Goal: Task Accomplishment & Management: Manage account settings

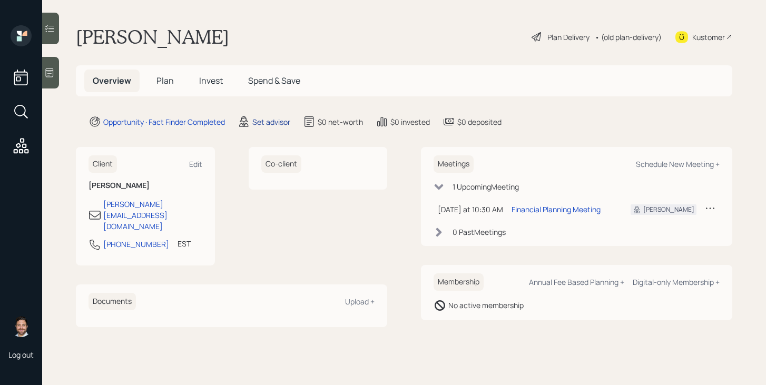
click at [271, 125] on div "Set advisor" at bounding box center [271, 121] width 38 height 11
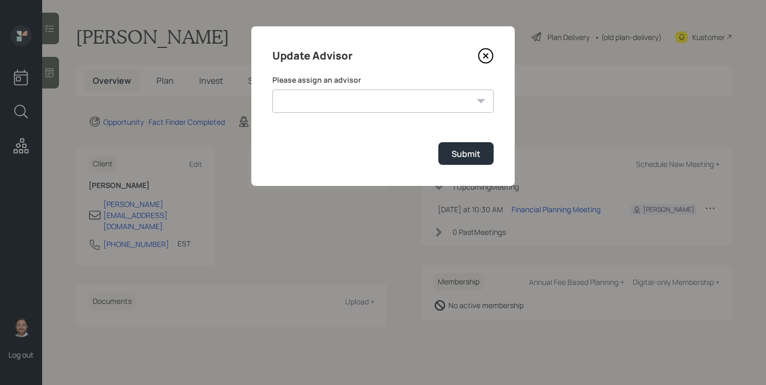
click at [313, 103] on select "James DiStasi Robby Grisanti Jonah Coleman Tyler End Treva Nostdahl Eric Schwar…" at bounding box center [382, 101] width 221 height 23
click at [272, 90] on select "James DiStasi Robby Grisanti Jonah Coleman Tyler End Treva Nostdahl Eric Schwar…" at bounding box center [382, 101] width 221 height 23
click at [344, 115] on form "Please assign an advisor James DiStasi Robby Grisanti Jonah Coleman Tyler End T…" at bounding box center [382, 120] width 221 height 90
click at [344, 102] on select "James DiStasi Robby Grisanti Jonah Coleman Tyler End Treva Nostdahl Eric Schwar…" at bounding box center [382, 101] width 221 height 23
select select "bffa7908-1b2a-4c79-9bb6-f0ec9aed22d3"
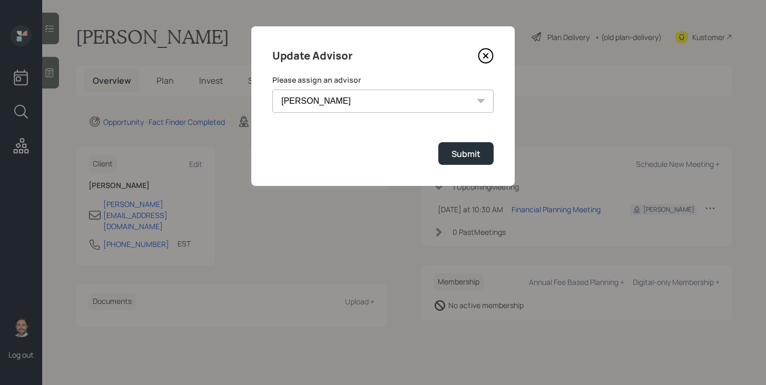
click at [272, 90] on select "James DiStasi Robby Grisanti Jonah Coleman Tyler End Treva Nostdahl Eric Schwar…" at bounding box center [382, 101] width 221 height 23
click at [450, 150] on button "Submit" at bounding box center [465, 153] width 55 height 23
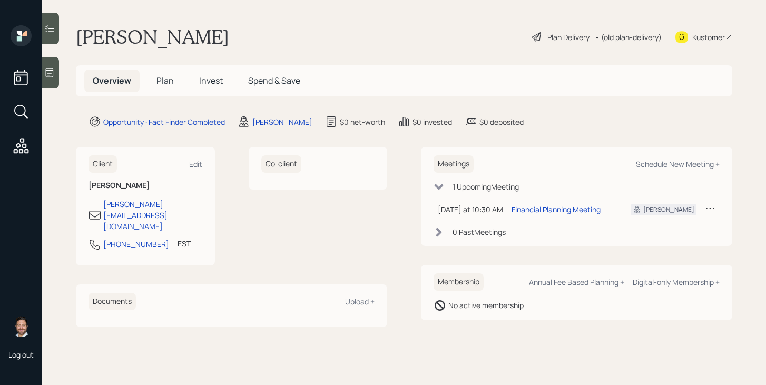
click at [163, 86] on span "Plan" at bounding box center [164, 81] width 17 height 12
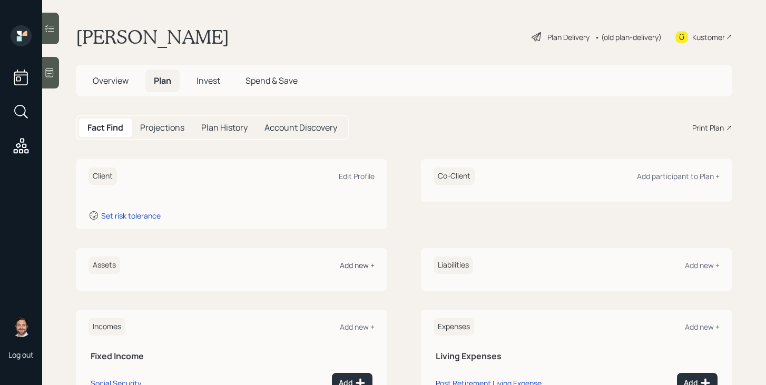
click at [360, 268] on div "Add new +" at bounding box center [357, 265] width 35 height 10
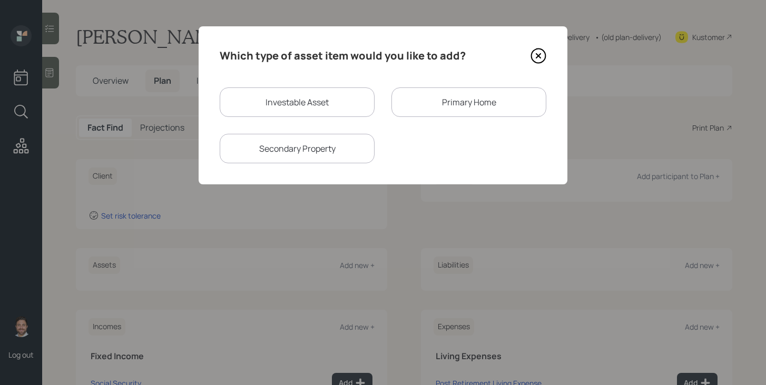
click at [298, 99] on div "Investable Asset" at bounding box center [297, 102] width 155 height 30
select select "taxable"
select select "balanced"
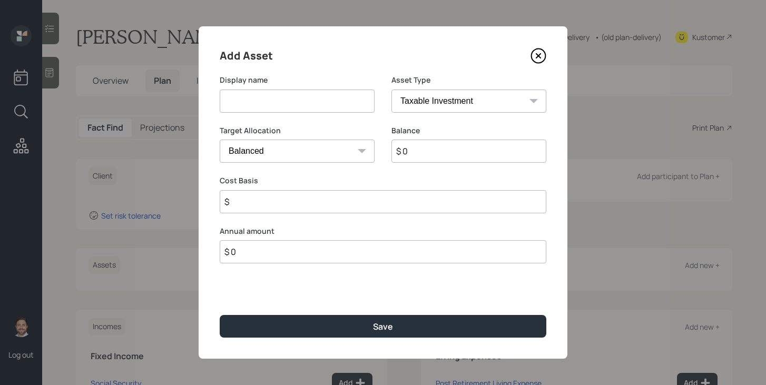
click at [287, 99] on input at bounding box center [297, 101] width 155 height 23
type input "CD"
click at [426, 154] on input "$ 0" at bounding box center [468, 151] width 155 height 23
type input "$ 100,000"
click at [399, 199] on input "$" at bounding box center [383, 201] width 327 height 23
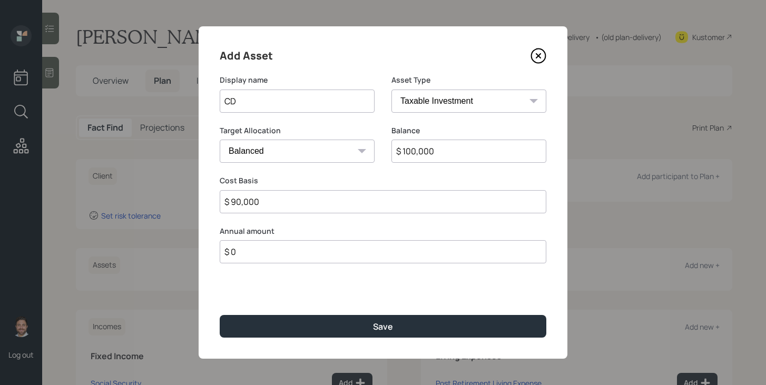
type input "$ 90,000"
click at [504, 102] on select "SEP [PERSON_NAME] IRA 401(k) [PERSON_NAME] 401(k) 403(b) [PERSON_NAME] 403(b) 4…" at bounding box center [468, 101] width 155 height 23
click at [391, 90] on select "SEP [PERSON_NAME] IRA 401(k) [PERSON_NAME] 401(k) 403(b) [PERSON_NAME] 403(b) 4…" at bounding box center [468, 101] width 155 height 23
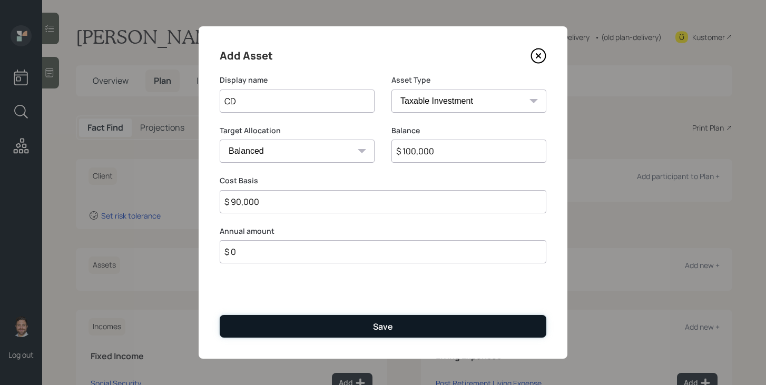
click at [391, 328] on div "Save" at bounding box center [383, 327] width 20 height 12
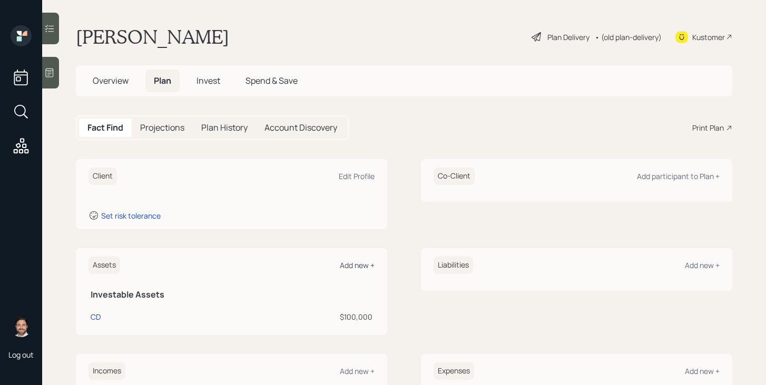
click at [351, 264] on div "Add new +" at bounding box center [357, 265] width 35 height 10
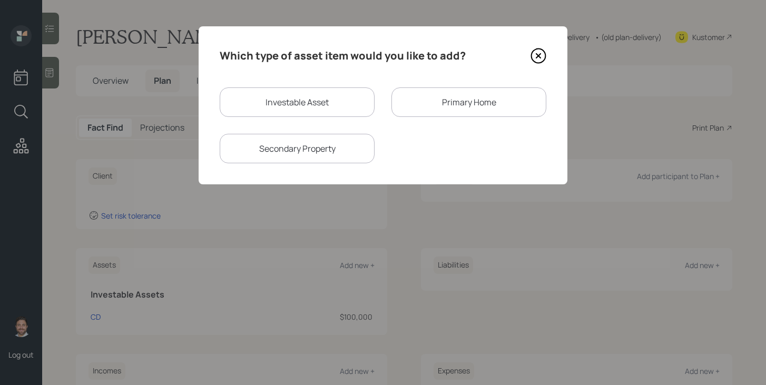
click at [315, 97] on div "Investable Asset" at bounding box center [297, 102] width 155 height 30
select select "taxable"
select select "balanced"
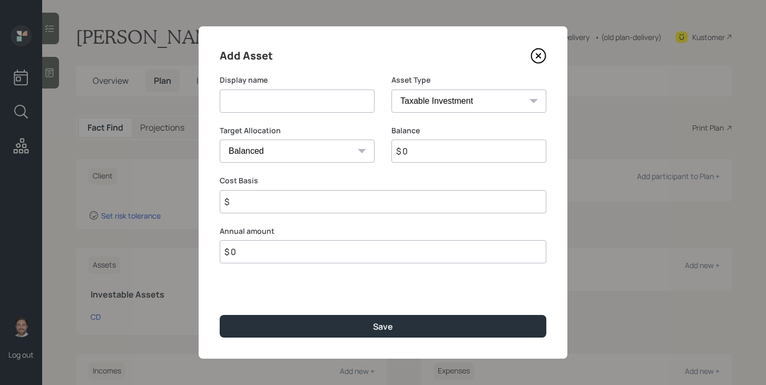
click at [301, 104] on input at bounding box center [297, 101] width 155 height 23
type input "Former 401k"
click at [416, 100] on select "SEP [PERSON_NAME] IRA 401(k) [PERSON_NAME] 401(k) 403(b) [PERSON_NAME] 403(b) 4…" at bounding box center [468, 101] width 155 height 23
select select "company_sponsored"
click at [391, 90] on select "SEP [PERSON_NAME] IRA 401(k) [PERSON_NAME] 401(k) 403(b) [PERSON_NAME] 403(b) 4…" at bounding box center [468, 101] width 155 height 23
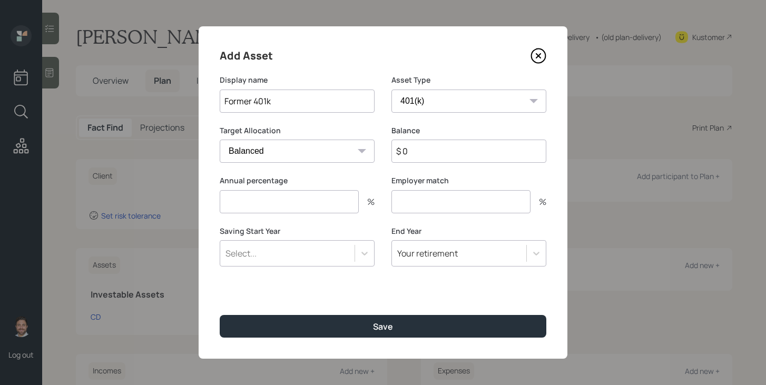
click at [430, 153] on input "$ 0" at bounding box center [468, 151] width 155 height 23
type input "$ 30,000"
click at [329, 202] on input "number" at bounding box center [289, 201] width 139 height 23
type input "0"
click at [409, 202] on input "number" at bounding box center [460, 201] width 139 height 23
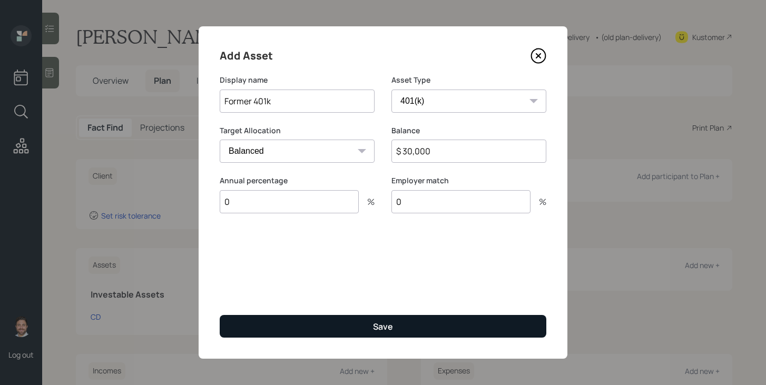
type input "0"
click at [375, 330] on div "Save" at bounding box center [383, 327] width 20 height 12
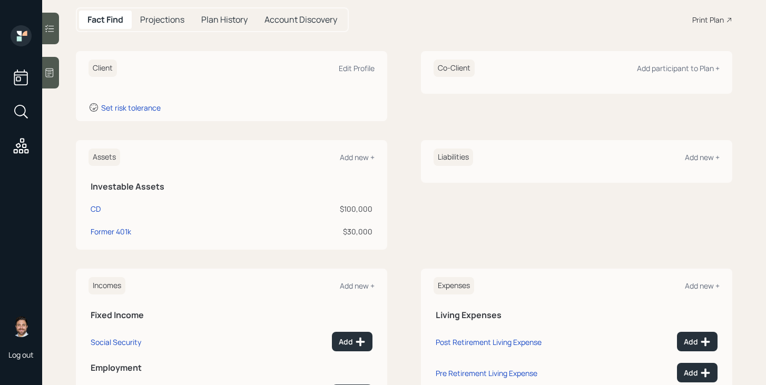
scroll to position [196, 0]
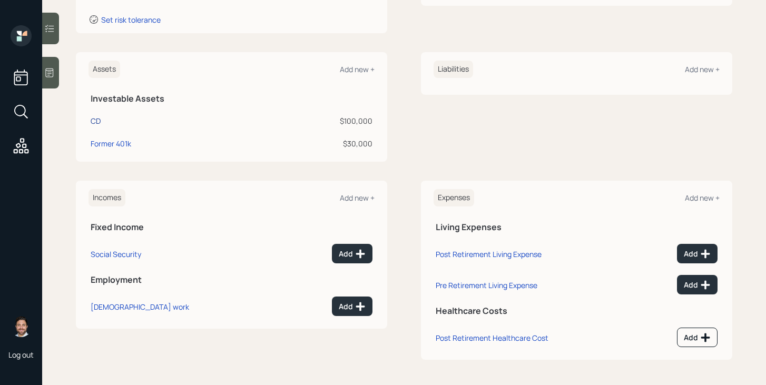
click at [99, 123] on div "CD" at bounding box center [96, 120] width 10 height 11
select select "taxable"
select select "balanced"
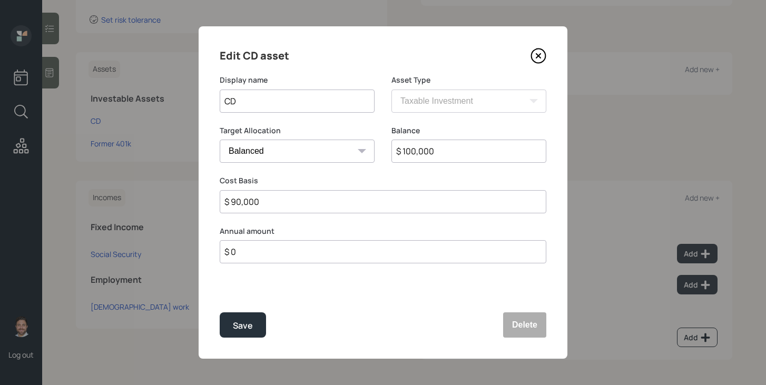
click at [415, 153] on input "$ 100,000" at bounding box center [468, 151] width 155 height 23
click at [537, 57] on icon at bounding box center [538, 56] width 4 height 4
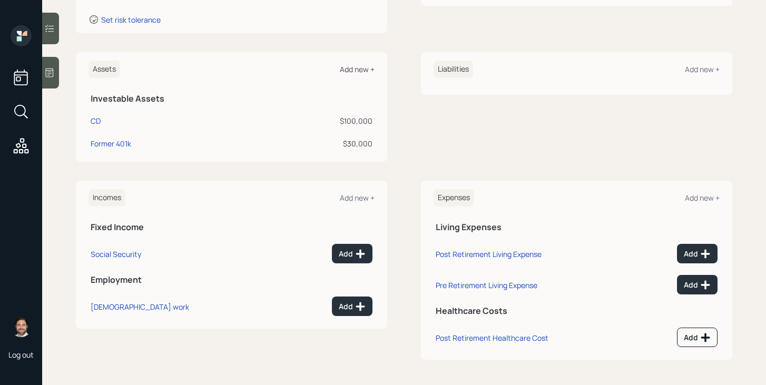
click at [363, 71] on div "Add new +" at bounding box center [357, 69] width 35 height 10
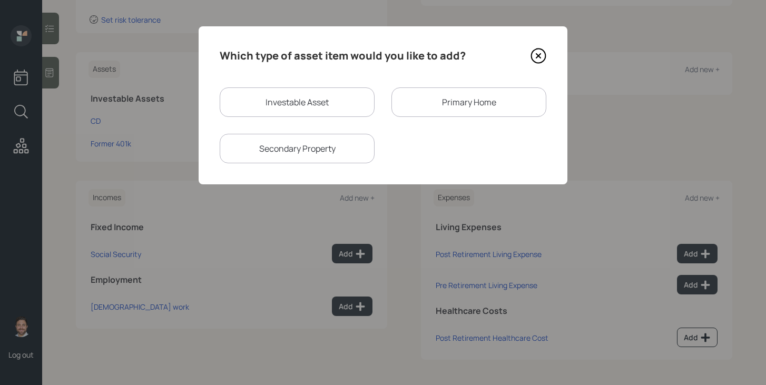
click at [463, 106] on div "Primary Home" at bounding box center [468, 102] width 155 height 30
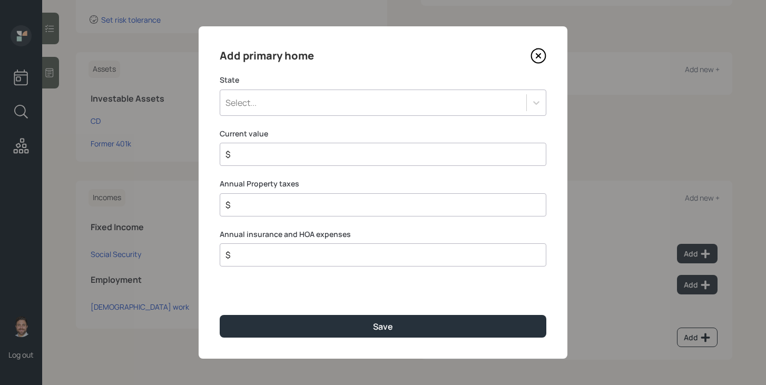
click at [351, 159] on input "$" at bounding box center [378, 154] width 309 height 13
type input "$ 345,000"
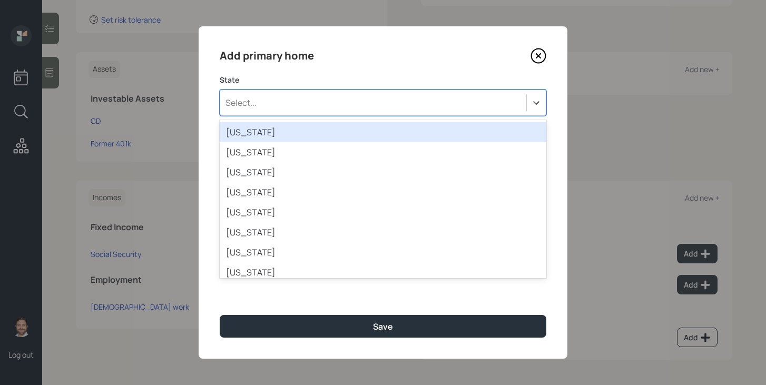
click at [271, 105] on div "Select..." at bounding box center [373, 103] width 306 height 18
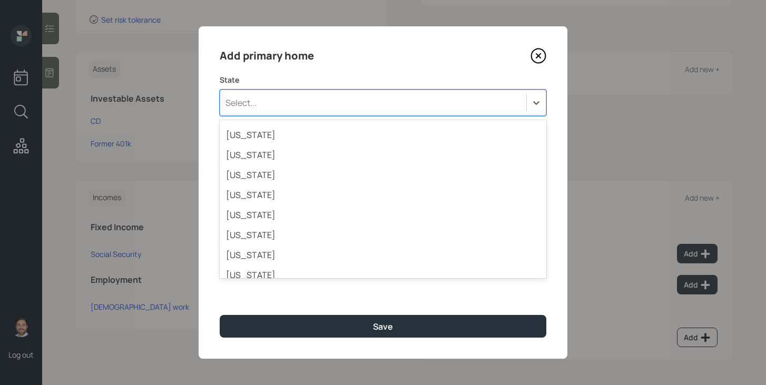
scroll to position [54, 0]
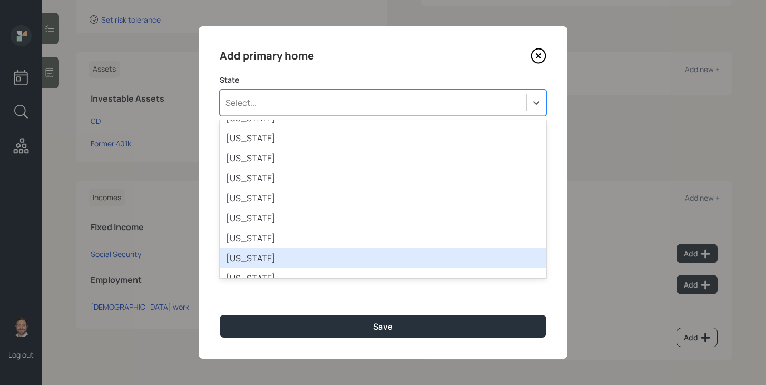
click at [294, 258] on div "Georgia" at bounding box center [383, 258] width 327 height 20
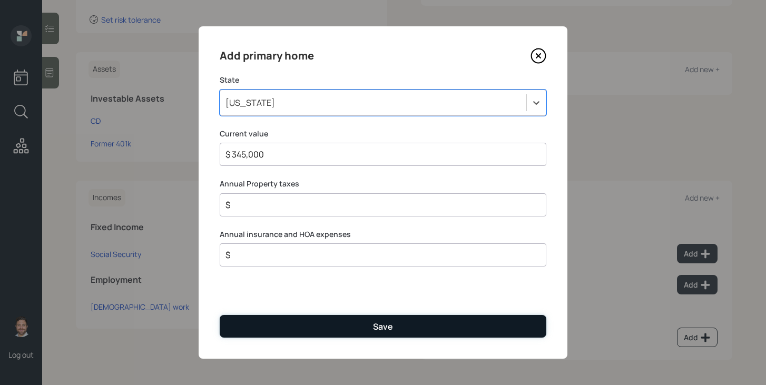
click at [313, 324] on button "Save" at bounding box center [383, 326] width 327 height 23
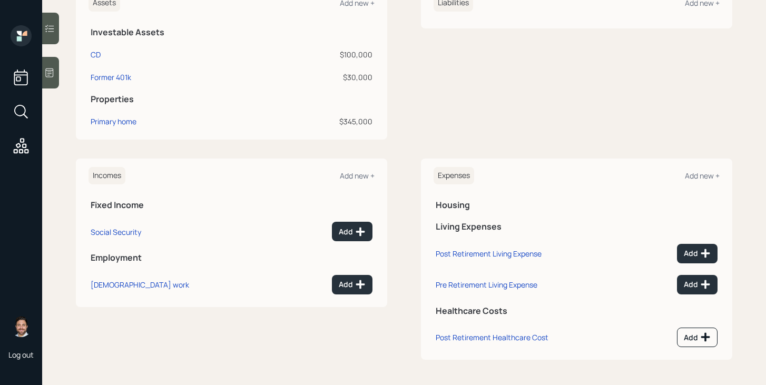
scroll to position [260, 0]
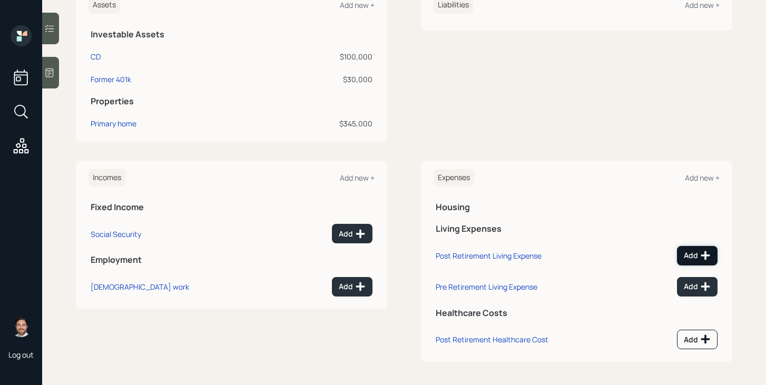
click at [695, 257] on div "Add" at bounding box center [697, 255] width 27 height 11
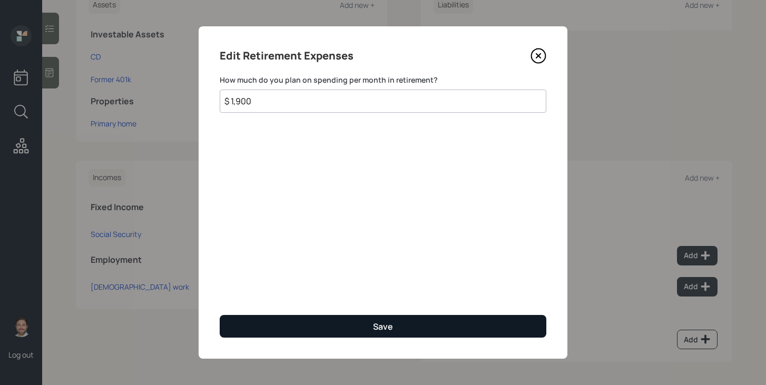
type input "$ 1,900"
click at [453, 326] on button "Save" at bounding box center [383, 326] width 327 height 23
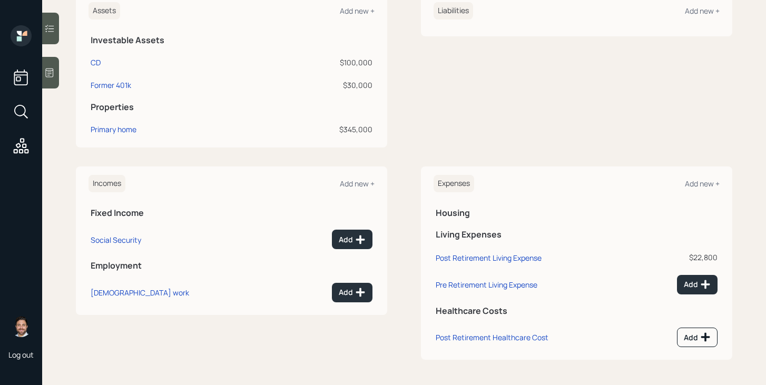
scroll to position [254, 0]
click at [703, 287] on icon at bounding box center [705, 284] width 11 height 11
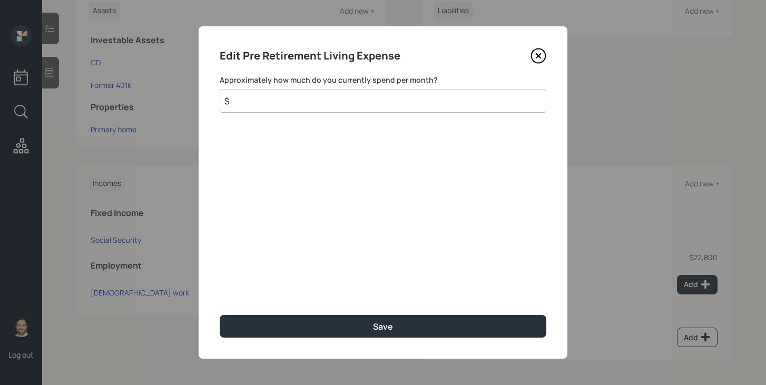
click at [439, 103] on input "$" at bounding box center [383, 101] width 327 height 23
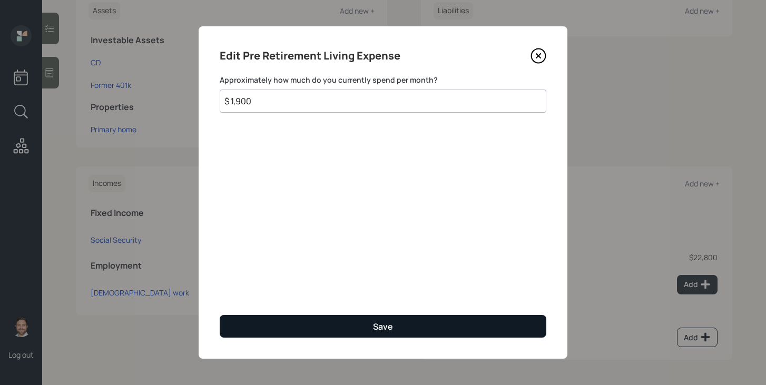
type input "$ 1,900"
click at [404, 328] on button "Save" at bounding box center [383, 326] width 327 height 23
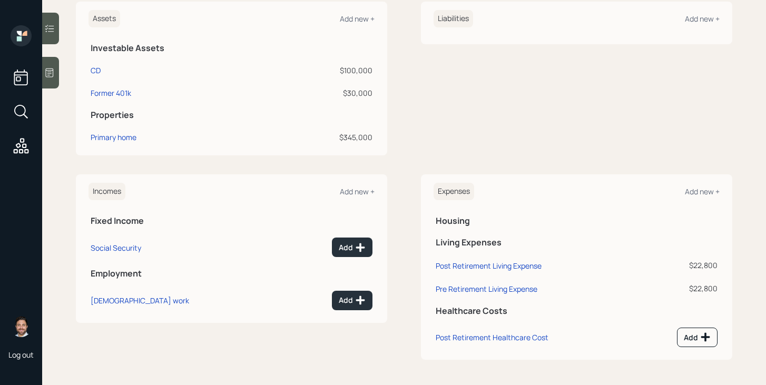
scroll to position [247, 0]
click at [117, 142] on div "Primary home" at bounding box center [114, 137] width 46 height 11
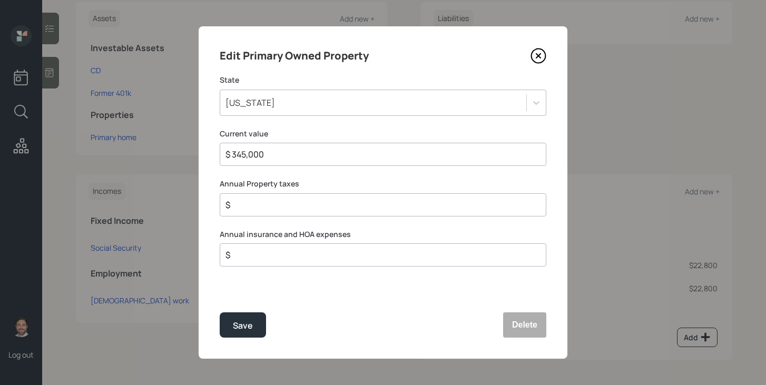
click at [280, 206] on input "$" at bounding box center [378, 205] width 309 height 13
type input "$ 3,000"
click at [281, 259] on input "$" at bounding box center [378, 255] width 309 height 13
type input "$ 2,000"
click at [244, 332] on div "Save" at bounding box center [243, 326] width 20 height 14
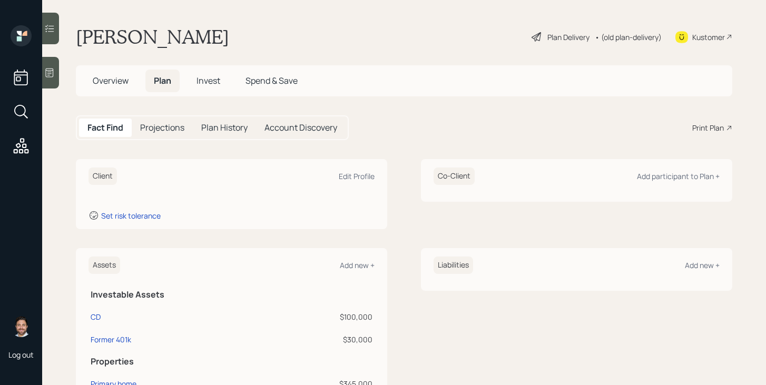
click at [121, 85] on span "Overview" at bounding box center [111, 81] width 36 height 12
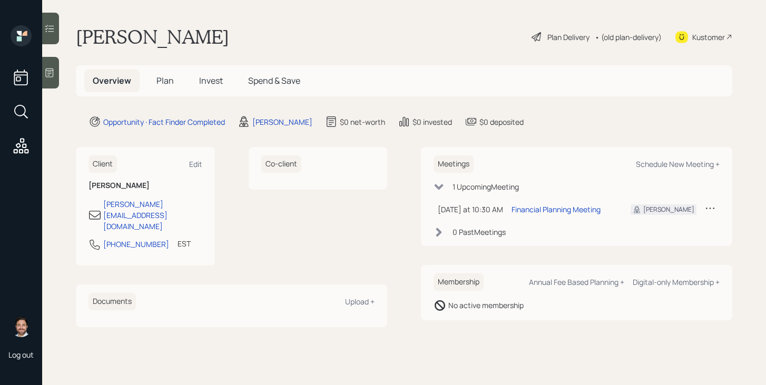
click at [168, 84] on span "Plan" at bounding box center [164, 81] width 17 height 12
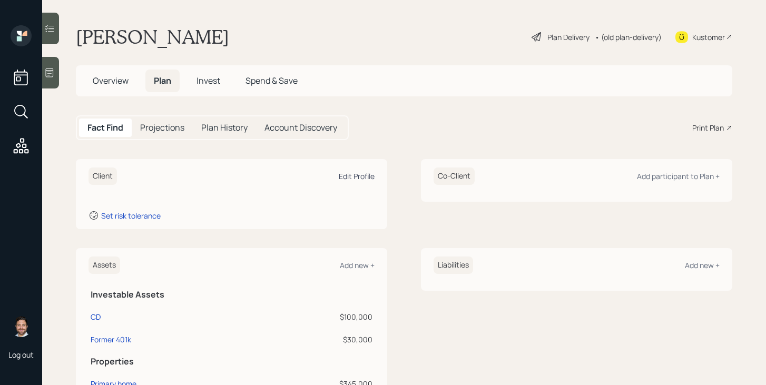
click at [358, 175] on div "Edit Profile" at bounding box center [357, 176] width 36 height 10
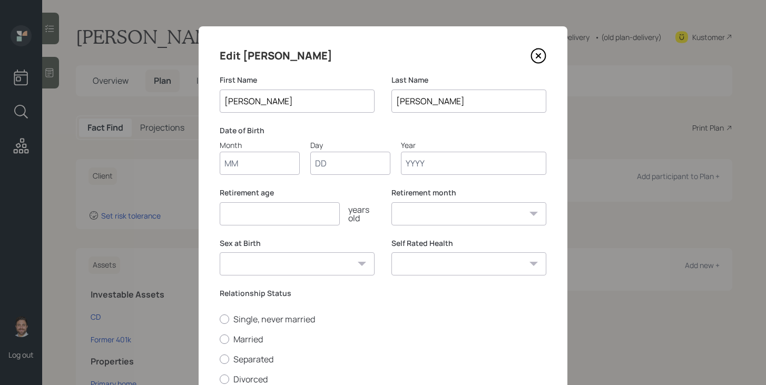
click at [247, 168] on input "Month" at bounding box center [260, 163] width 80 height 23
type input "08"
type input "07"
type input "1961"
select select "8"
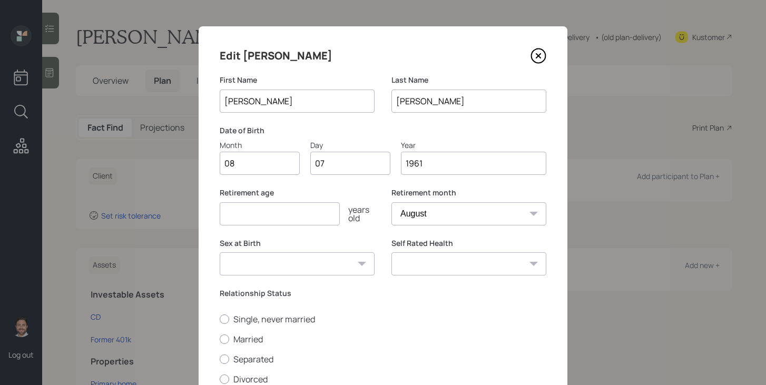
type input "1961"
click at [267, 214] on input "number" at bounding box center [280, 213] width 120 height 23
type input "67"
click at [288, 268] on select "Male Female Other / Prefer not to say" at bounding box center [297, 263] width 155 height 23
select select "female"
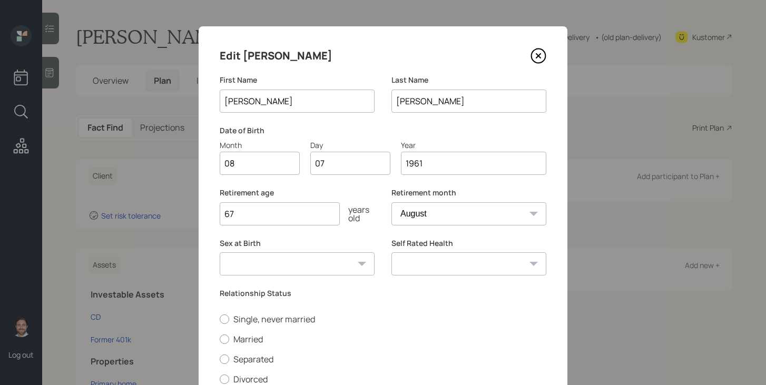
click at [220, 252] on select "Male Female Other / Prefer not to say" at bounding box center [297, 263] width 155 height 23
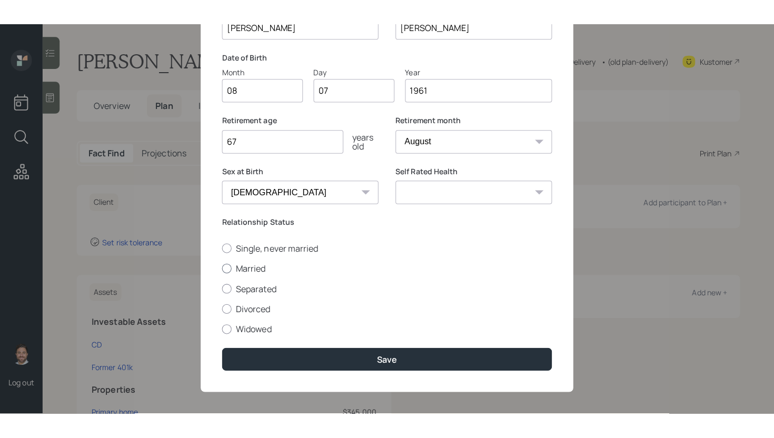
scroll to position [103, 0]
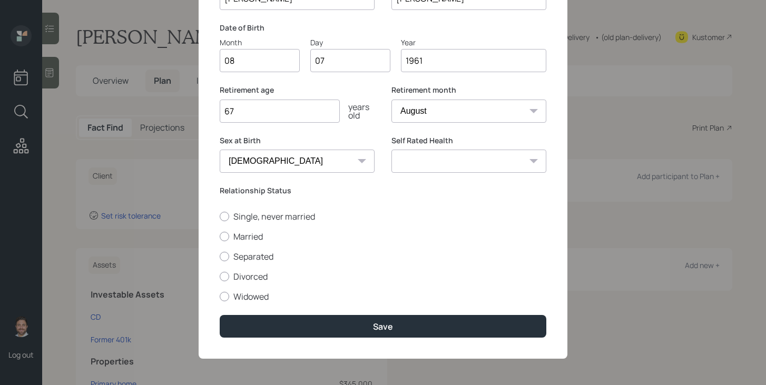
click at [427, 166] on select "Excellent Very Good Good Fair Poor" at bounding box center [468, 161] width 155 height 23
select select "very_good"
click at [391, 150] on select "Excellent Very Good Good Fair Poor" at bounding box center [468, 161] width 155 height 23
click at [244, 217] on label "Single, never married" at bounding box center [383, 217] width 327 height 12
click at [220, 217] on input "Single, never married" at bounding box center [219, 216] width 1 height 1
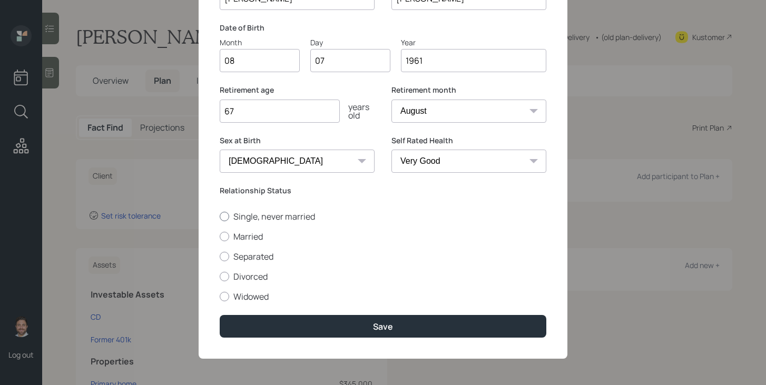
radio input "true"
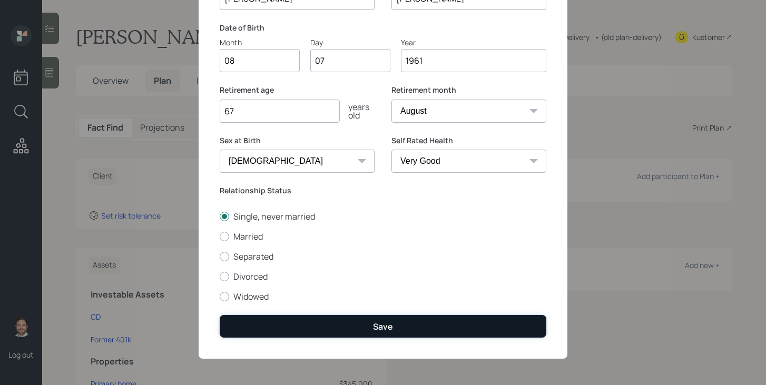
click at [318, 318] on button "Save" at bounding box center [383, 326] width 327 height 23
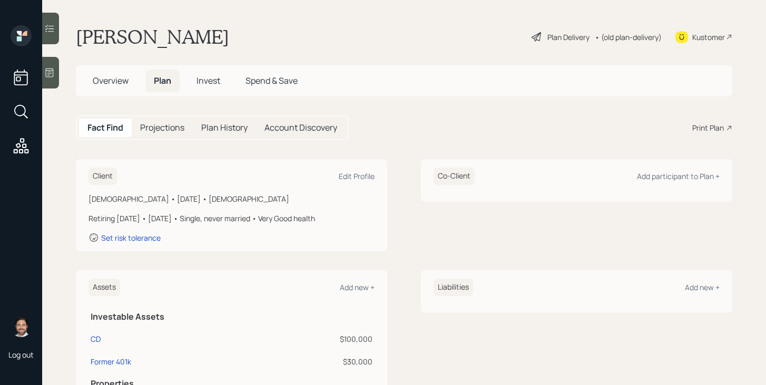
click at [553, 37] on div "Plan Delivery" at bounding box center [568, 37] width 42 height 11
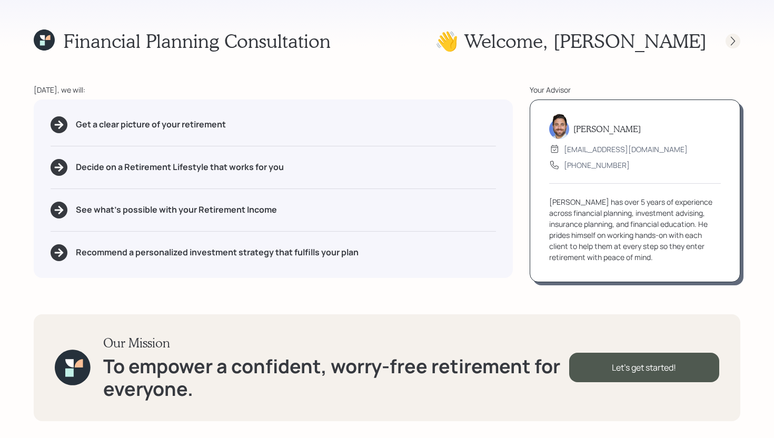
click at [734, 42] on icon at bounding box center [733, 41] width 11 height 11
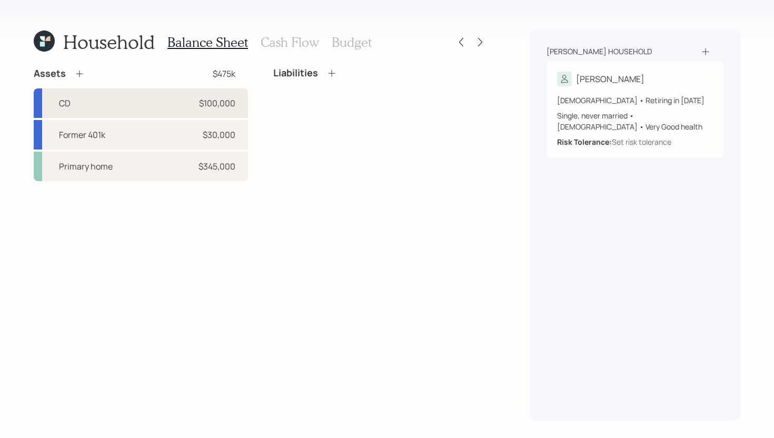
click at [124, 97] on div "CD $100,000" at bounding box center [141, 104] width 214 height 30
select select "taxable"
select select "balanced"
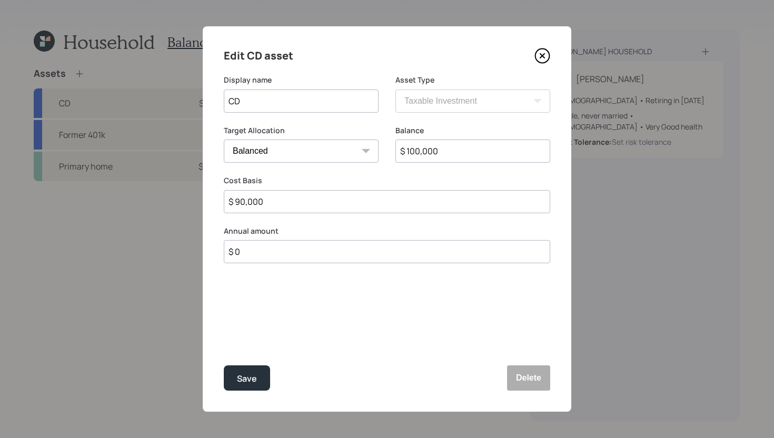
click at [457, 150] on input "$ 100,000" at bounding box center [473, 151] width 155 height 23
type input "$ 110,000"
click at [378, 201] on input "$ 90,000" at bounding box center [387, 201] width 327 height 23
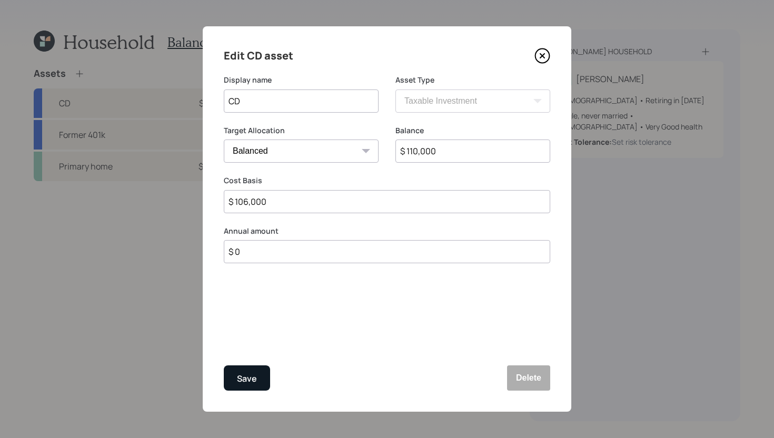
type input "$ 106,000"
click at [240, 376] on div "Save" at bounding box center [247, 379] width 20 height 14
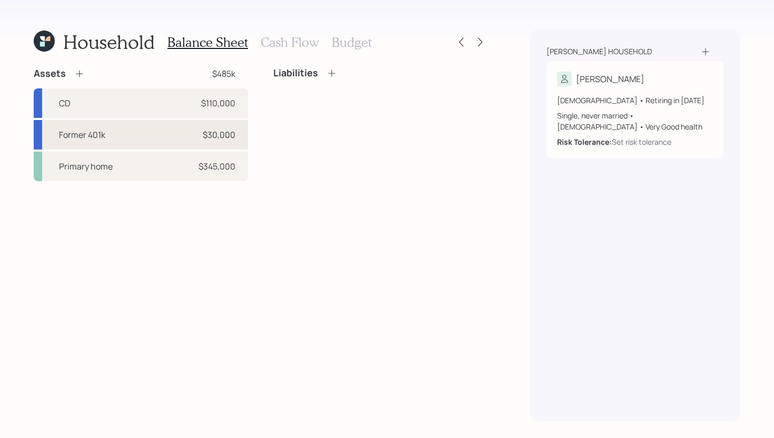
click at [158, 132] on div "Former 401k $30,000" at bounding box center [141, 135] width 214 height 30
select select "company_sponsored"
select select "balanced"
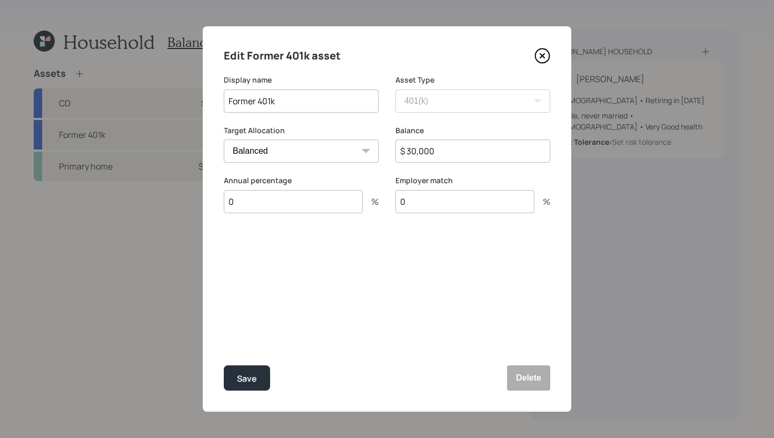
click at [543, 58] on icon at bounding box center [543, 56] width 16 height 16
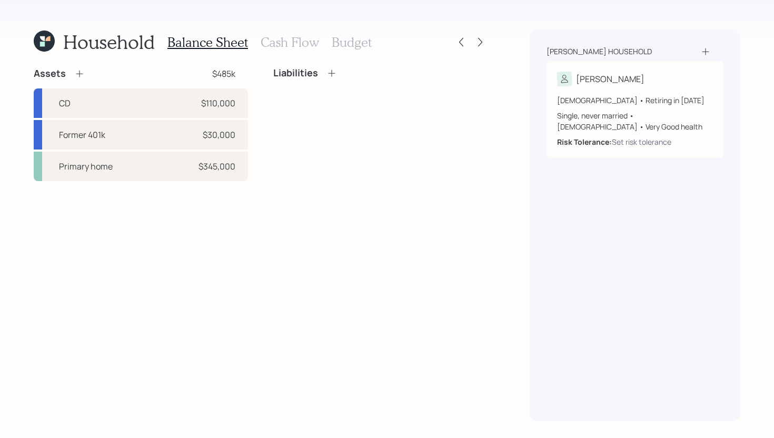
click at [80, 73] on icon at bounding box center [79, 73] width 11 height 11
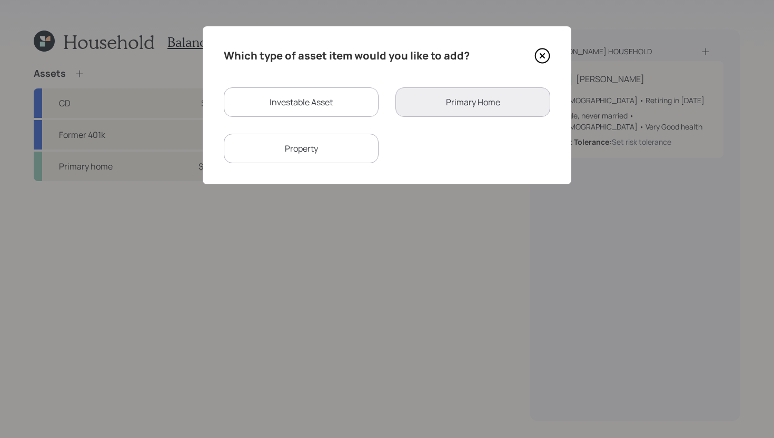
click at [322, 105] on div "Investable Asset" at bounding box center [301, 102] width 155 height 30
select select "taxable"
select select "balanced"
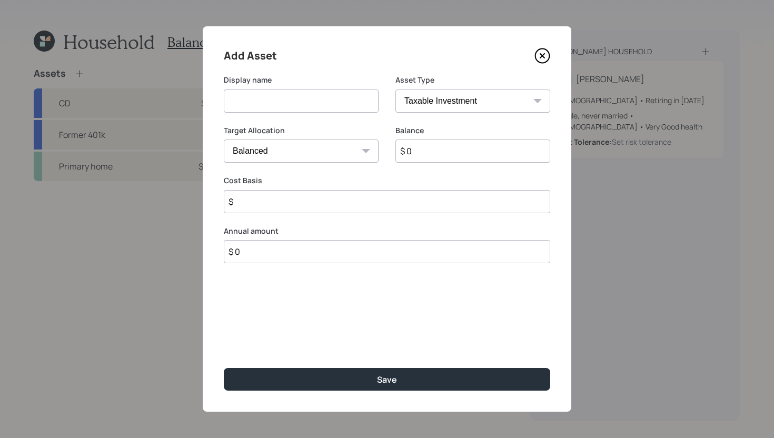
click at [322, 105] on input at bounding box center [301, 101] width 155 height 23
type input "Checking Account"
click at [465, 104] on select "SEP [PERSON_NAME] IRA 401(k) [PERSON_NAME] 401(k) 403(b) [PERSON_NAME] 403(b) 4…" at bounding box center [473, 101] width 155 height 23
select select "cash"
click at [396, 90] on select "SEP [PERSON_NAME] IRA 401(k) [PERSON_NAME] 401(k) 403(b) [PERSON_NAME] 403(b) 4…" at bounding box center [473, 101] width 155 height 23
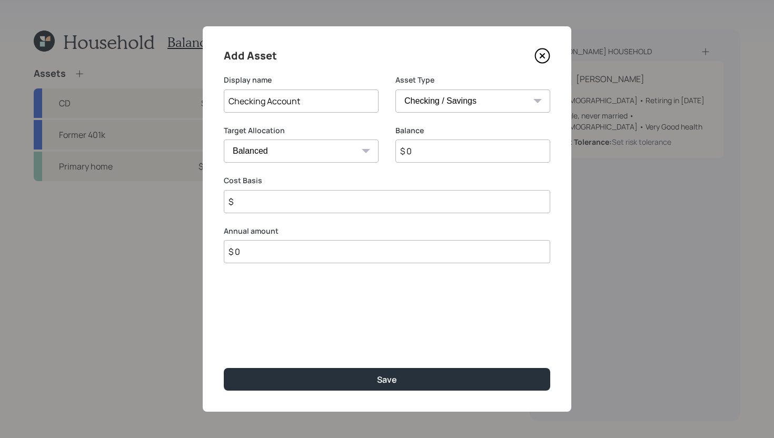
type input "$"
click at [419, 160] on input "$ 0" at bounding box center [387, 151] width 327 height 23
type input "$ 1"
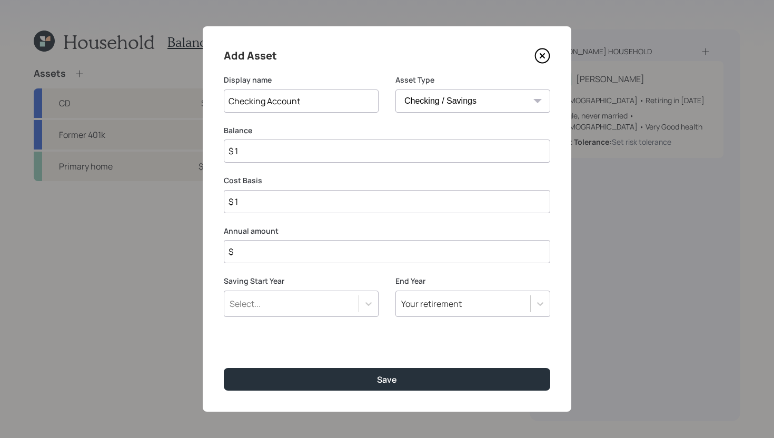
type input "$ 11"
type input "$ 110"
type input "$ 1,100"
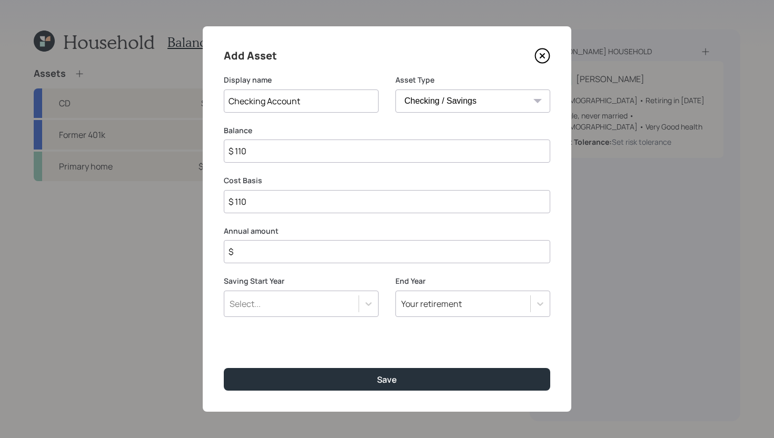
type input "$ 1,100"
type input "$ 11,000"
type input "$ 110,000"
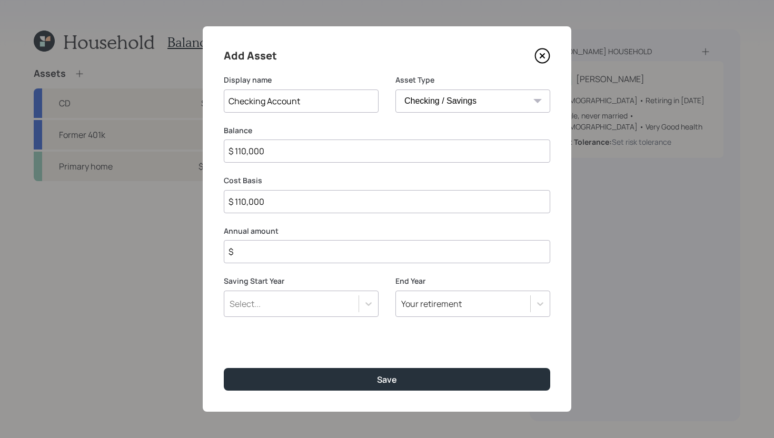
type input "$ 11,000"
click at [366, 248] on input "$" at bounding box center [387, 251] width 327 height 23
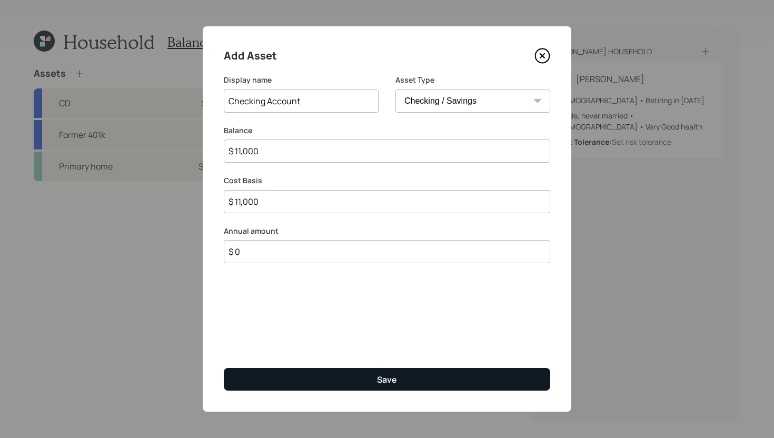
type input "$ 0"
click at [357, 379] on button "Save" at bounding box center [387, 379] width 327 height 23
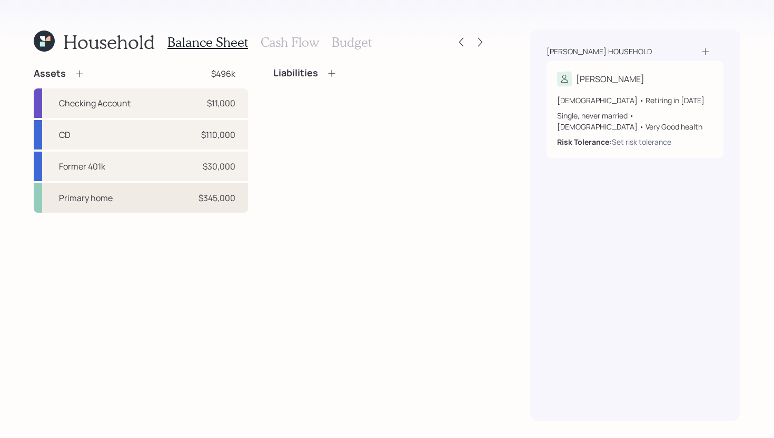
click at [132, 200] on div "Primary home $345,000" at bounding box center [141, 198] width 214 height 30
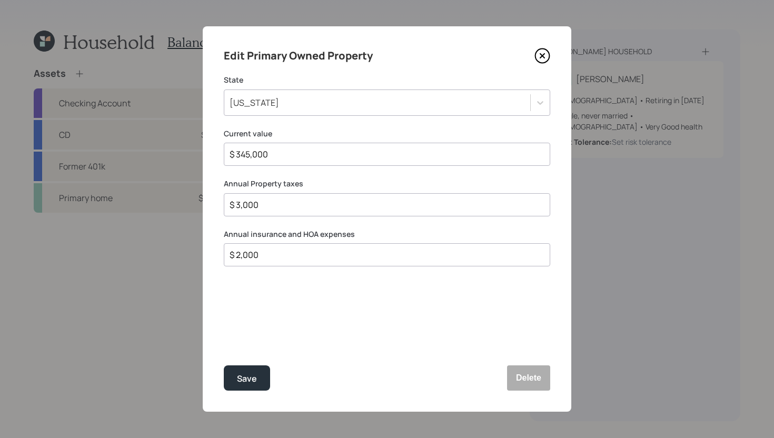
click at [267, 256] on input "$ 2,000" at bounding box center [383, 255] width 309 height 13
type input "$ 6,440"
click at [247, 380] on div "Save" at bounding box center [247, 379] width 20 height 14
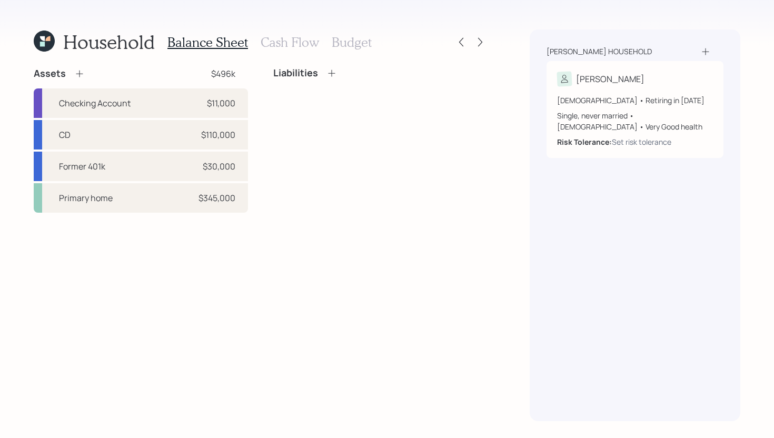
click at [335, 72] on icon at bounding box center [332, 73] width 11 height 11
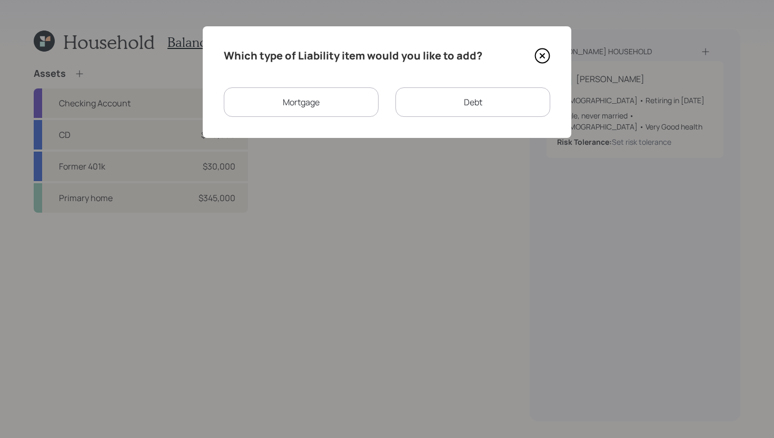
click at [332, 94] on div "Mortgage" at bounding box center [301, 102] width 155 height 30
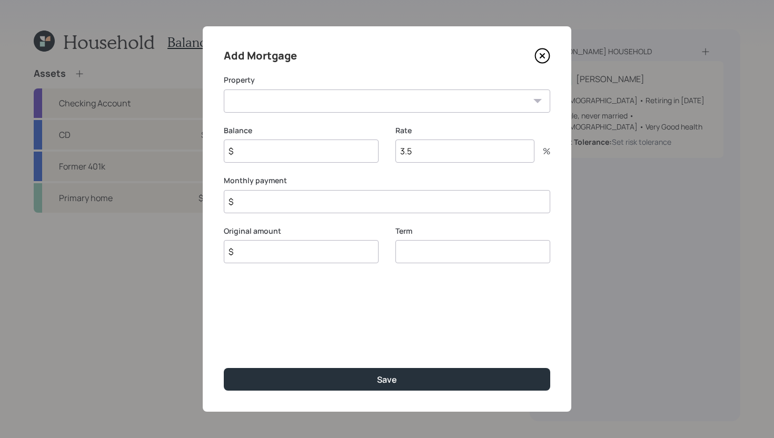
click at [322, 102] on select "GA Primary home" at bounding box center [387, 101] width 327 height 23
select select "cdfbaa1e-22ef-4d14-8856-415dda1556ad"
click at [224, 90] on select "GA Primary home" at bounding box center [387, 101] width 327 height 23
click at [310, 151] on input "$" at bounding box center [301, 151] width 155 height 23
type input "$ 84,000"
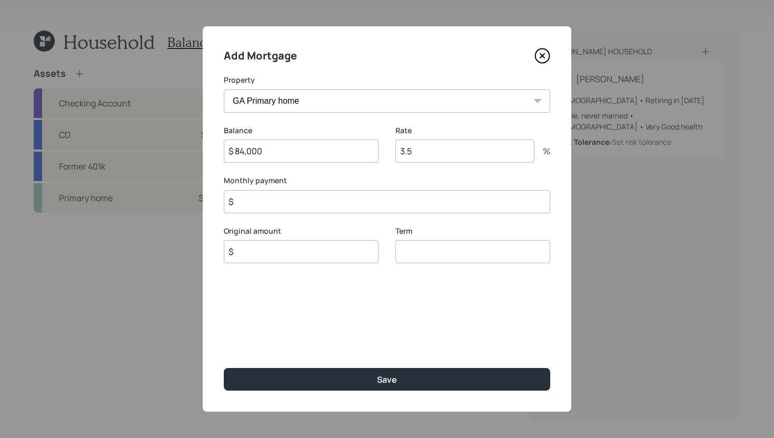
click at [306, 249] on input "$" at bounding box center [301, 251] width 155 height 23
type input "$ 84,000"
click at [438, 245] on input "number" at bounding box center [473, 251] width 155 height 23
type input "10"
click at [468, 149] on input "3.5" at bounding box center [465, 151] width 139 height 23
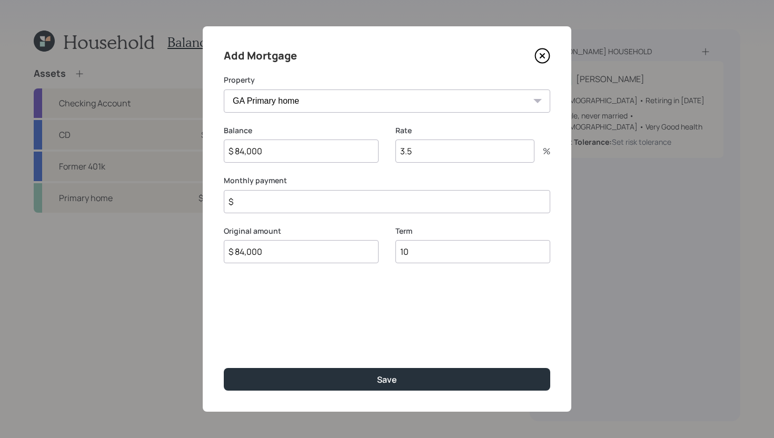
click at [468, 149] on input "3.5" at bounding box center [465, 151] width 139 height 23
type input "1.785"
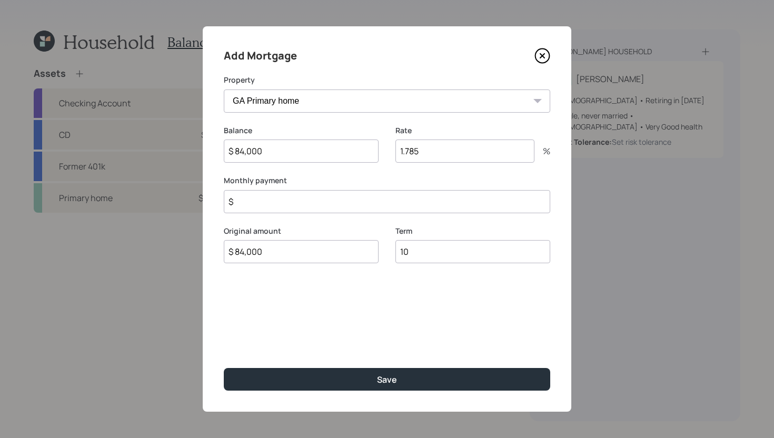
click at [336, 208] on input "$" at bounding box center [387, 201] width 327 height 23
type input "$ 1,190"
click at [361, 359] on div "Add Mortgage Property GA Primary home Balance $ 84,000 Rate 1.785 % Monthly pay…" at bounding box center [387, 219] width 369 height 386
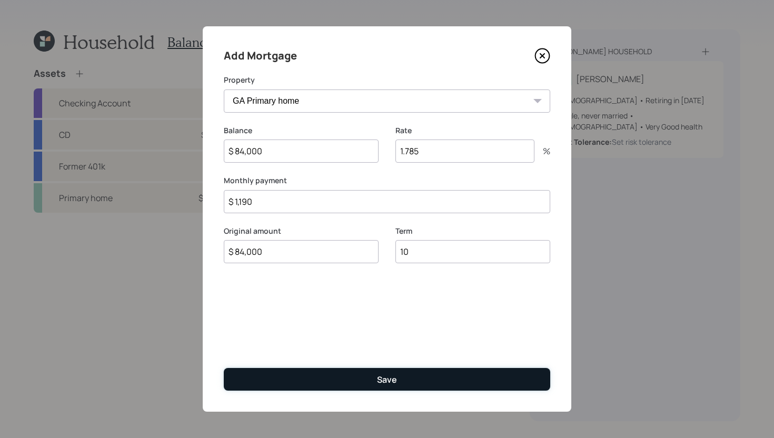
click at [371, 378] on button "Save" at bounding box center [387, 379] width 327 height 23
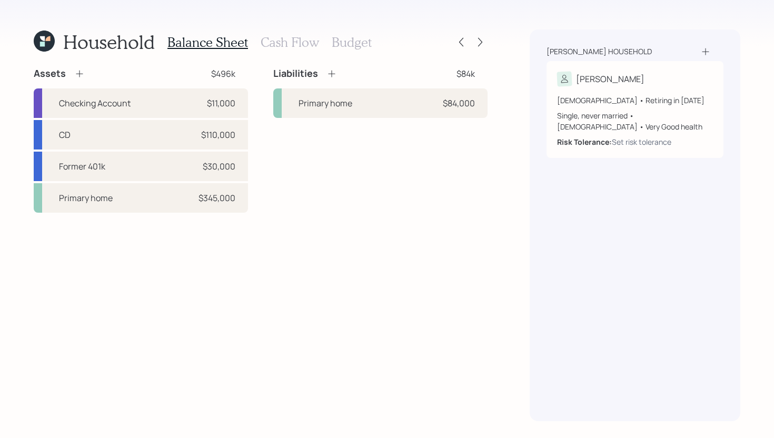
click at [331, 73] on icon at bounding box center [331, 74] width 7 height 7
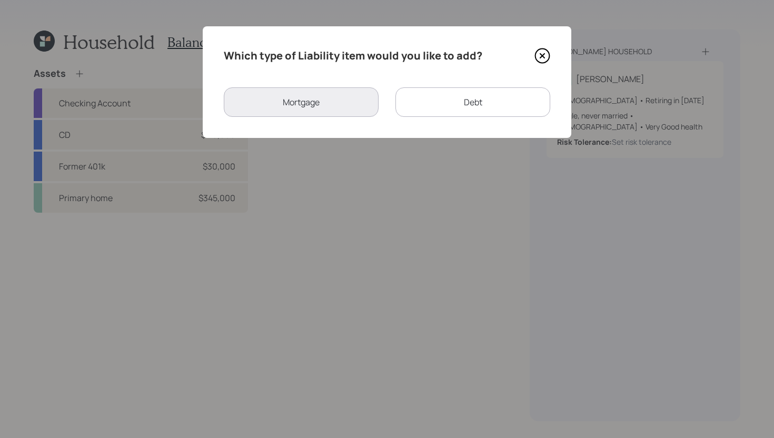
click at [456, 108] on div "Debt" at bounding box center [473, 102] width 155 height 30
select select "credit_card"
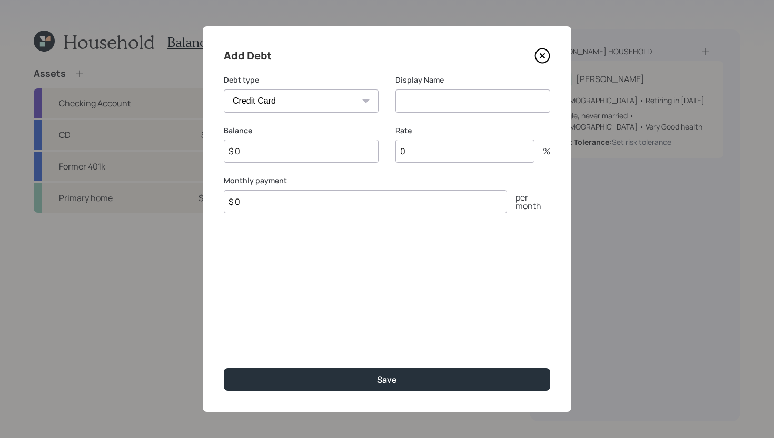
click at [441, 109] on input at bounding box center [473, 101] width 155 height 23
type input "Credit Card Debt"
click at [315, 156] on input "$ 0" at bounding box center [301, 151] width 155 height 23
type input "$ 10,000"
click at [307, 208] on input "$ 0" at bounding box center [365, 201] width 283 height 23
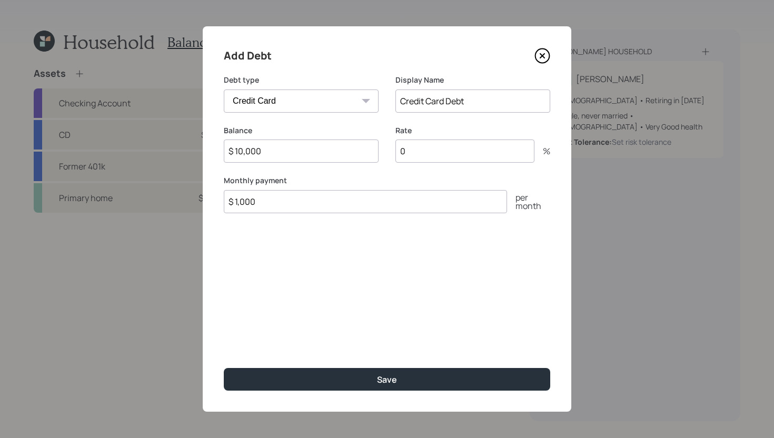
type input "$ 1,000"
click at [445, 153] on input "0" at bounding box center [465, 151] width 139 height 23
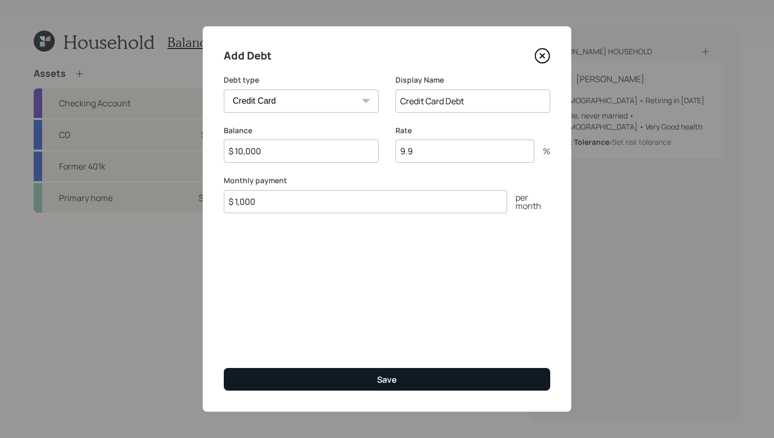
type input "9.9"
click at [391, 383] on div "Save" at bounding box center [387, 380] width 20 height 12
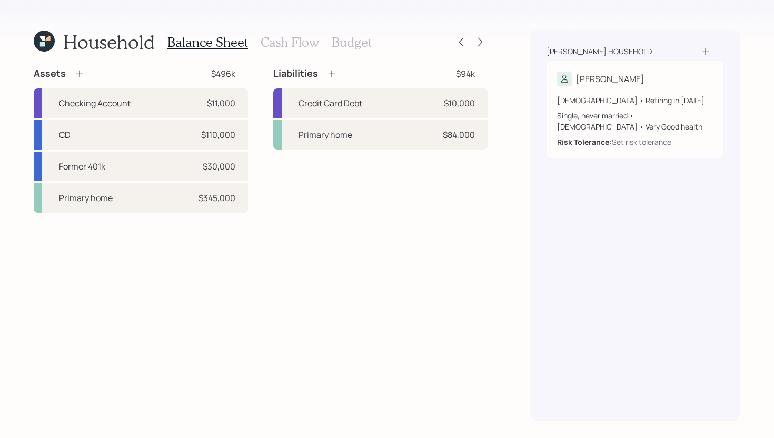
click at [299, 46] on h3 "Cash Flow" at bounding box center [290, 42] width 58 height 15
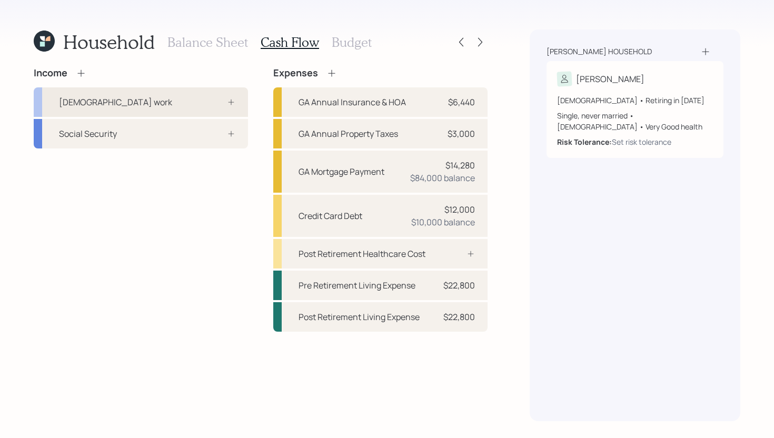
click at [125, 102] on div "[DEMOGRAPHIC_DATA] work" at bounding box center [141, 102] width 214 height 30
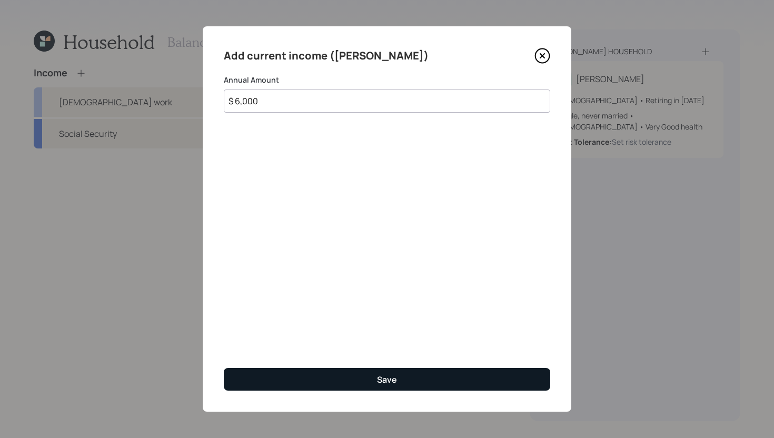
type input "$ 6,000"
click at [335, 373] on button "Save" at bounding box center [387, 379] width 327 height 23
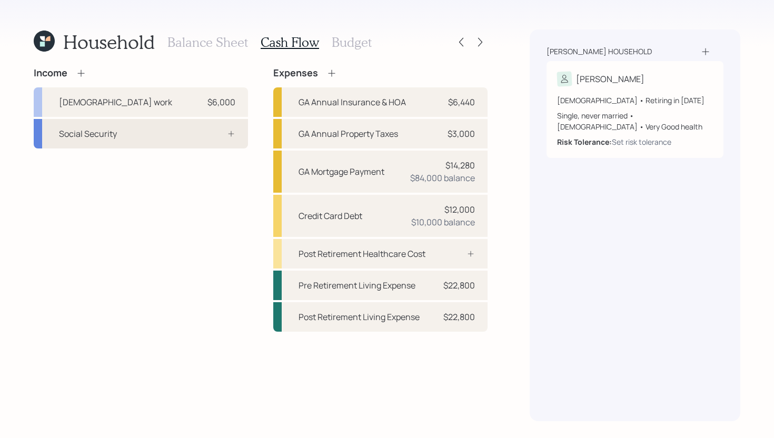
click at [201, 140] on div "Social Security" at bounding box center [141, 134] width 214 height 30
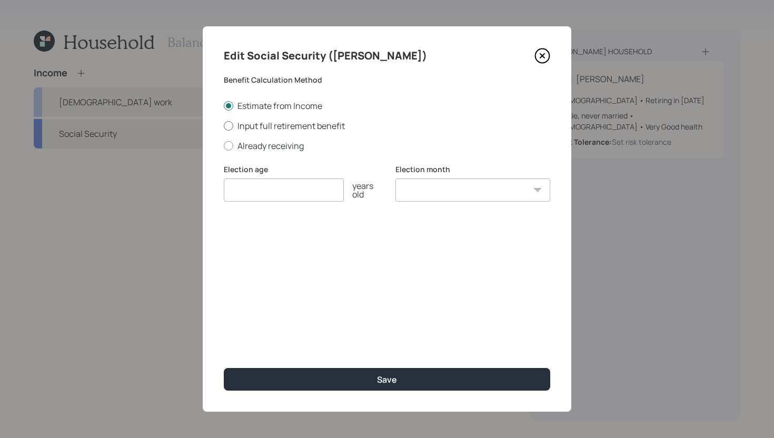
click at [280, 127] on label "Input full retirement benefit" at bounding box center [387, 126] width 327 height 12
click at [224, 126] on input "Input full retirement benefit" at bounding box center [223, 125] width 1 height 1
radio input "true"
click at [272, 245] on input "$" at bounding box center [387, 240] width 327 height 23
type input "$ 3,100"
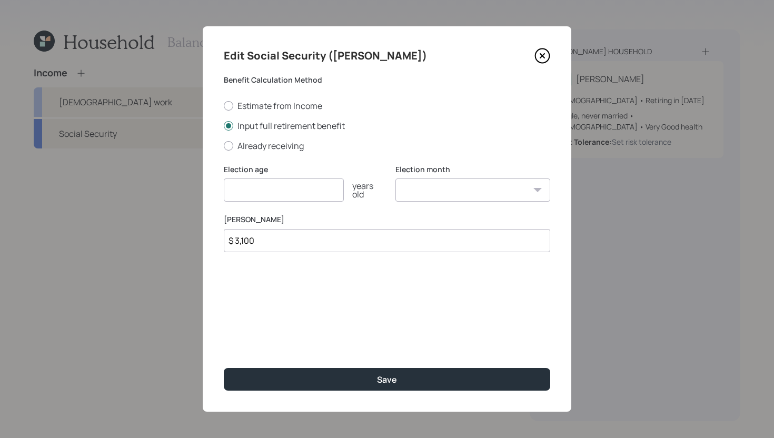
click at [307, 189] on input "number" at bounding box center [284, 190] width 120 height 23
type input "67"
click at [424, 188] on select "January February March April May June July August September October November De…" at bounding box center [473, 190] width 155 height 23
select select "8"
click at [396, 179] on select "January February March April May June July August September October November De…" at bounding box center [473, 190] width 155 height 23
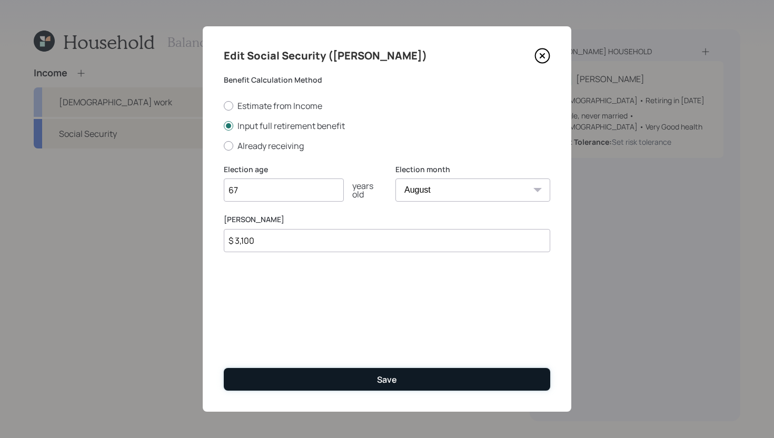
click at [398, 381] on button "Save" at bounding box center [387, 379] width 327 height 23
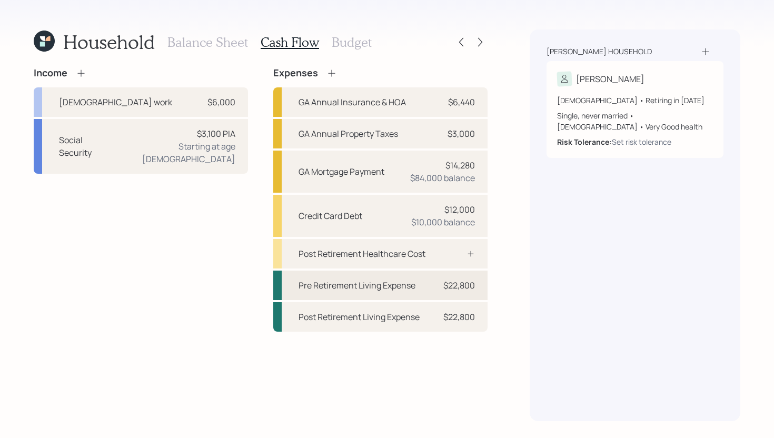
click at [403, 283] on div "Pre Retirement Living Expense" at bounding box center [357, 285] width 117 height 13
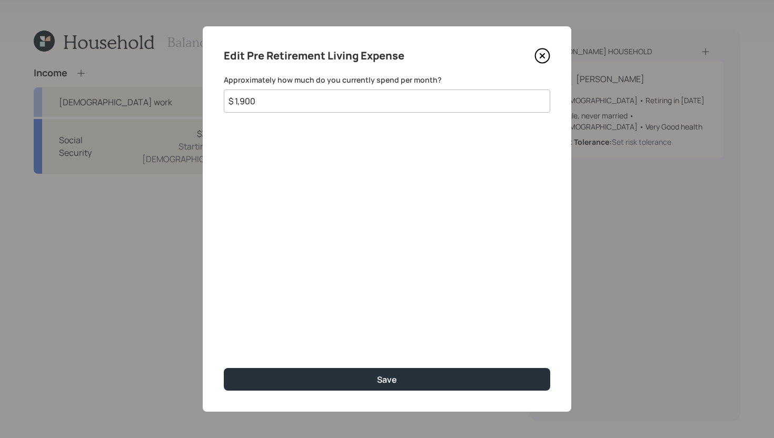
click at [358, 106] on input "$ 1,900" at bounding box center [387, 101] width 327 height 23
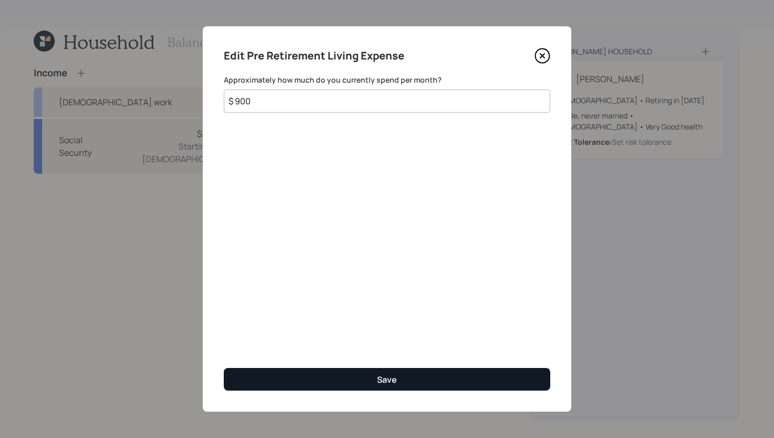
type input "$ 900"
click at [406, 384] on button "Save" at bounding box center [387, 379] width 327 height 23
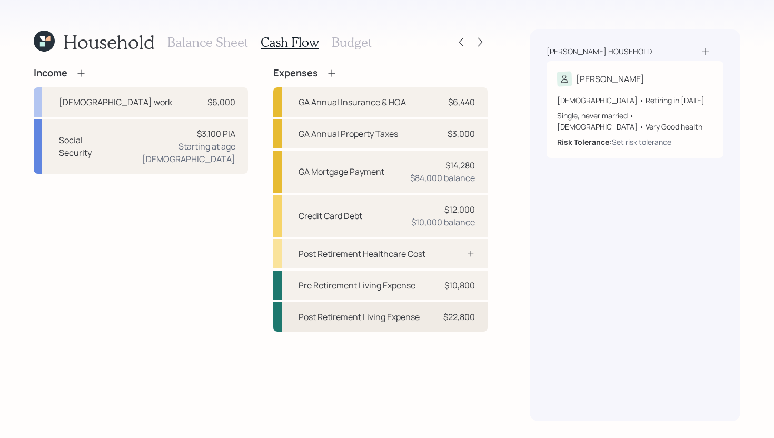
click at [393, 311] on div "Post Retirement Living Expense" at bounding box center [359, 317] width 121 height 13
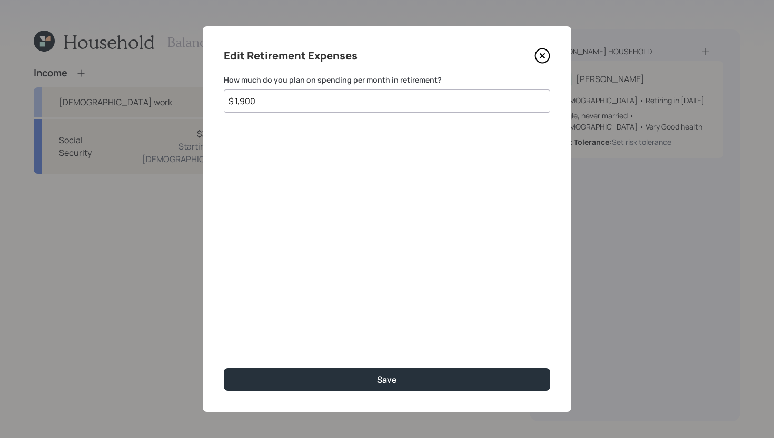
click at [317, 99] on input "$ 1,900" at bounding box center [387, 101] width 327 height 23
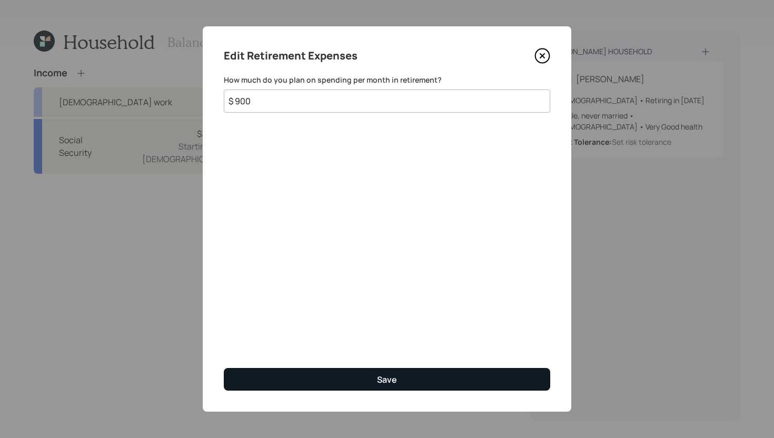
type input "$ 900"
click at [384, 380] on div "Save" at bounding box center [387, 380] width 20 height 12
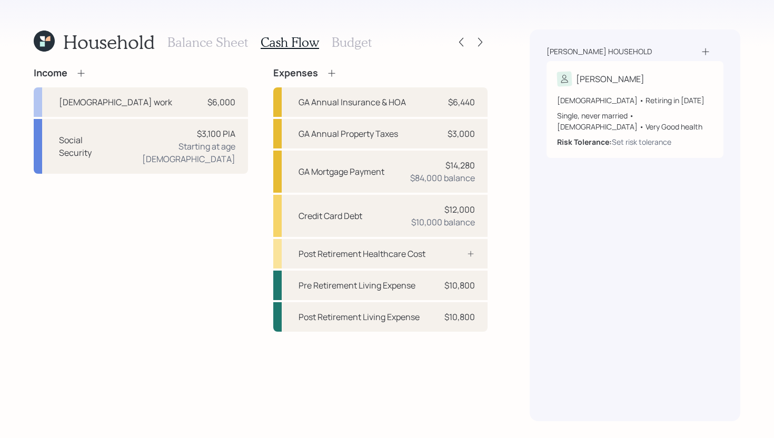
click at [356, 50] on div "Balance Sheet Cash Flow Budget" at bounding box center [270, 42] width 204 height 25
click at [358, 47] on h3 "Budget" at bounding box center [352, 42] width 40 height 15
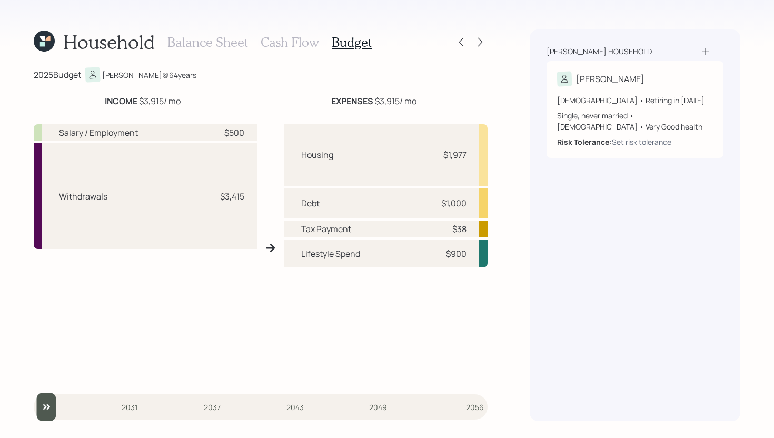
click at [301, 44] on h3 "Cash Flow" at bounding box center [290, 42] width 58 height 15
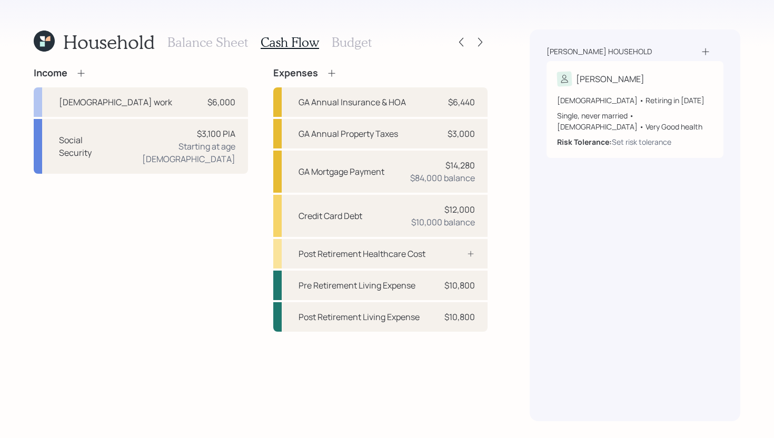
click at [361, 44] on h3 "Budget" at bounding box center [352, 42] width 40 height 15
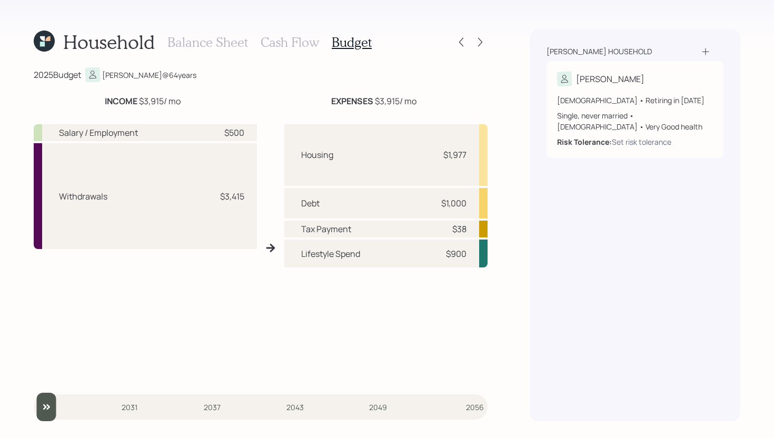
click at [301, 44] on h3 "Cash Flow" at bounding box center [290, 42] width 58 height 15
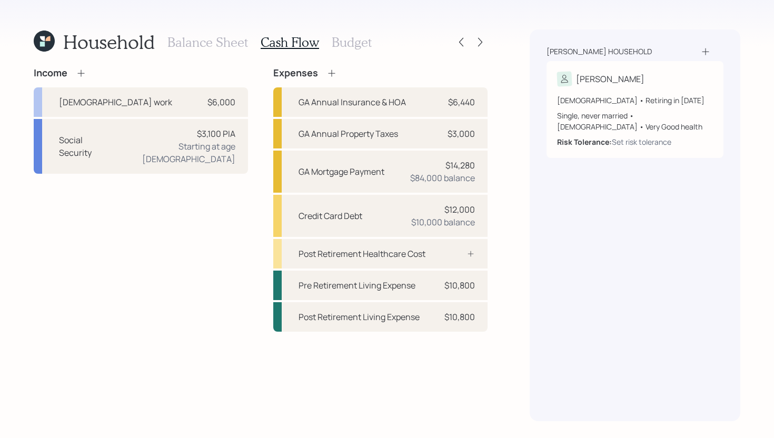
click at [345, 42] on h3 "Budget" at bounding box center [352, 42] width 40 height 15
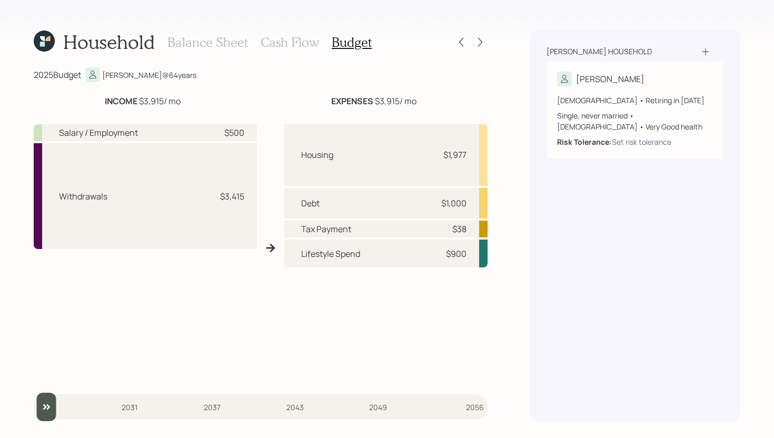
click at [281, 48] on h3 "Cash Flow" at bounding box center [290, 42] width 58 height 15
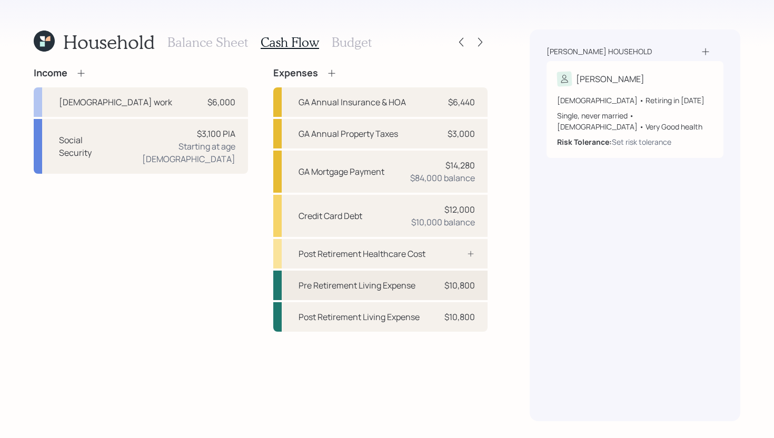
click at [417, 292] on div "Pre Retirement Living Expense $10,800" at bounding box center [380, 286] width 214 height 30
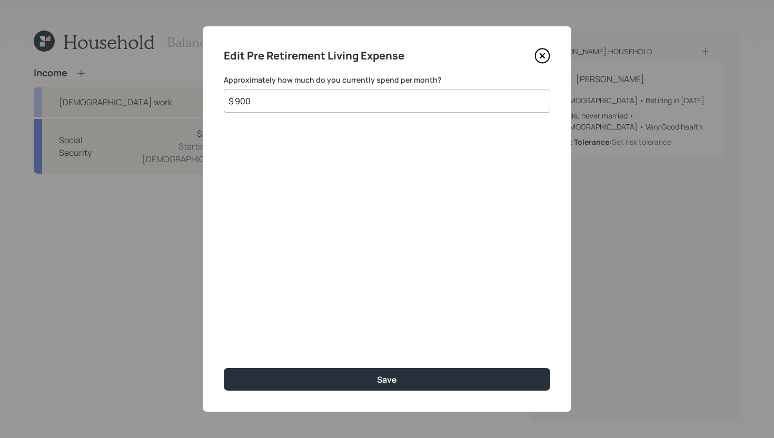
click at [297, 91] on input "$ 900" at bounding box center [387, 101] width 327 height 23
click at [297, 95] on input "$ 900" at bounding box center [387, 101] width 327 height 23
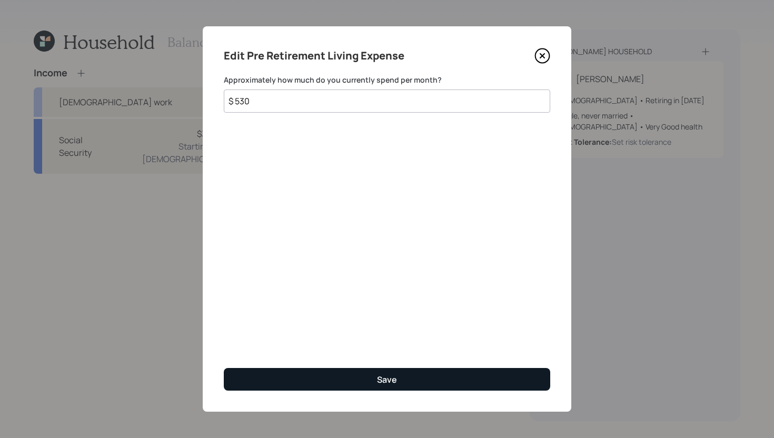
type input "$ 530"
click at [355, 374] on button "Save" at bounding box center [387, 379] width 327 height 23
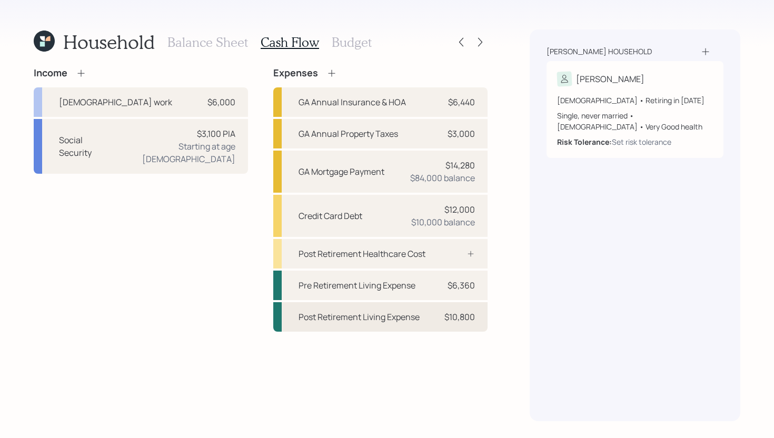
click at [377, 323] on div "Post Retirement Living Expense $10,800" at bounding box center [380, 317] width 214 height 30
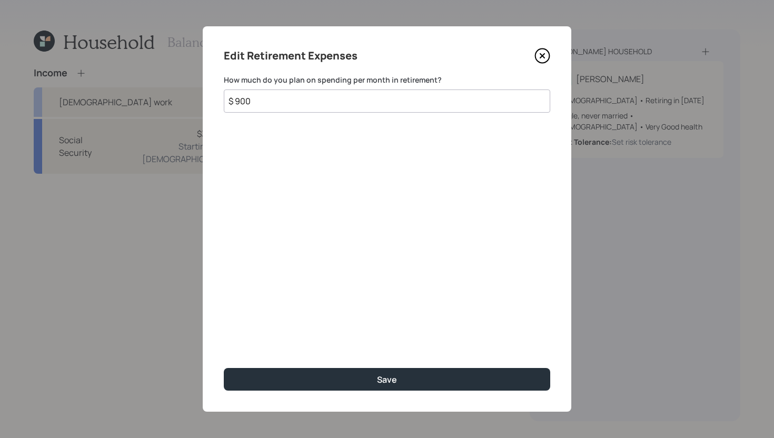
click at [350, 103] on input "$ 900" at bounding box center [387, 101] width 327 height 23
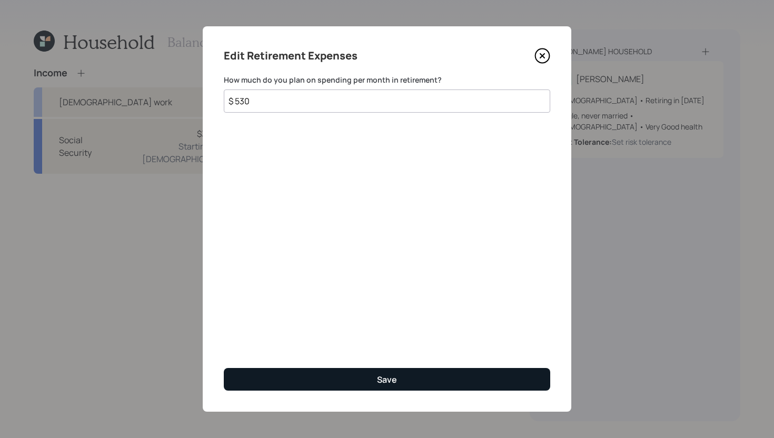
type input "$ 530"
click at [387, 378] on div "Save" at bounding box center [387, 380] width 20 height 12
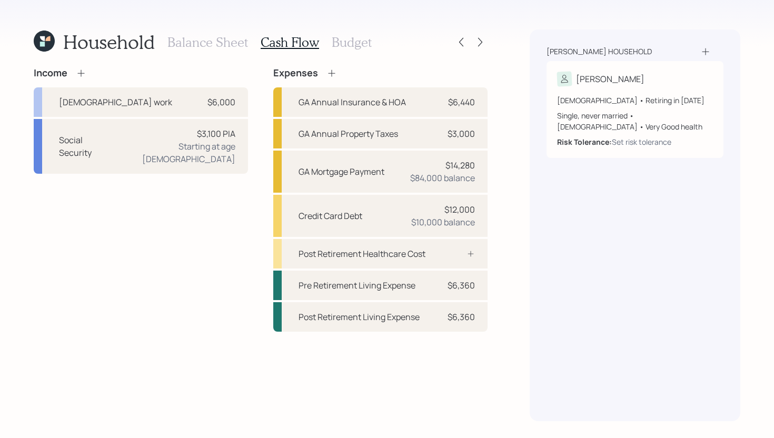
click at [335, 71] on icon at bounding box center [332, 73] width 11 height 11
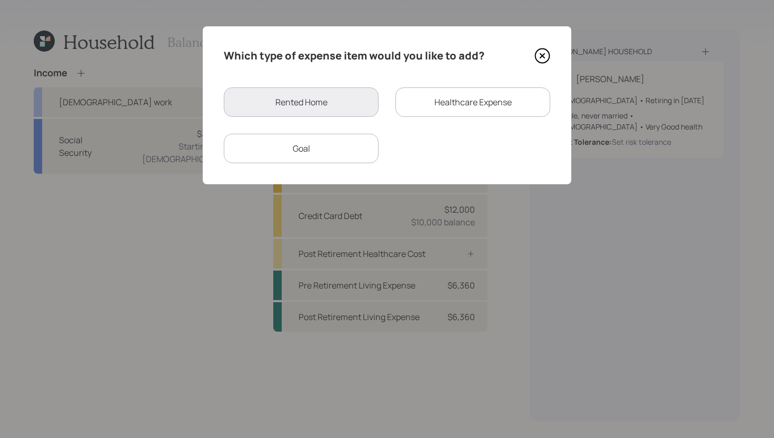
click at [420, 94] on div "Healthcare Expense" at bounding box center [473, 102] width 155 height 30
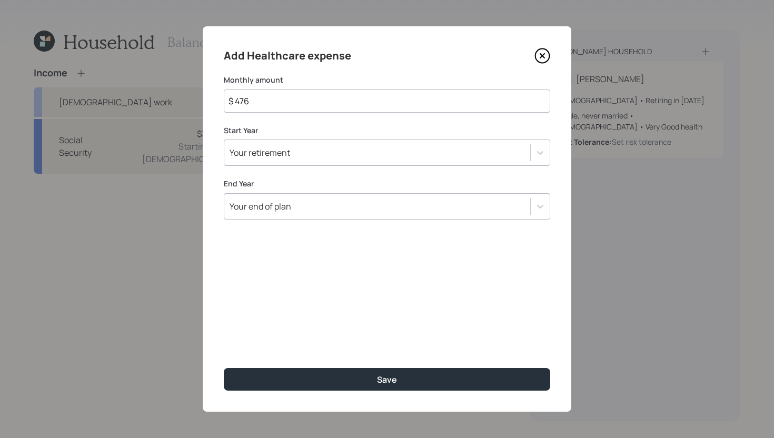
click at [349, 105] on input "$ 476" at bounding box center [387, 101] width 327 height 23
type input "$ 38"
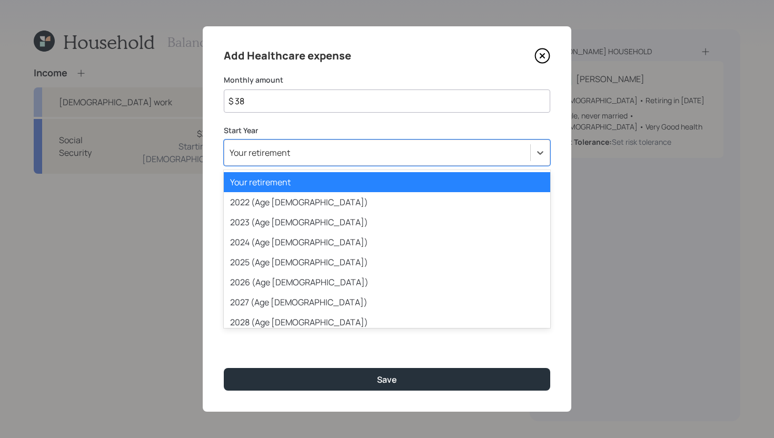
click at [370, 153] on div "Your retirement" at bounding box center [377, 153] width 306 height 18
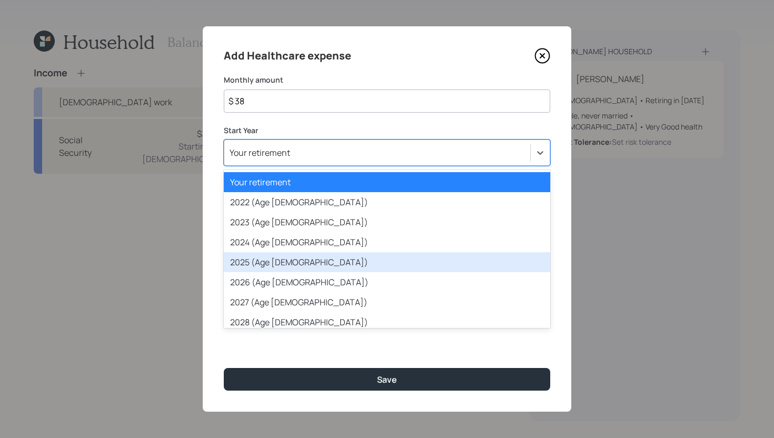
click at [313, 260] on div "2025 (Age [DEMOGRAPHIC_DATA])" at bounding box center [387, 262] width 327 height 20
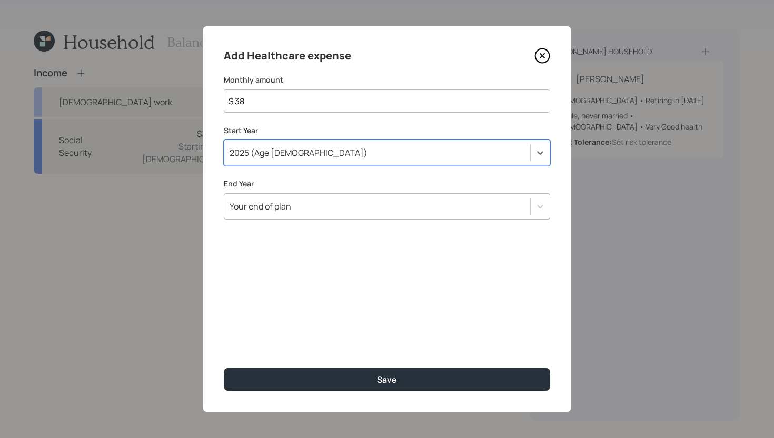
click at [332, 202] on div "Your end of plan" at bounding box center [377, 207] width 306 height 18
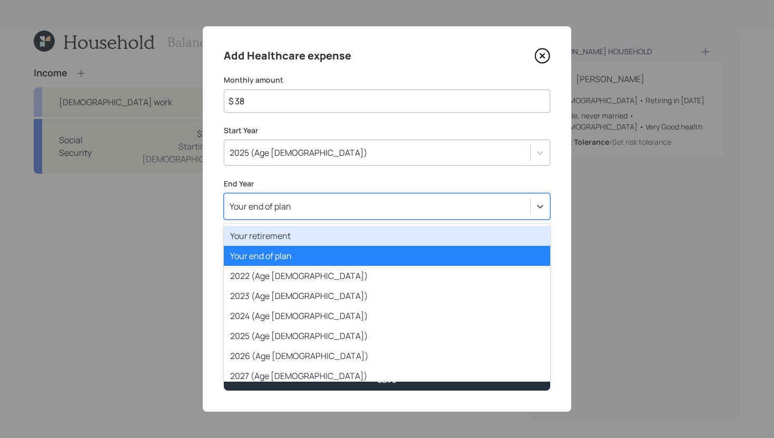
click at [324, 236] on div "Your retirement" at bounding box center [387, 236] width 327 height 20
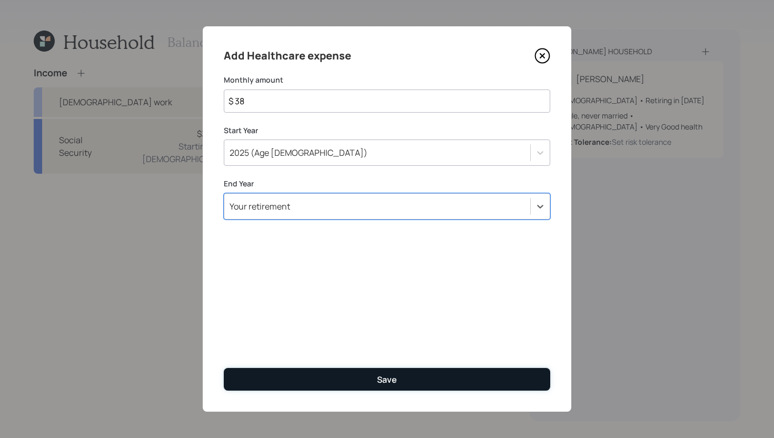
click at [330, 373] on button "Save" at bounding box center [387, 379] width 327 height 23
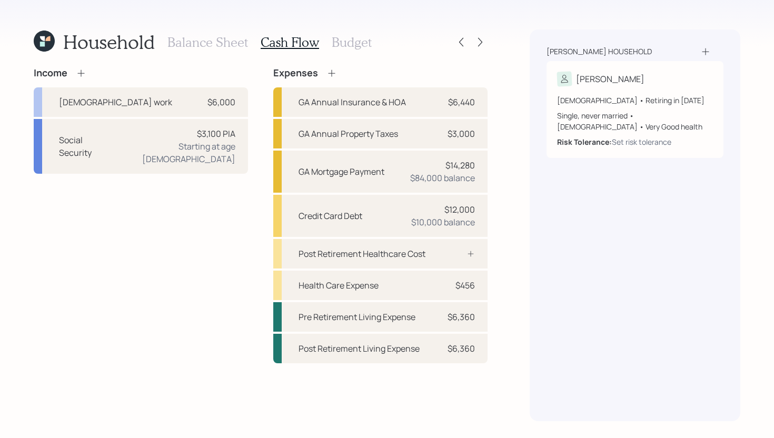
click at [354, 41] on h3 "Budget" at bounding box center [352, 42] width 40 height 15
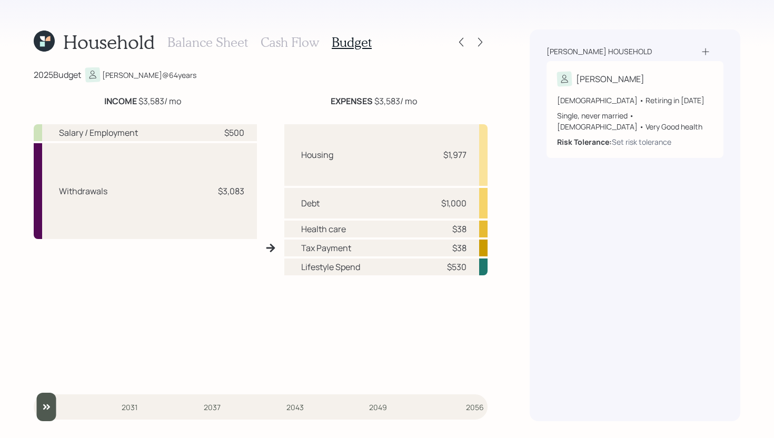
click at [219, 45] on h3 "Balance Sheet" at bounding box center [208, 42] width 81 height 15
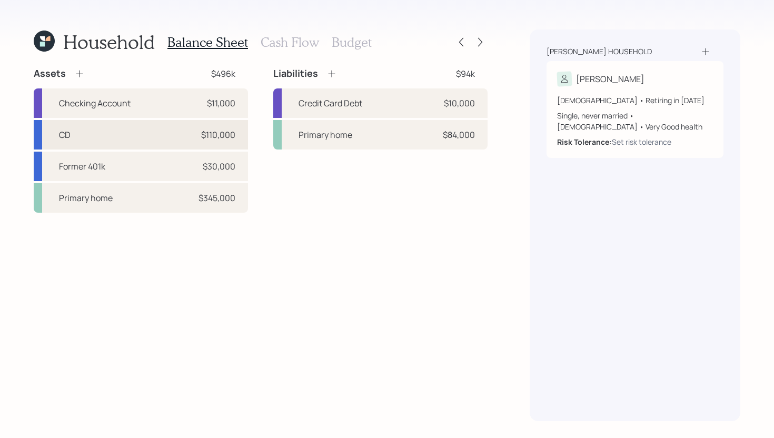
click at [125, 130] on div "CD $110,000" at bounding box center [141, 135] width 214 height 30
select select "taxable"
select select "balanced"
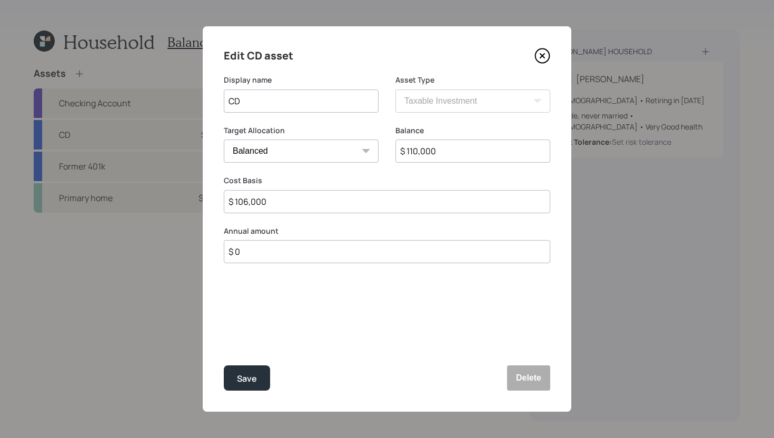
click at [542, 60] on icon at bounding box center [543, 56] width 16 height 16
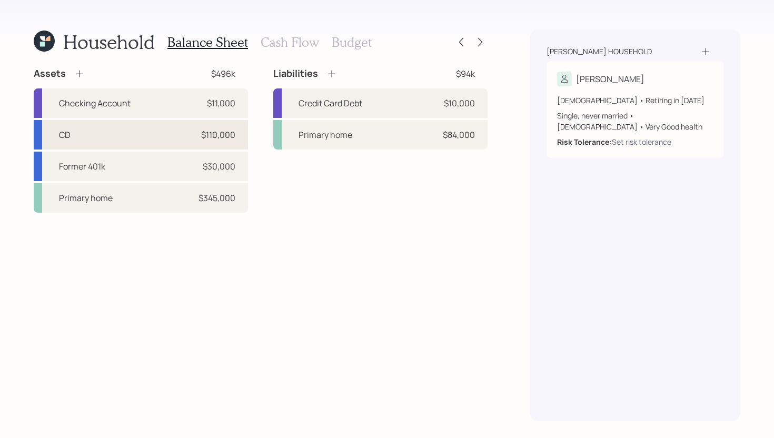
click at [161, 136] on div "CD $110,000" at bounding box center [141, 135] width 214 height 30
select select "taxable"
select select "balanced"
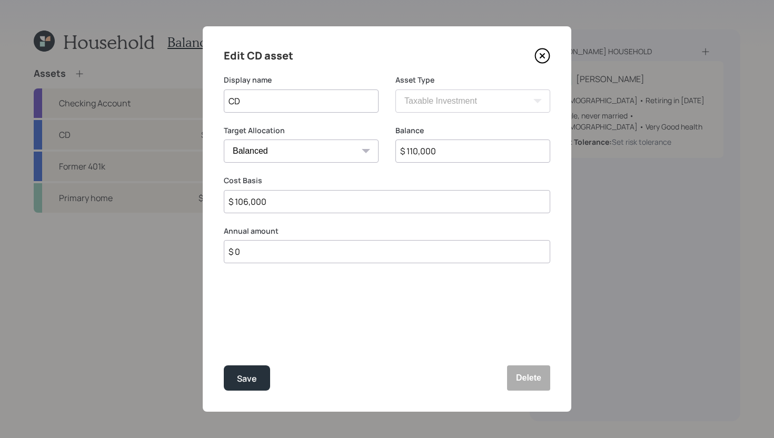
click at [431, 153] on input "$ 110,000" at bounding box center [473, 151] width 155 height 23
click at [535, 379] on button "Delete" at bounding box center [528, 378] width 43 height 25
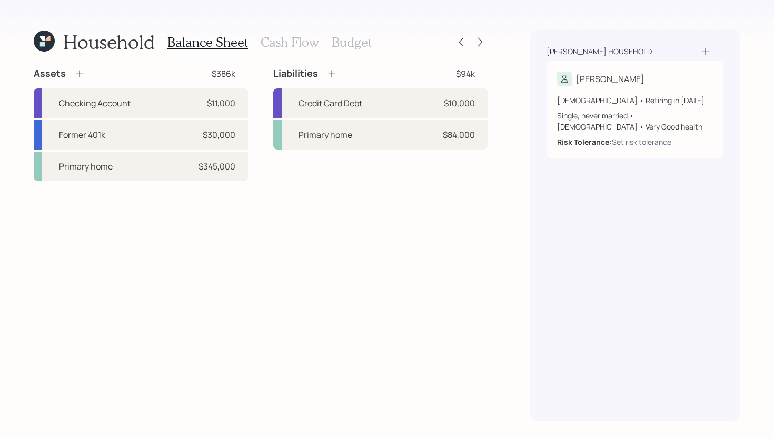
click at [80, 74] on icon at bounding box center [79, 74] width 7 height 7
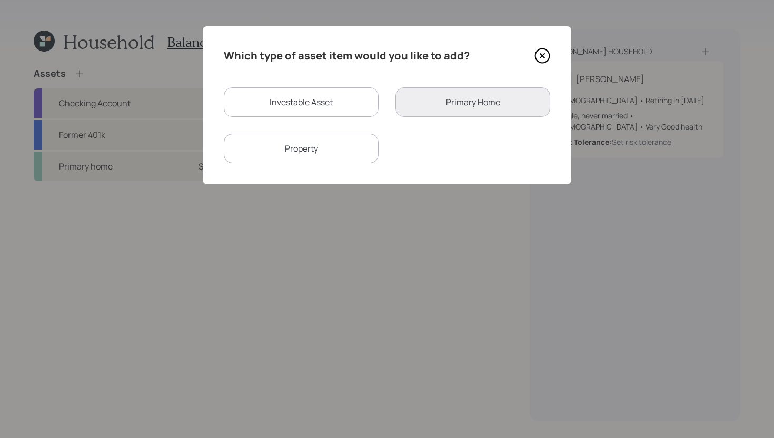
click at [291, 100] on div "Investable Asset" at bounding box center [301, 102] width 155 height 30
select select "taxable"
select select "balanced"
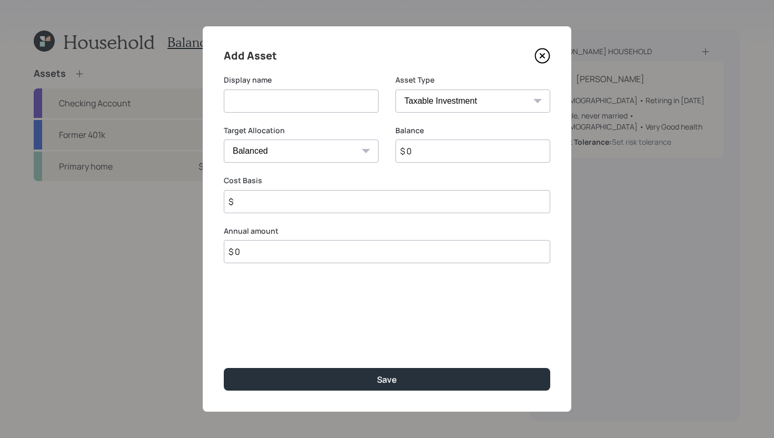
click at [288, 107] on input at bounding box center [301, 101] width 155 height 23
type input "CD - IRA"
click at [472, 105] on select "SEP [PERSON_NAME] IRA 401(k) [PERSON_NAME] 401(k) 403(b) [PERSON_NAME] 403(b) 4…" at bounding box center [473, 101] width 155 height 23
select select "ira"
click at [396, 90] on select "SEP [PERSON_NAME] IRA 401(k) [PERSON_NAME] 401(k) 403(b) [PERSON_NAME] 403(b) 4…" at bounding box center [473, 101] width 155 height 23
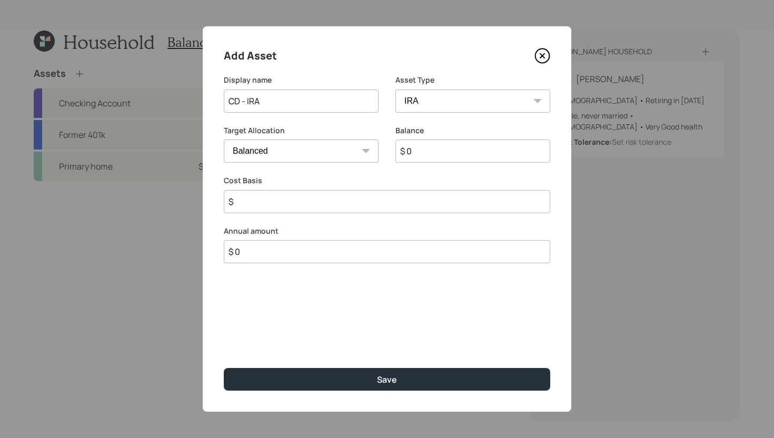
type input "$"
click at [427, 150] on input "$ 0" at bounding box center [473, 151] width 155 height 23
paste input "110,00"
type input "$ 110,000"
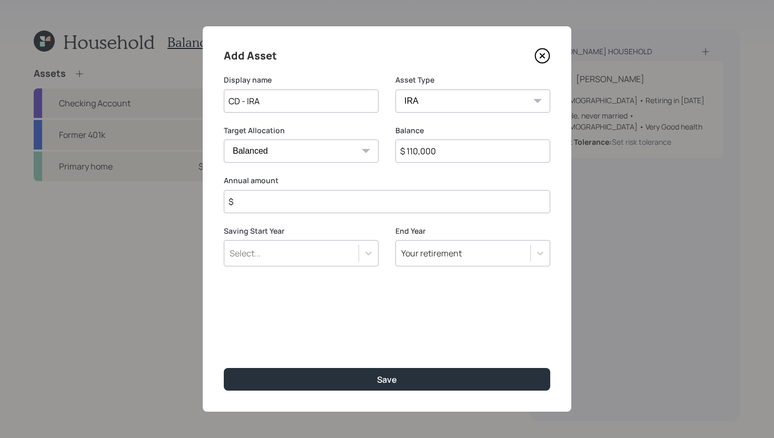
click at [391, 199] on input "$" at bounding box center [387, 201] width 327 height 23
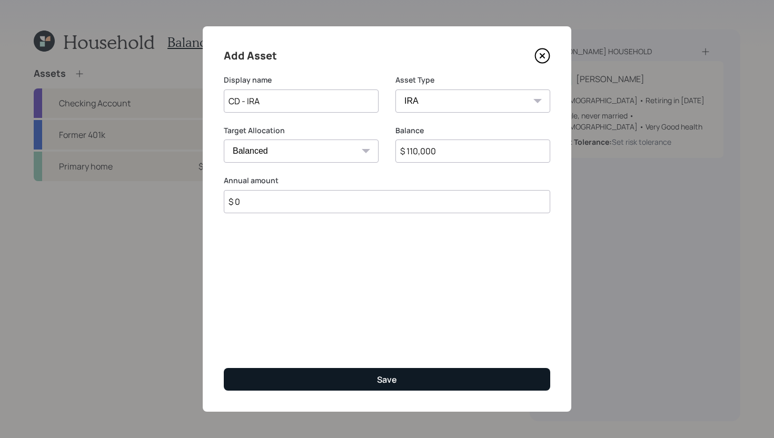
type input "$ 0"
click at [373, 379] on button "Save" at bounding box center [387, 379] width 327 height 23
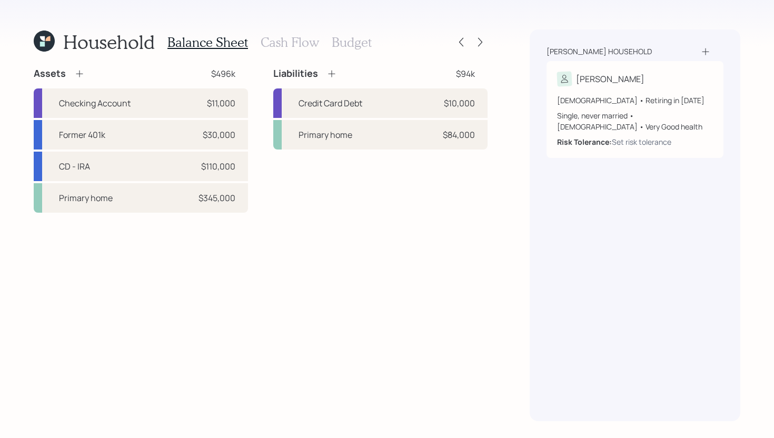
click at [308, 41] on h3 "Cash Flow" at bounding box center [290, 42] width 58 height 15
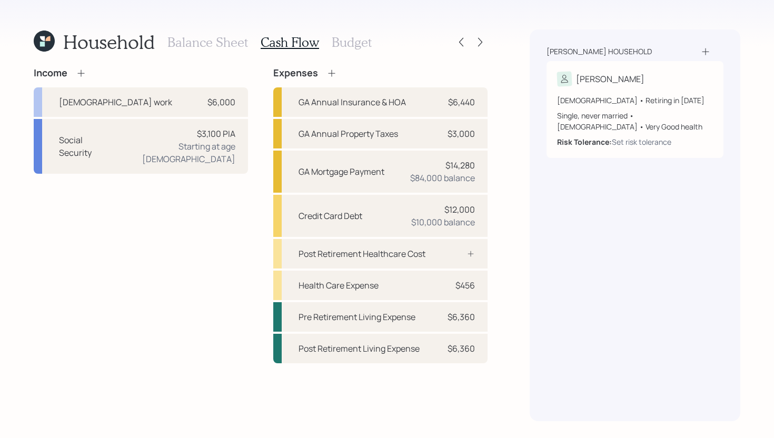
click at [222, 45] on h3 "Balance Sheet" at bounding box center [208, 42] width 81 height 15
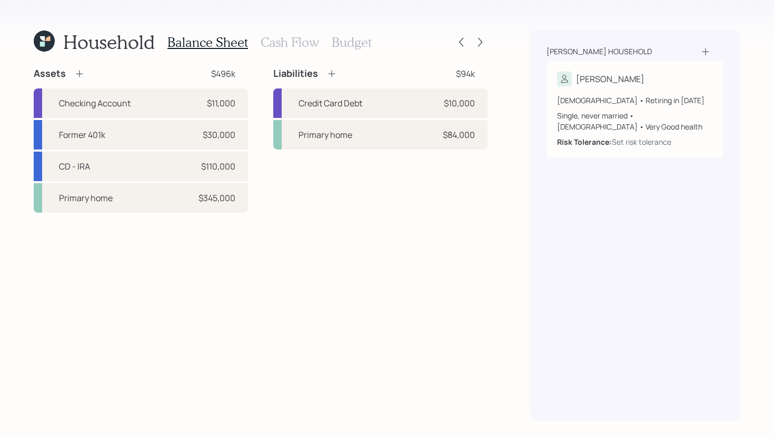
click at [357, 43] on h3 "Budget" at bounding box center [352, 42] width 40 height 15
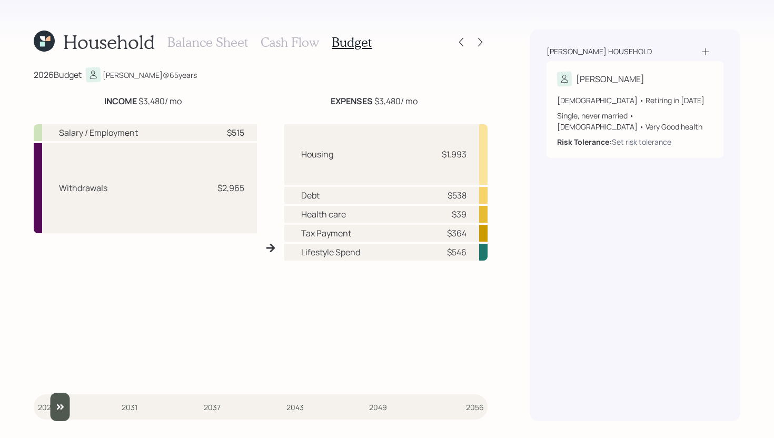
type input "2026"
click at [54, 408] on input "slider" at bounding box center [261, 407] width 454 height 28
click at [301, 45] on h3 "Cash Flow" at bounding box center [290, 42] width 58 height 15
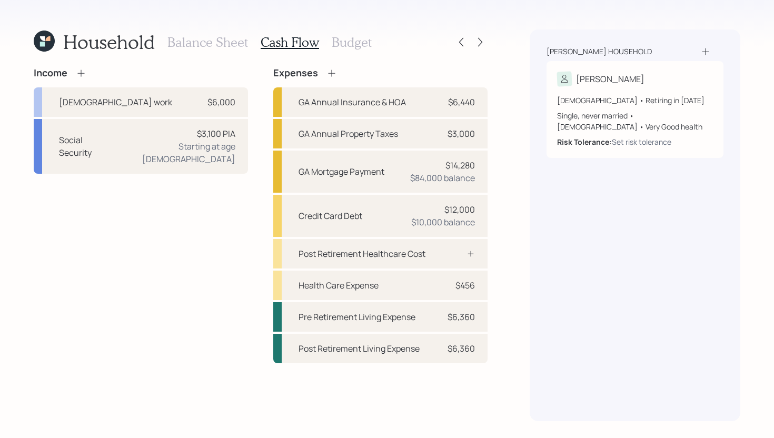
click at [230, 46] on h3 "Balance Sheet" at bounding box center [208, 42] width 81 height 15
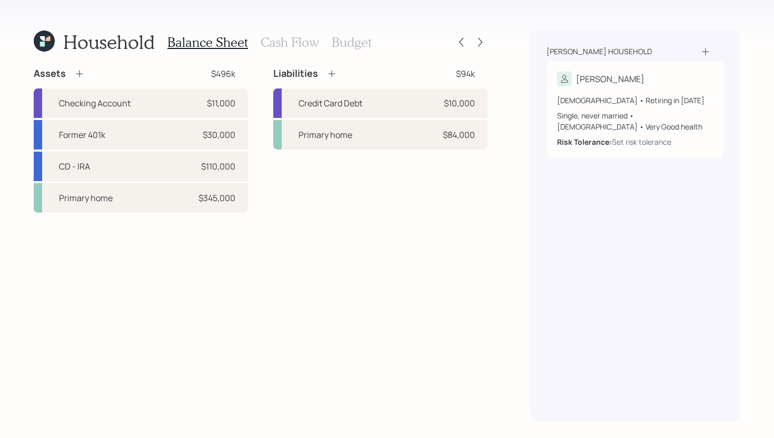
click at [359, 46] on h3 "Budget" at bounding box center [352, 42] width 40 height 15
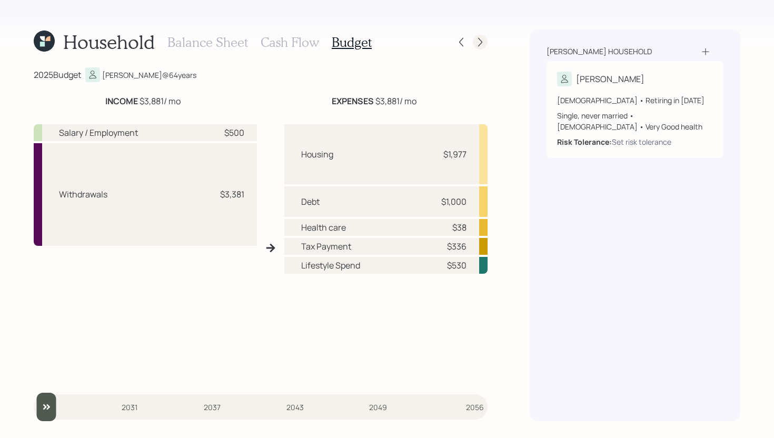
click at [481, 36] on div at bounding box center [480, 42] width 15 height 15
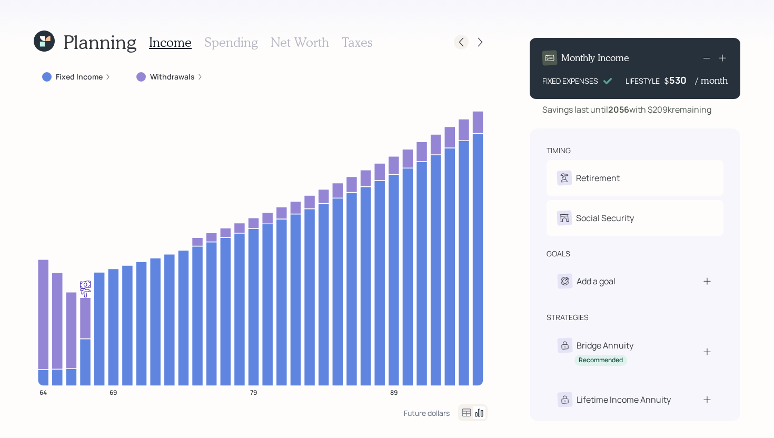
click at [456, 38] on icon at bounding box center [461, 42] width 11 height 11
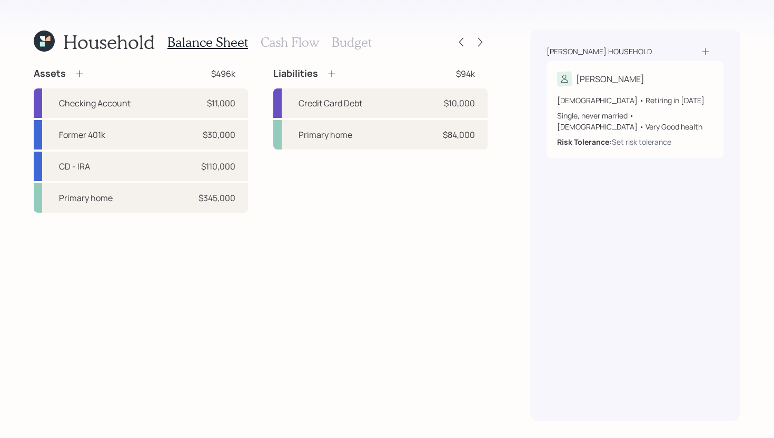
click at [282, 47] on h3 "Cash Flow" at bounding box center [290, 42] width 58 height 15
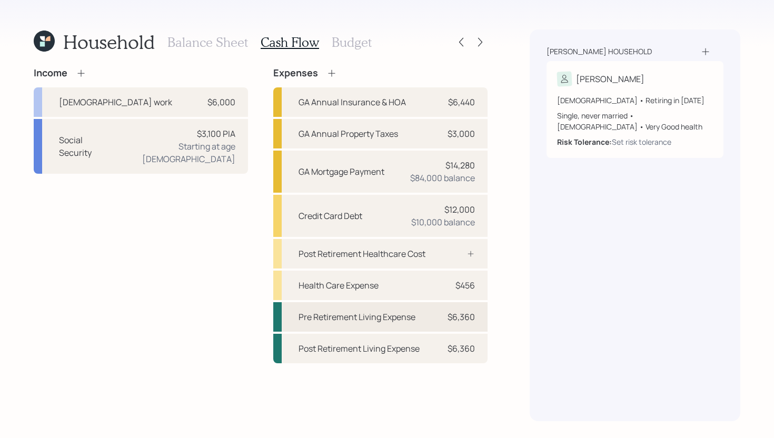
click at [370, 312] on div "Pre Retirement Living Expense" at bounding box center [357, 317] width 117 height 13
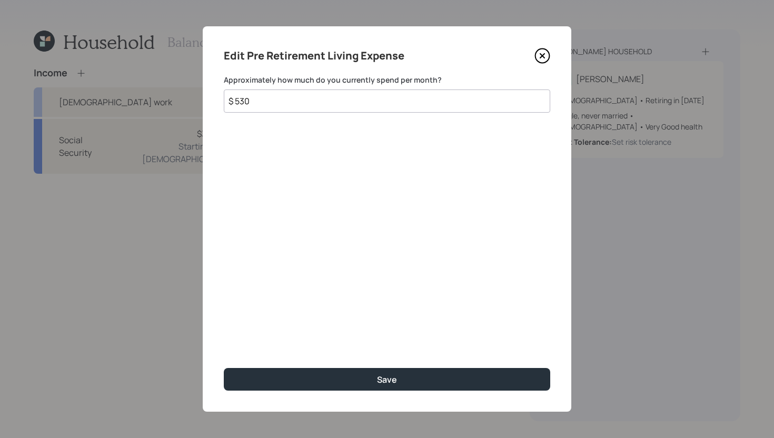
click at [543, 56] on icon at bounding box center [542, 56] width 4 height 4
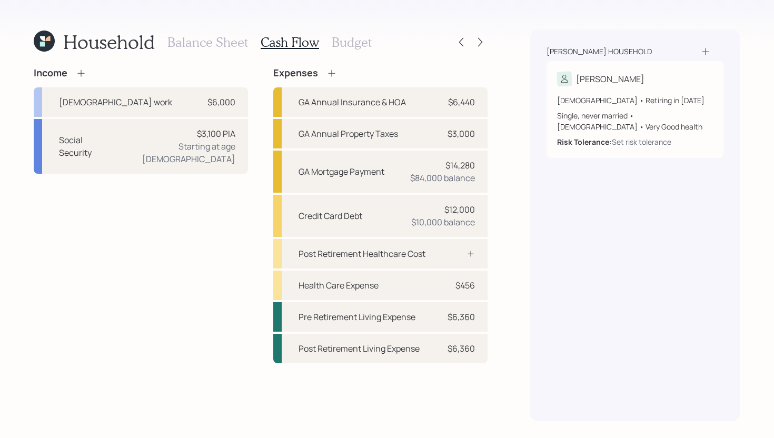
click at [361, 43] on h3 "Budget" at bounding box center [352, 42] width 40 height 15
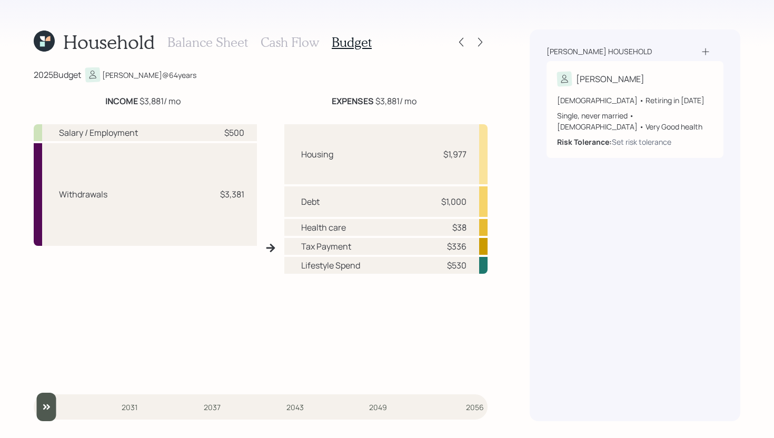
click at [311, 46] on h3 "Cash Flow" at bounding box center [290, 42] width 58 height 15
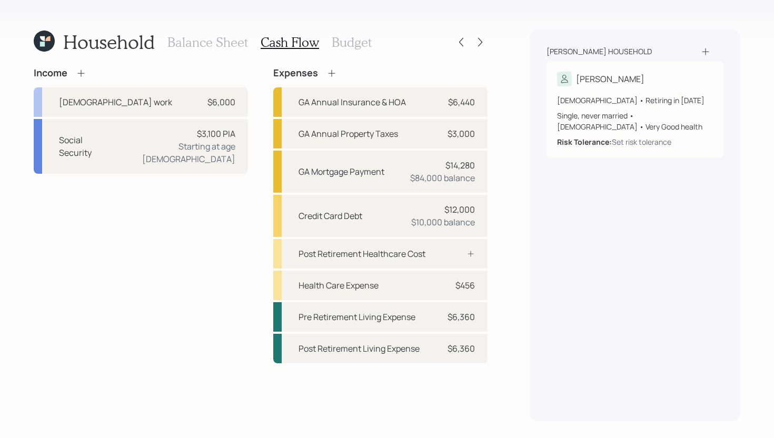
click at [231, 45] on h3 "Balance Sheet" at bounding box center [208, 42] width 81 height 15
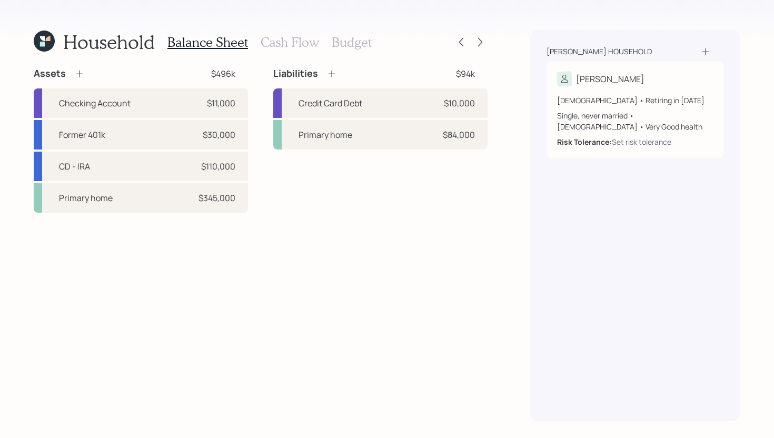
click at [278, 41] on h3 "Cash Flow" at bounding box center [290, 42] width 58 height 15
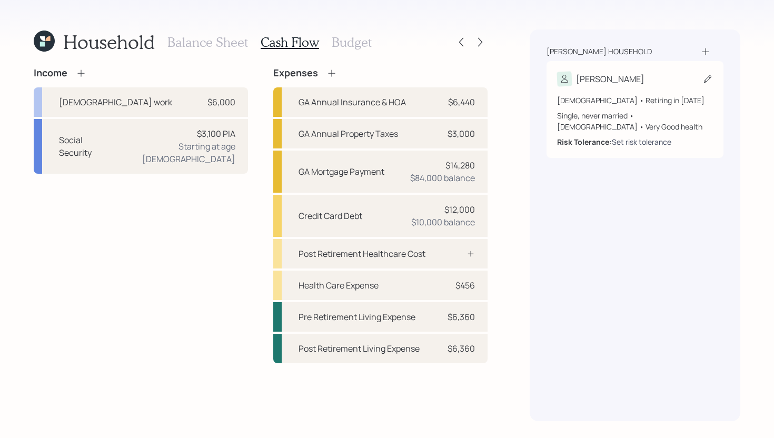
click at [651, 143] on div "Set risk tolerance" at bounding box center [642, 141] width 60 height 11
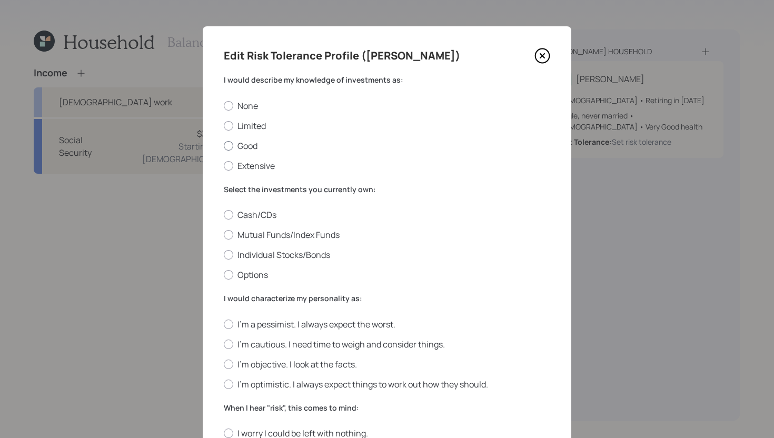
click at [252, 143] on label "Good" at bounding box center [387, 146] width 327 height 12
click at [224, 145] on input "Good" at bounding box center [223, 145] width 1 height 1
radio input "true"
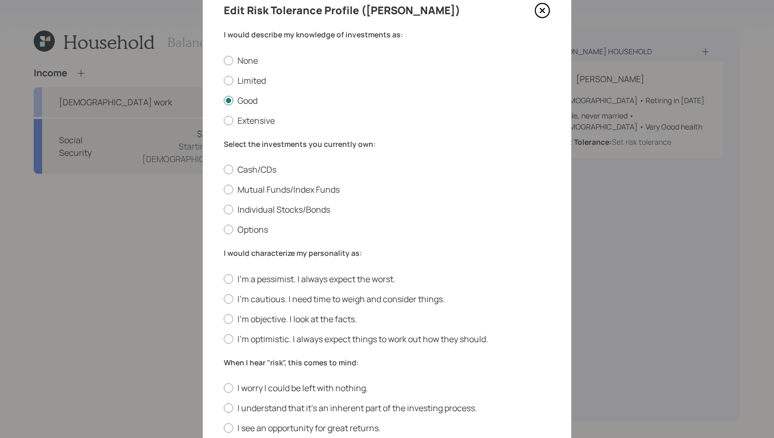
scroll to position [46, 0]
click at [266, 169] on label "Cash/CDs" at bounding box center [387, 169] width 327 height 12
click at [224, 169] on input "Cash/CDs" at bounding box center [223, 169] width 1 height 1
radio input "true"
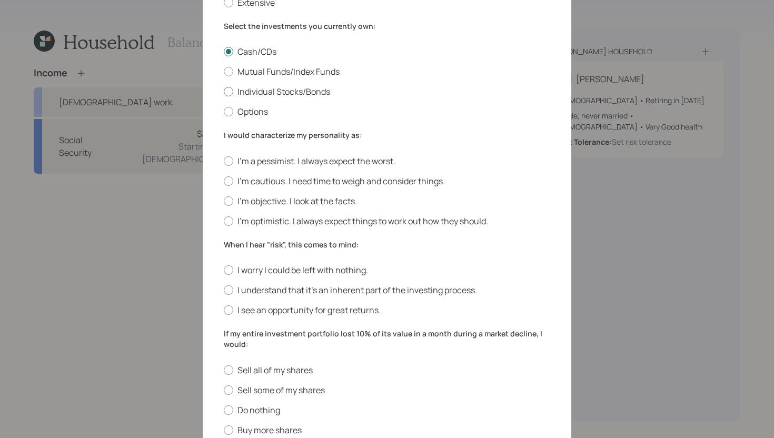
scroll to position [192, 0]
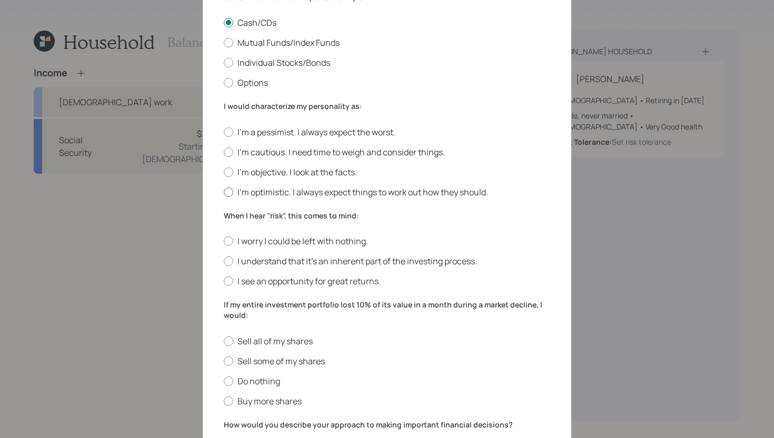
click at [274, 190] on label "I'm optimistic. I always expect things to work out how they should." at bounding box center [387, 192] width 327 height 12
click at [224, 192] on input "I'm optimistic. I always expect things to work out how they should." at bounding box center [223, 192] width 1 height 1
radio input "true"
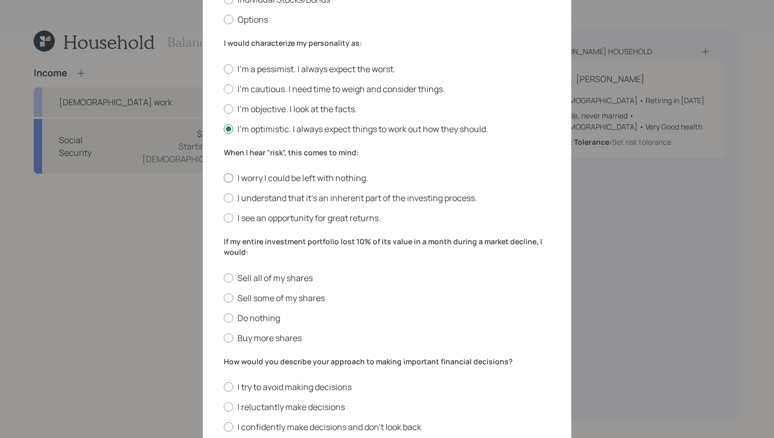
scroll to position [278, 0]
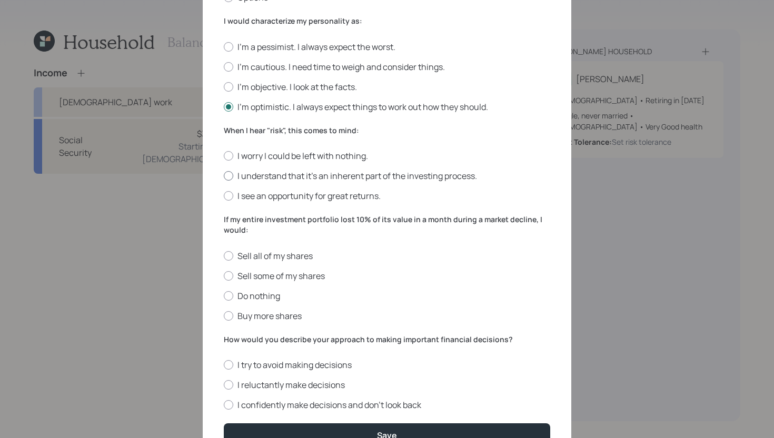
click at [251, 179] on label "I understand that it’s an inherent part of the investing process." at bounding box center [387, 176] width 327 height 12
click at [224, 176] on input "I understand that it’s an inherent part of the investing process." at bounding box center [223, 176] width 1 height 1
radio input "true"
click at [270, 297] on label "Do nothing" at bounding box center [387, 296] width 327 height 12
click at [224, 296] on input "Do nothing" at bounding box center [223, 296] width 1 height 1
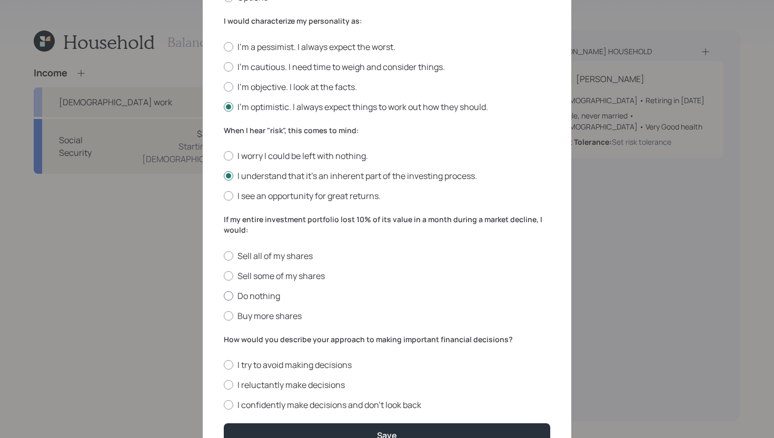
radio input "true"
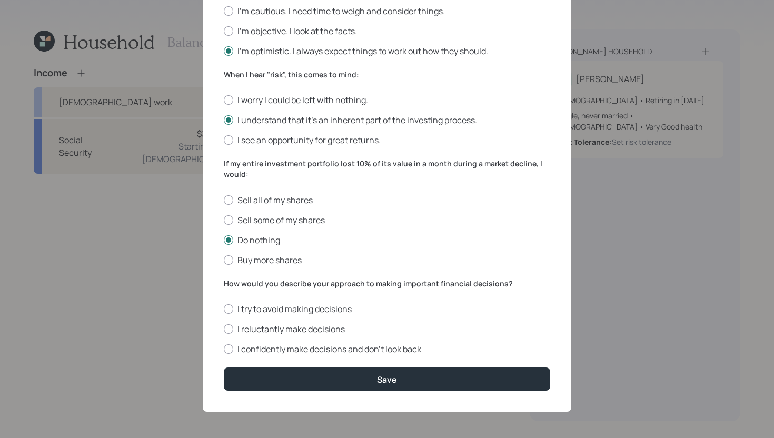
click at [311, 357] on form "I would describe my knowledge of investments as: None Limited Good Extensive Se…" at bounding box center [387, 66] width 327 height 650
click at [311, 350] on label "I confidently make decisions and don’t look back" at bounding box center [387, 349] width 327 height 12
click at [224, 350] on input "I confidently make decisions and don’t look back" at bounding box center [223, 349] width 1 height 1
radio input "true"
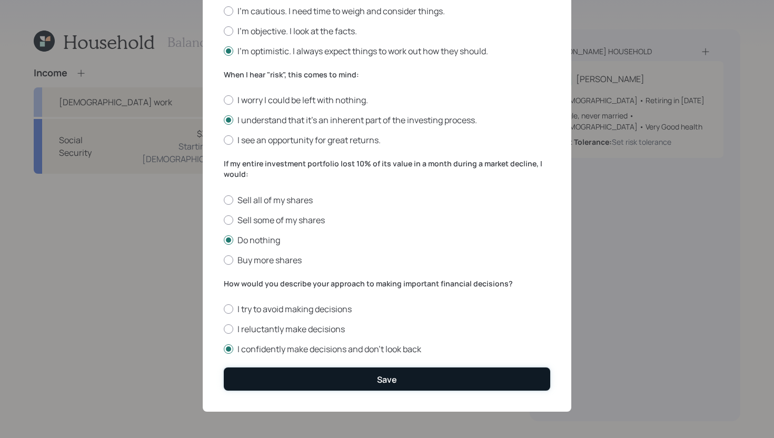
click at [311, 374] on button "Save" at bounding box center [387, 379] width 327 height 23
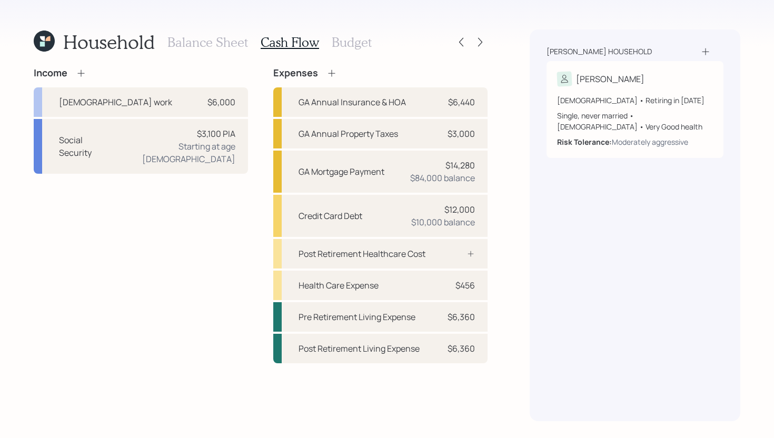
click at [357, 41] on h3 "Budget" at bounding box center [352, 42] width 40 height 15
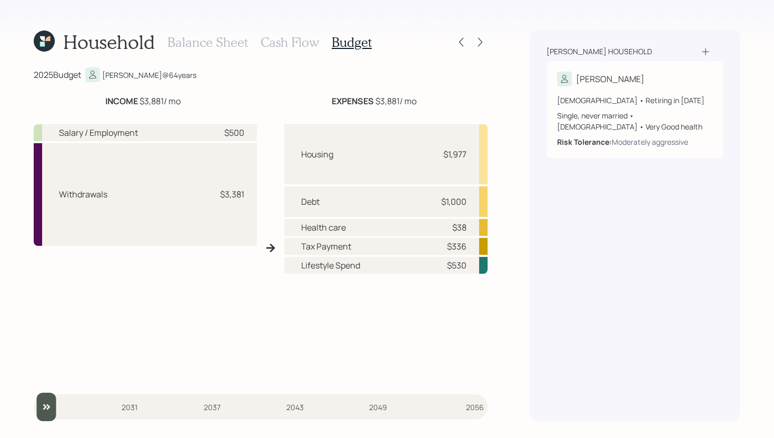
click at [289, 45] on h3 "Cash Flow" at bounding box center [290, 42] width 58 height 15
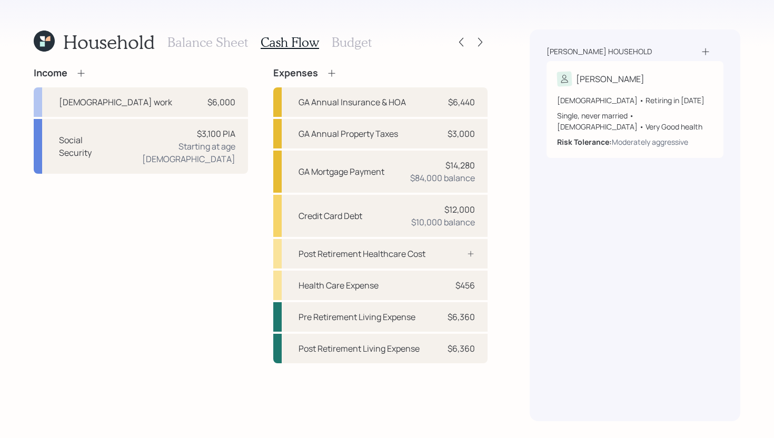
click at [231, 41] on h3 "Balance Sheet" at bounding box center [208, 42] width 81 height 15
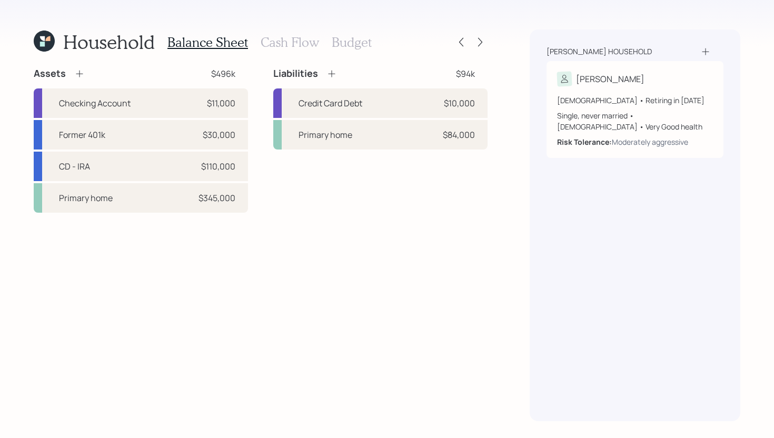
click at [305, 43] on h3 "Cash Flow" at bounding box center [290, 42] width 58 height 15
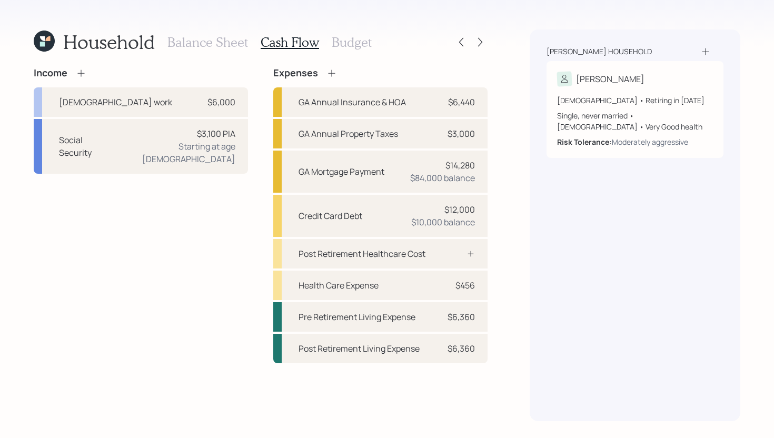
click at [341, 43] on h3 "Budget" at bounding box center [352, 42] width 40 height 15
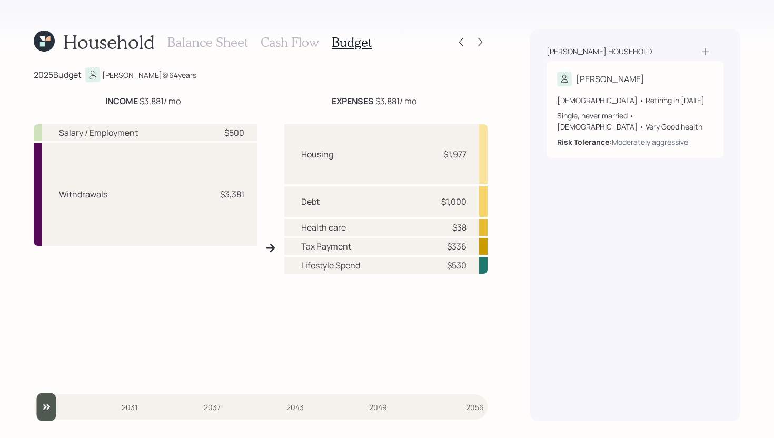
click at [238, 41] on h3 "Balance Sheet" at bounding box center [208, 42] width 81 height 15
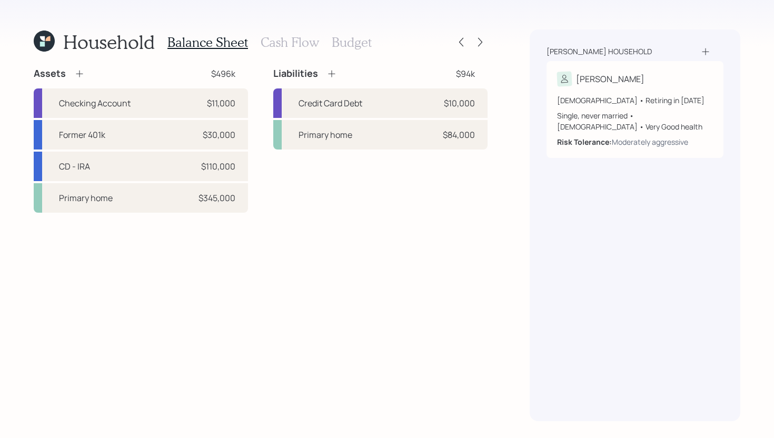
click at [360, 40] on h3 "Budget" at bounding box center [352, 42] width 40 height 15
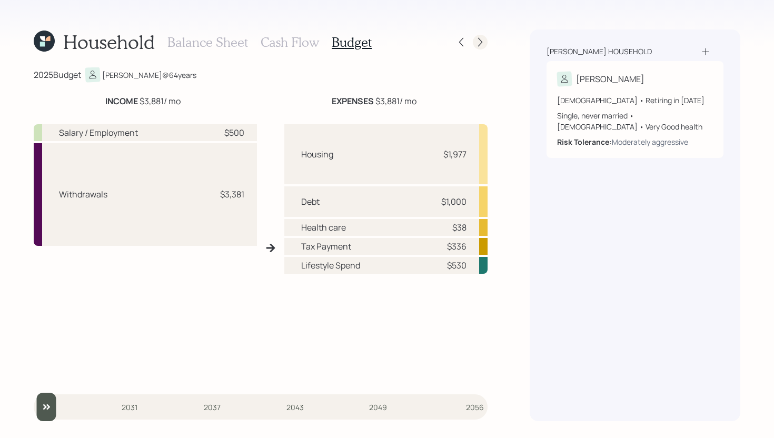
click at [485, 41] on icon at bounding box center [480, 42] width 11 height 11
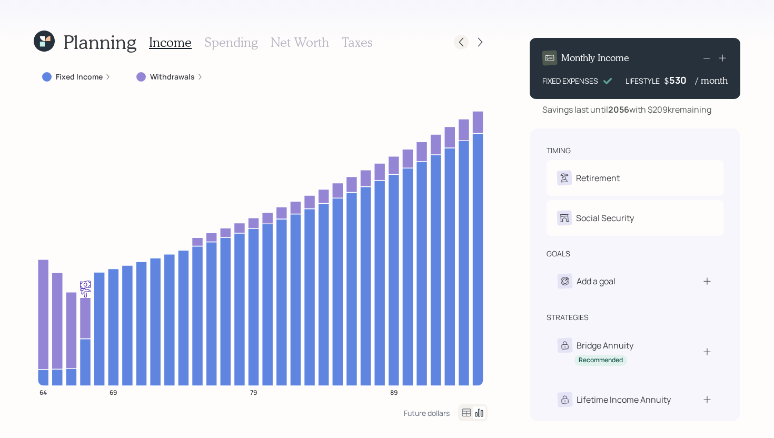
click at [461, 45] on icon at bounding box center [461, 42] width 11 height 11
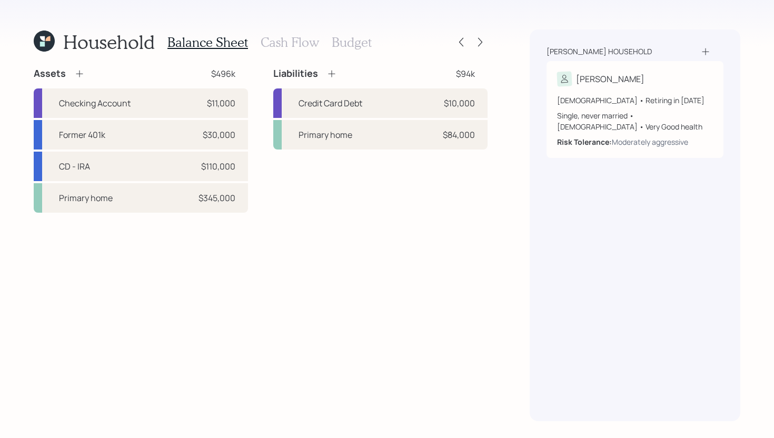
click at [299, 42] on h3 "Cash Flow" at bounding box center [290, 42] width 58 height 15
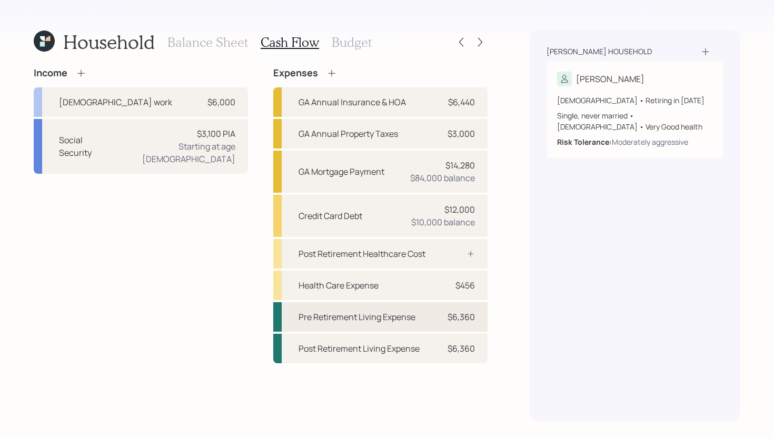
click at [358, 318] on div "Pre Retirement Living Expense" at bounding box center [357, 317] width 117 height 13
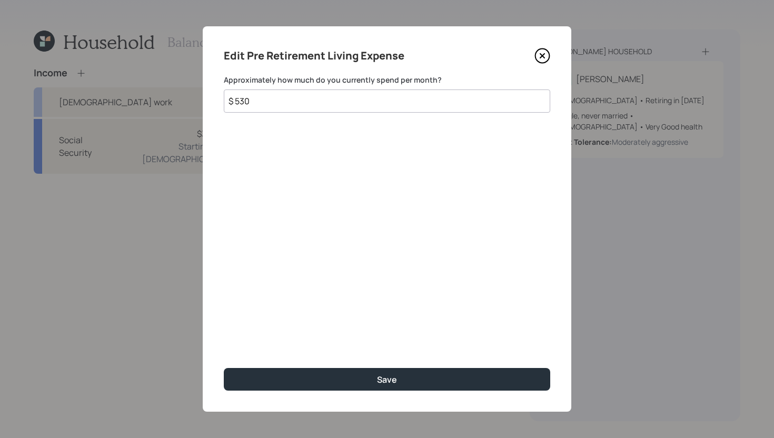
click at [264, 101] on input "$ 530" at bounding box center [387, 101] width 327 height 23
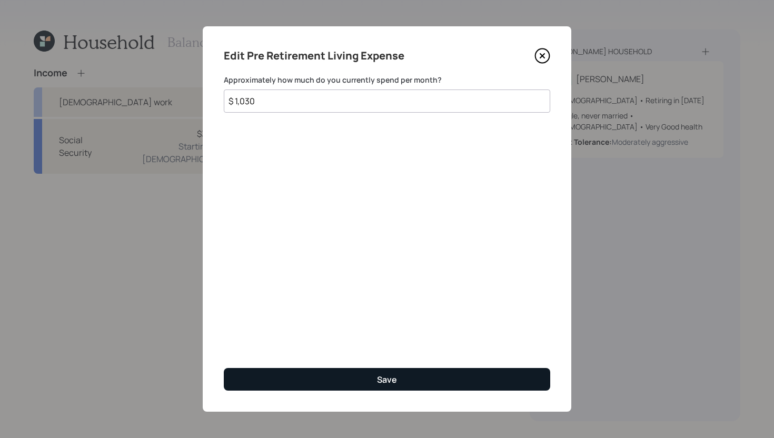
type input "$ 1,030"
click at [281, 383] on button "Save" at bounding box center [387, 379] width 327 height 23
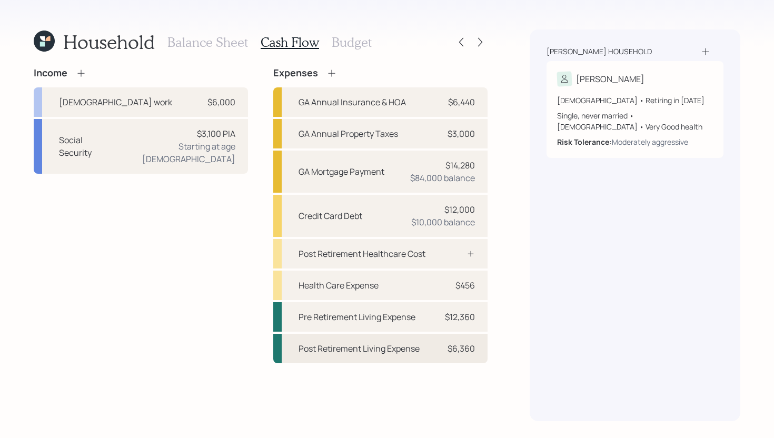
click at [397, 346] on div "Post Retirement Living Expense" at bounding box center [359, 348] width 121 height 13
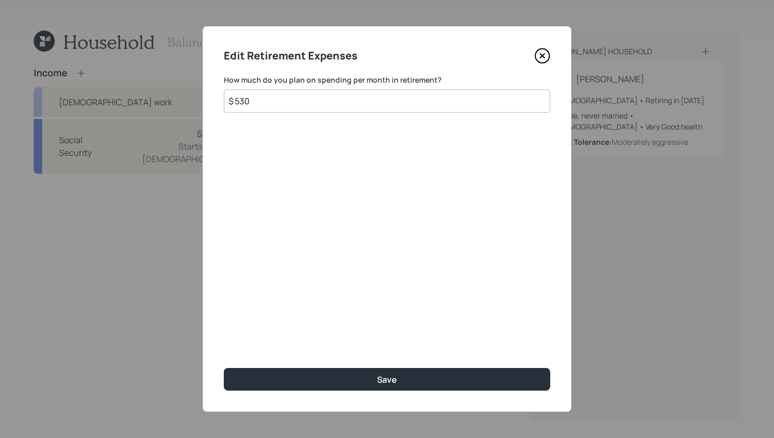
click at [308, 104] on input "$ 530" at bounding box center [387, 101] width 327 height 23
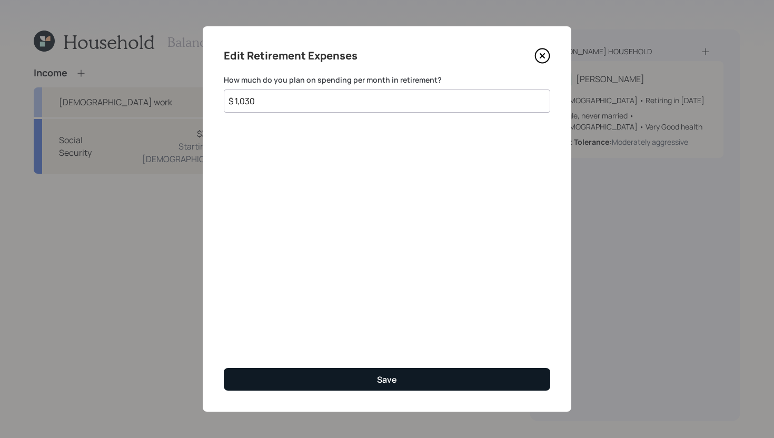
type input "$ 1,030"
click at [316, 384] on button "Save" at bounding box center [387, 379] width 327 height 23
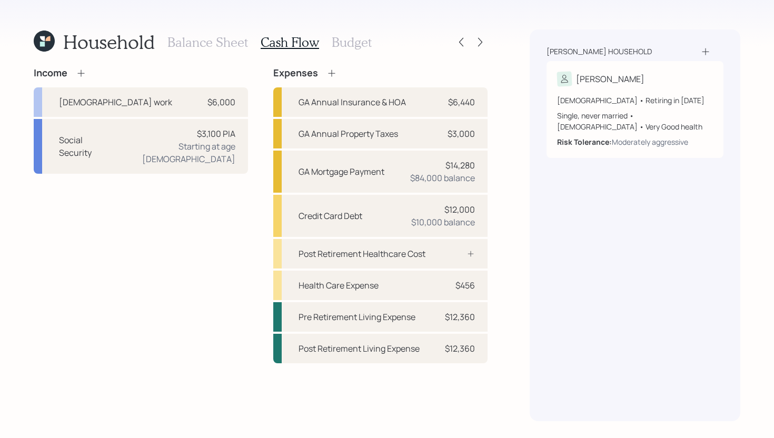
click at [359, 41] on h3 "Budget" at bounding box center [352, 42] width 40 height 15
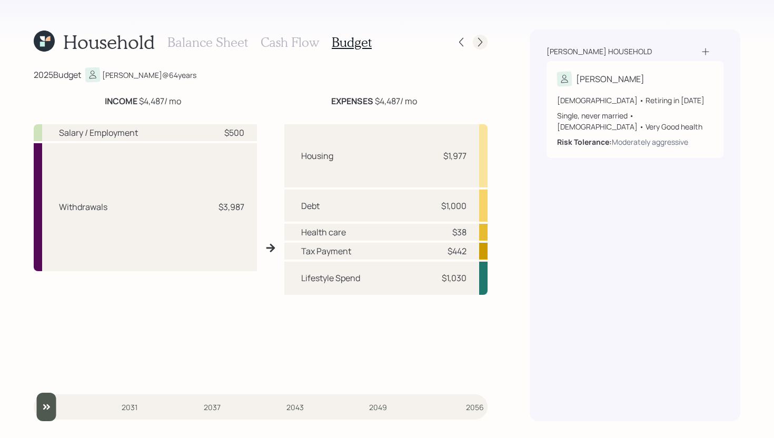
click at [480, 44] on icon at bounding box center [480, 42] width 4 height 9
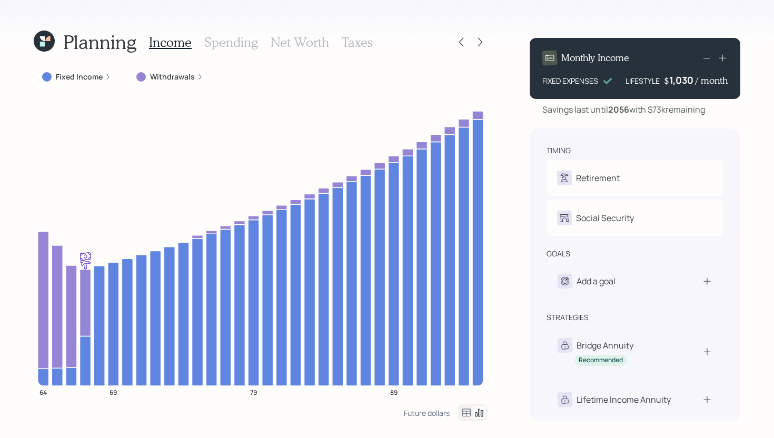
click at [237, 36] on h3 "Spending" at bounding box center [231, 42] width 54 height 15
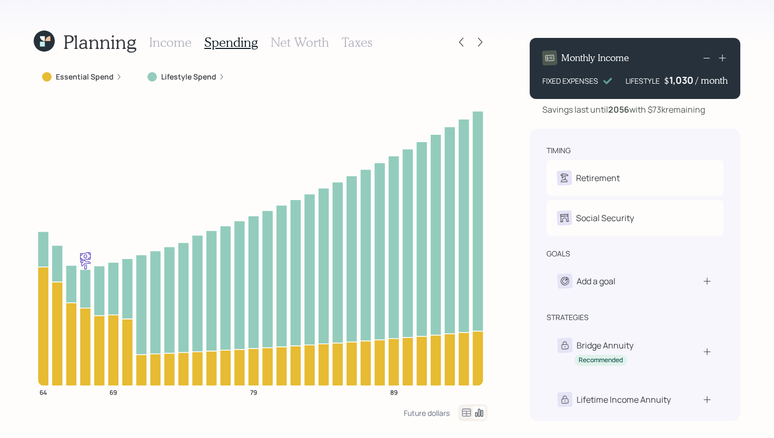
click at [469, 408] on icon at bounding box center [466, 413] width 13 height 13
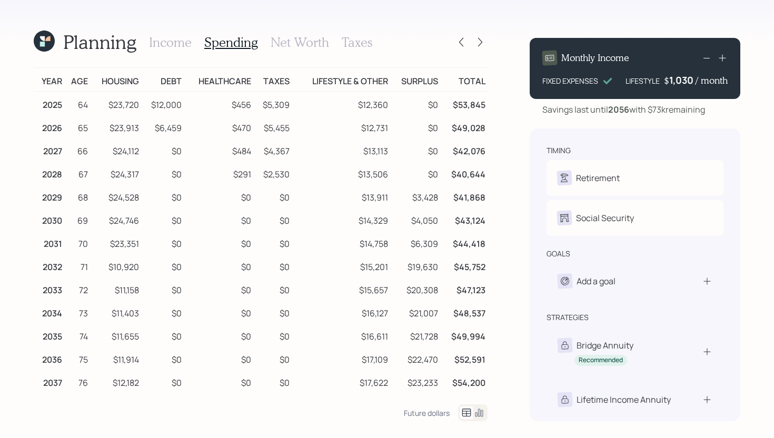
click at [183, 46] on h3 "Income" at bounding box center [170, 42] width 43 height 15
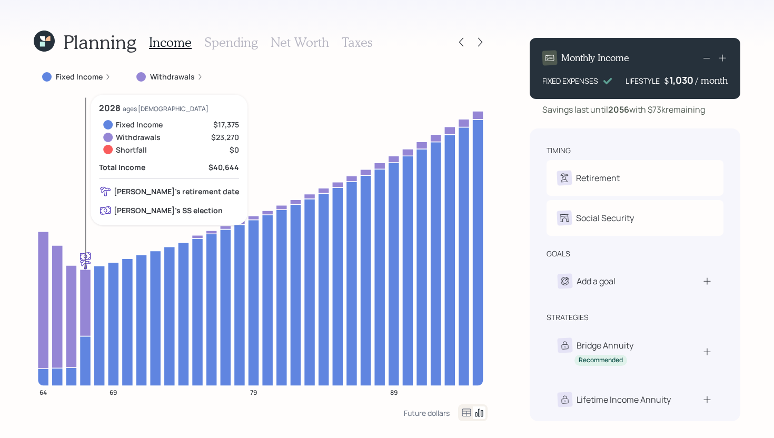
click at [82, 364] on icon at bounding box center [85, 361] width 11 height 50
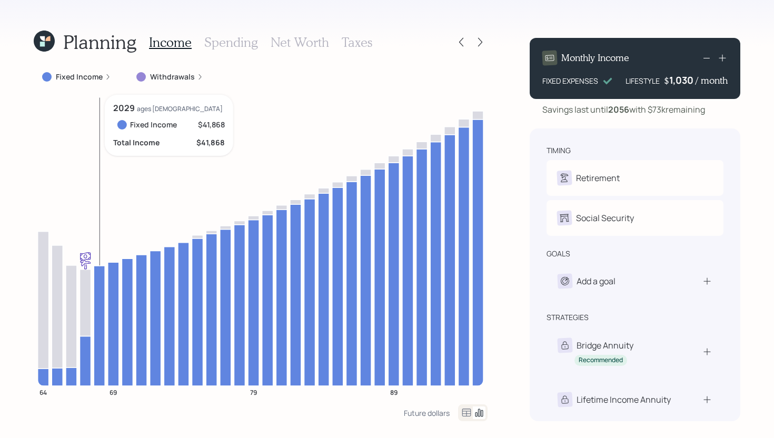
click at [99, 323] on icon at bounding box center [99, 326] width 11 height 120
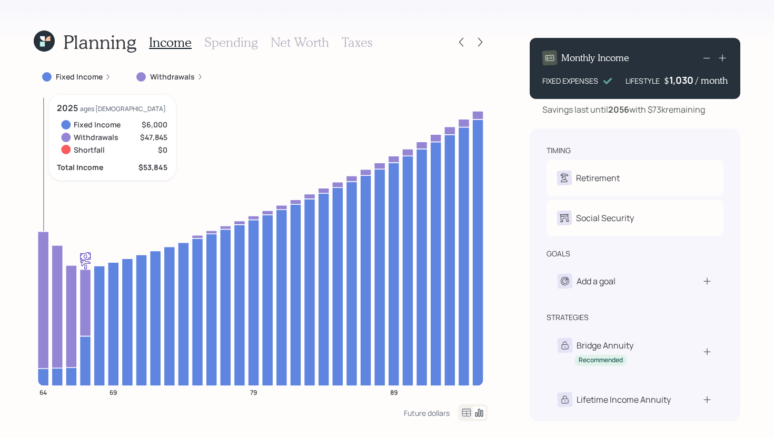
click at [42, 294] on icon at bounding box center [43, 299] width 11 height 137
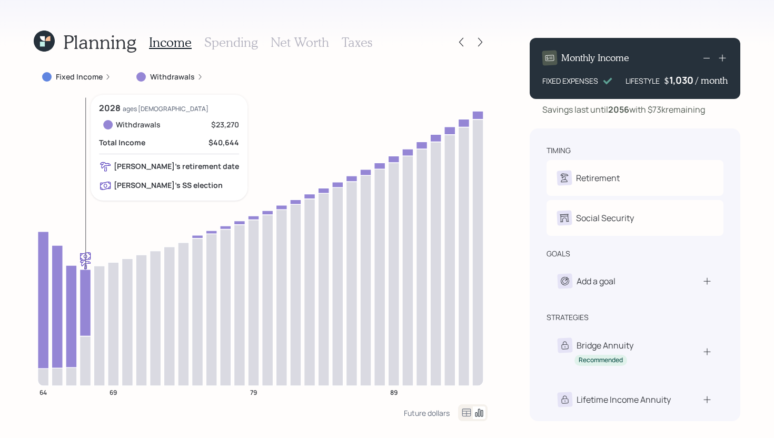
click at [83, 286] on icon at bounding box center [85, 302] width 11 height 67
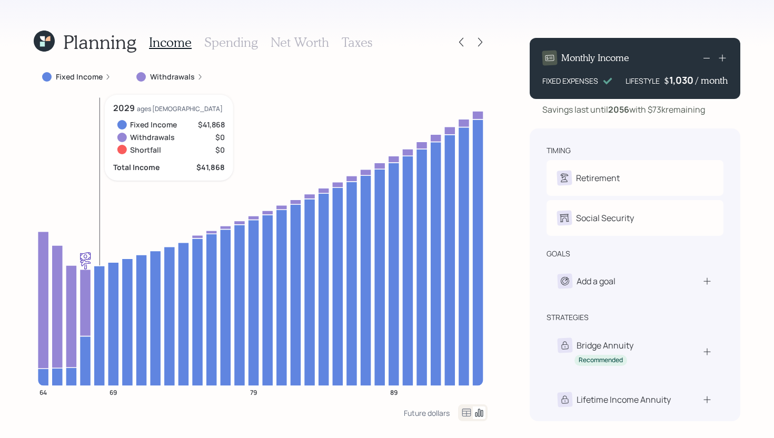
click at [97, 278] on icon at bounding box center [99, 326] width 11 height 120
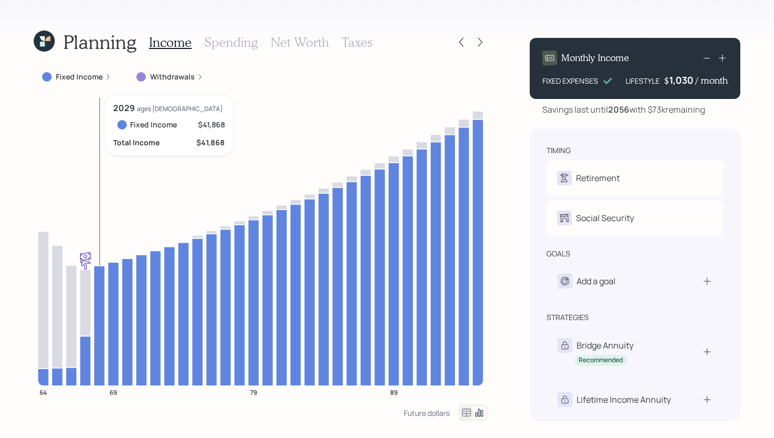
click at [103, 272] on icon at bounding box center [99, 326] width 11 height 120
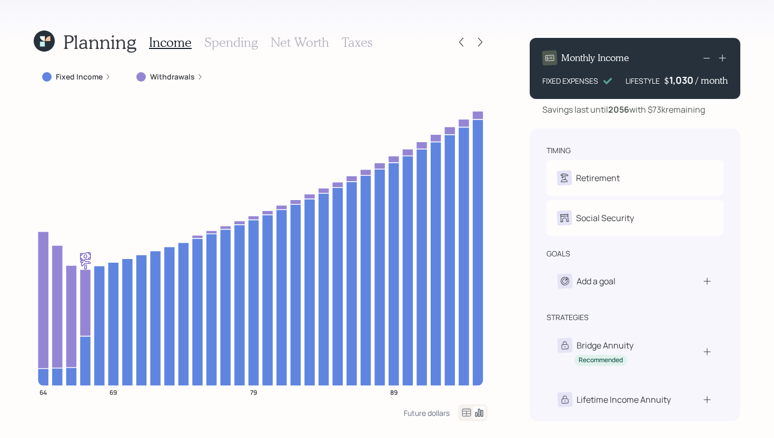
click at [240, 46] on h3 "Spending" at bounding box center [231, 42] width 54 height 15
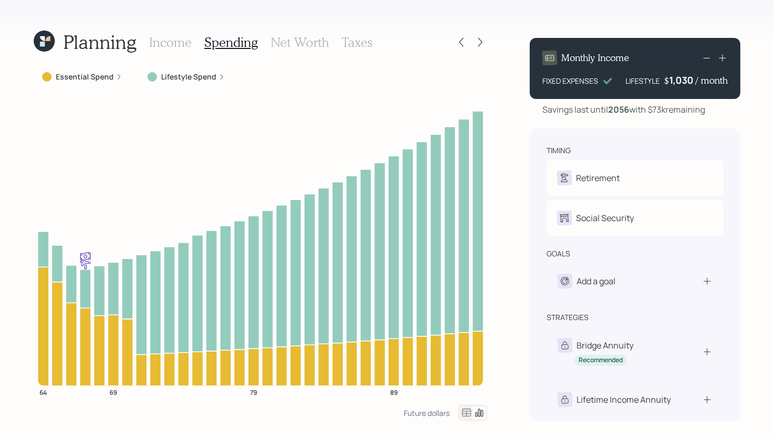
click at [91, 78] on label "Essential Spend" at bounding box center [85, 77] width 58 height 11
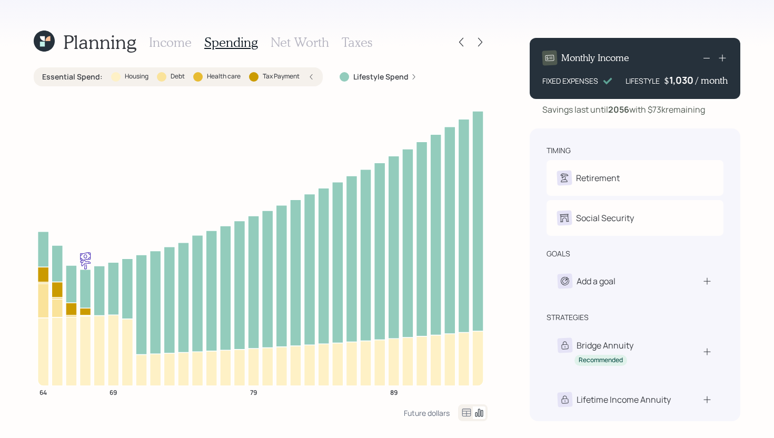
click at [91, 77] on label "Essential Spend :" at bounding box center [72, 77] width 61 height 11
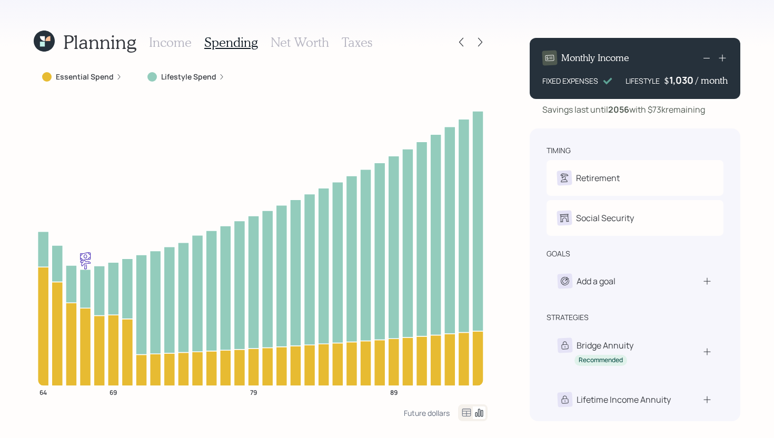
click at [182, 44] on h3 "Income" at bounding box center [170, 42] width 43 height 15
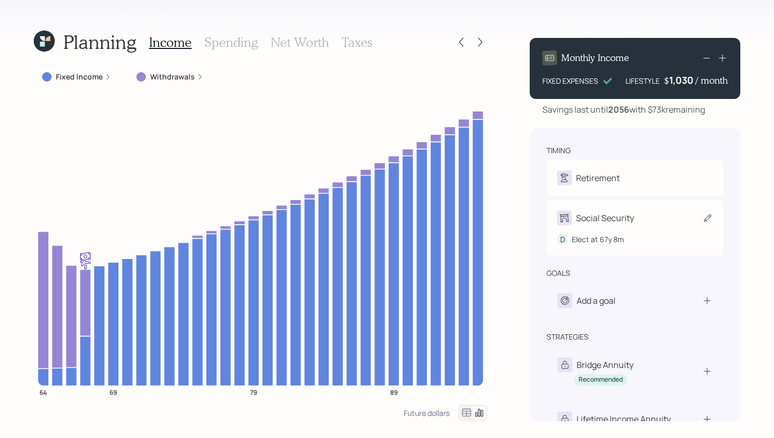
click at [613, 212] on div "Social Security" at bounding box center [605, 218] width 58 height 13
select select "8"
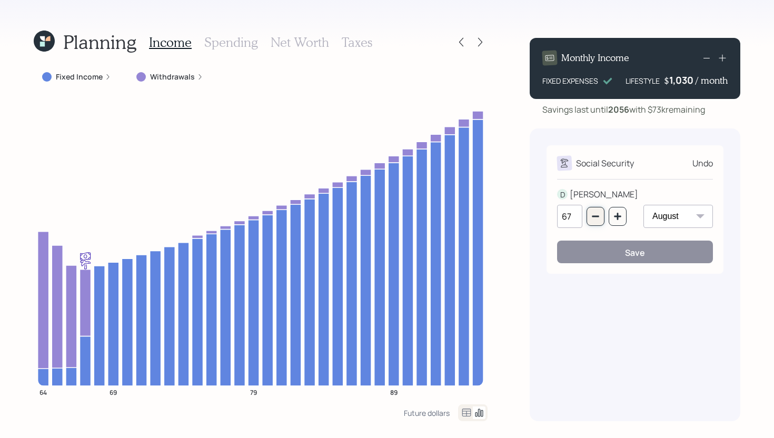
click at [598, 217] on icon "button" at bounding box center [595, 217] width 7 height 2
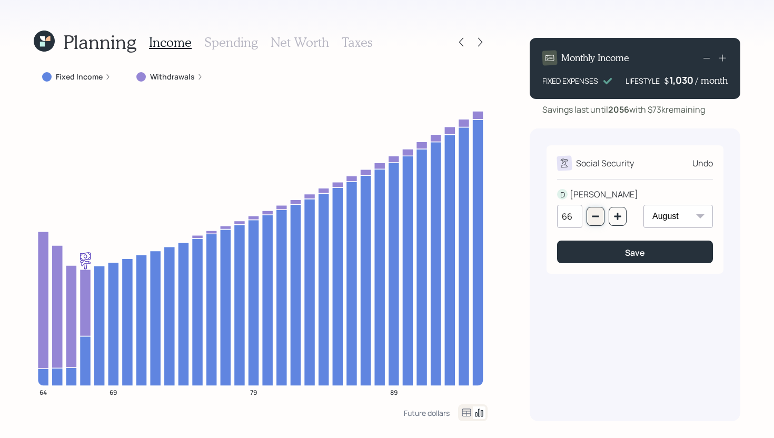
click at [598, 217] on icon "button" at bounding box center [595, 217] width 7 height 2
type input "65"
click at [683, 214] on select "January February March April May June July August September October November De…" at bounding box center [679, 216] width 70 height 23
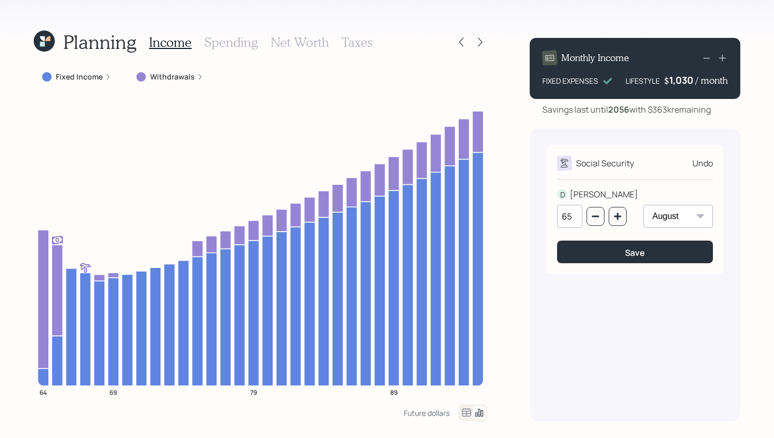
select select "1"
click at [644, 205] on select "January February March April May June July August September October November De…" at bounding box center [679, 216] width 70 height 23
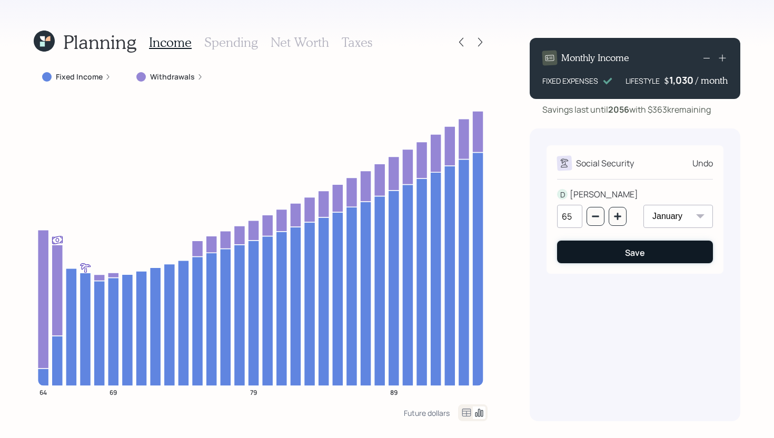
click at [621, 252] on button "Save" at bounding box center [635, 252] width 156 height 23
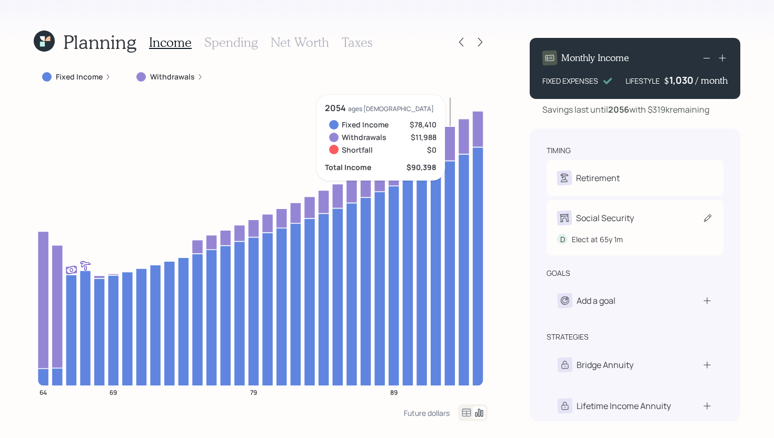
click at [602, 210] on div "Social Security D Elect at 65y 1m" at bounding box center [635, 227] width 177 height 55
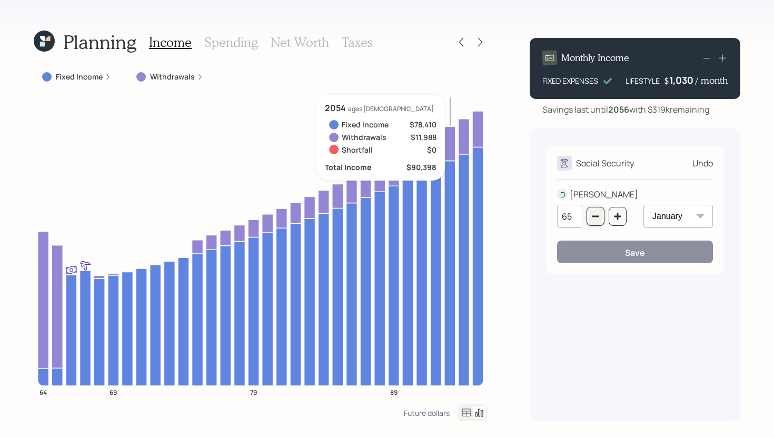
click at [597, 215] on icon "button" at bounding box center [596, 216] width 8 height 8
type input "64"
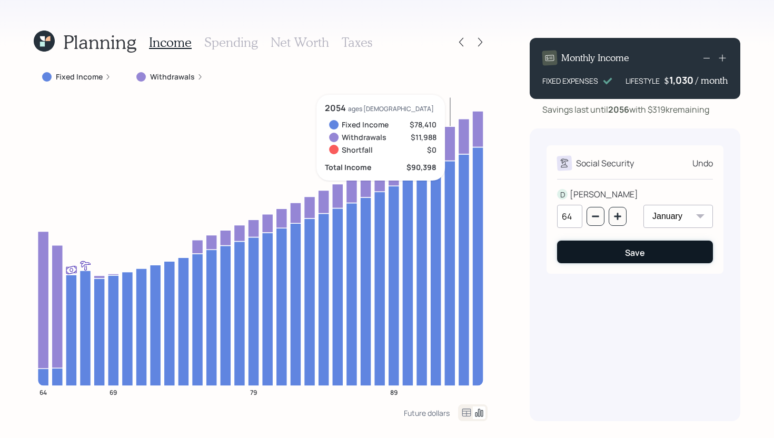
click at [598, 250] on button "Save" at bounding box center [635, 252] width 156 height 23
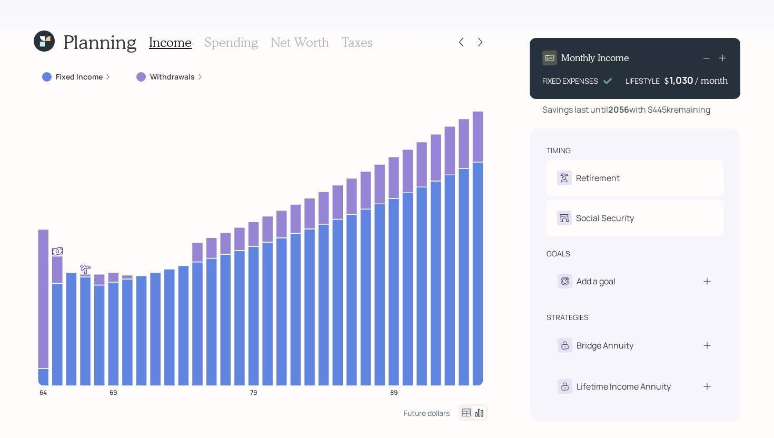
click at [19, 202] on div "Planning Income Spending Net Worth Taxes Fixed Income Withdrawals 64 69 79 89 F…" at bounding box center [387, 219] width 774 height 438
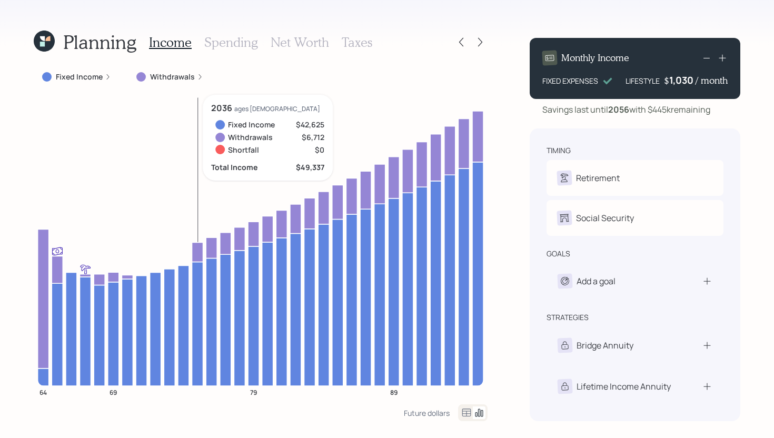
click at [198, 252] on icon at bounding box center [197, 251] width 11 height 19
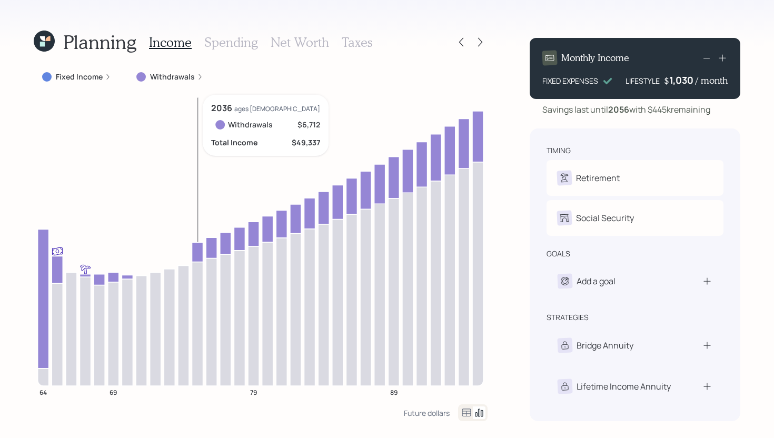
click at [198, 252] on icon at bounding box center [197, 251] width 11 height 19
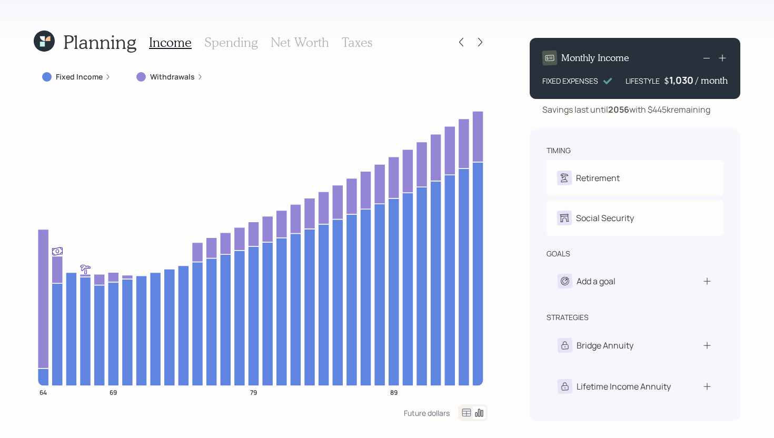
click at [237, 43] on h3 "Spending" at bounding box center [231, 42] width 54 height 15
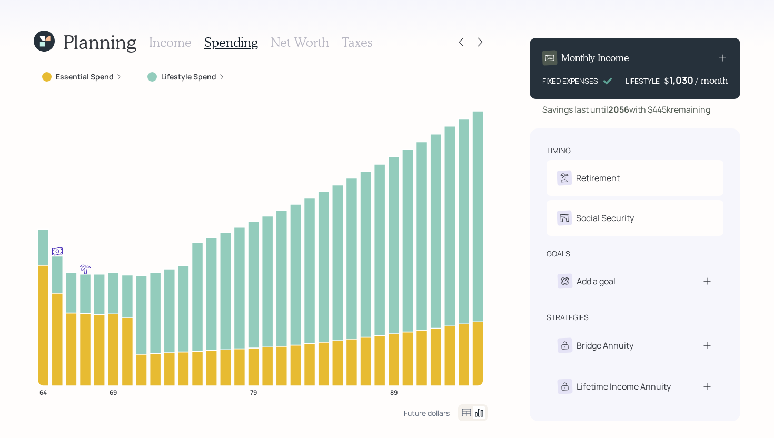
click at [169, 76] on label "Lifestyle Spend" at bounding box center [188, 77] width 55 height 11
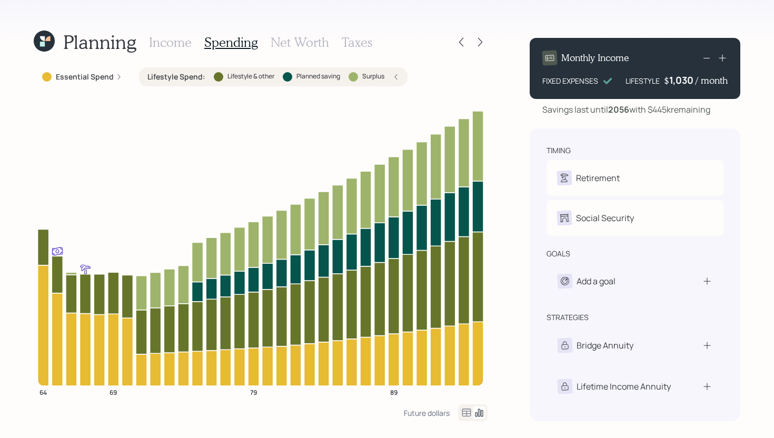
click at [169, 76] on label "Lifestyle Spend :" at bounding box center [177, 77] width 58 height 11
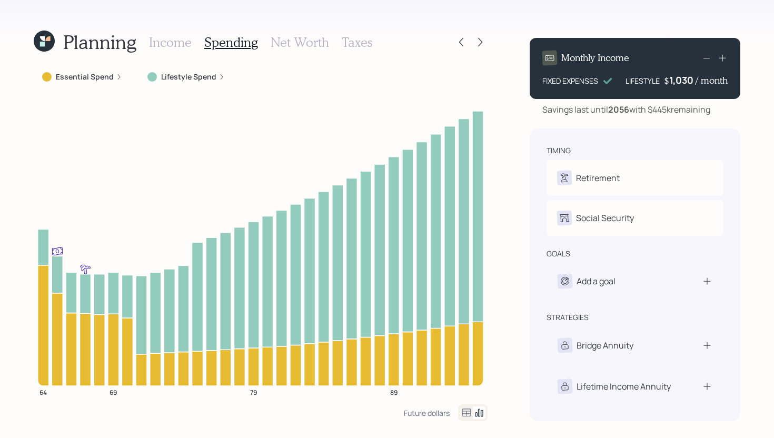
click at [176, 42] on h3 "Income" at bounding box center [170, 42] width 43 height 15
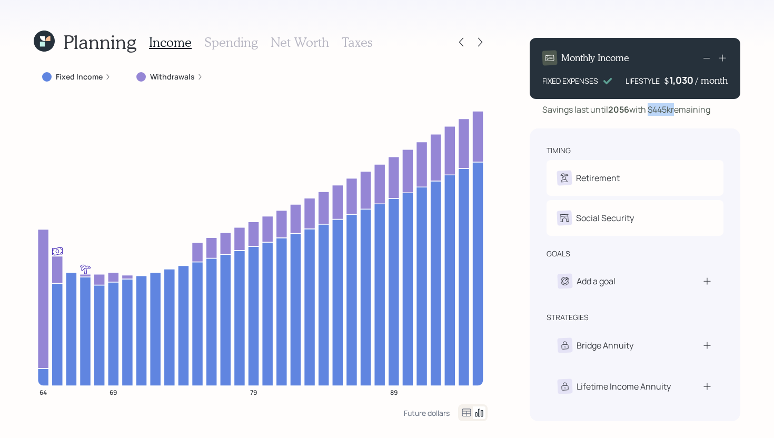
drag, startPoint x: 651, startPoint y: 110, endPoint x: 676, endPoint y: 110, distance: 25.3
click at [676, 110] on div "Savings last until 2056 with $445k remaining" at bounding box center [627, 109] width 168 height 13
drag, startPoint x: 676, startPoint y: 110, endPoint x: 652, endPoint y: 110, distance: 24.2
click at [652, 110] on div "Savings last until 2056 with $445k remaining" at bounding box center [627, 109] width 168 height 13
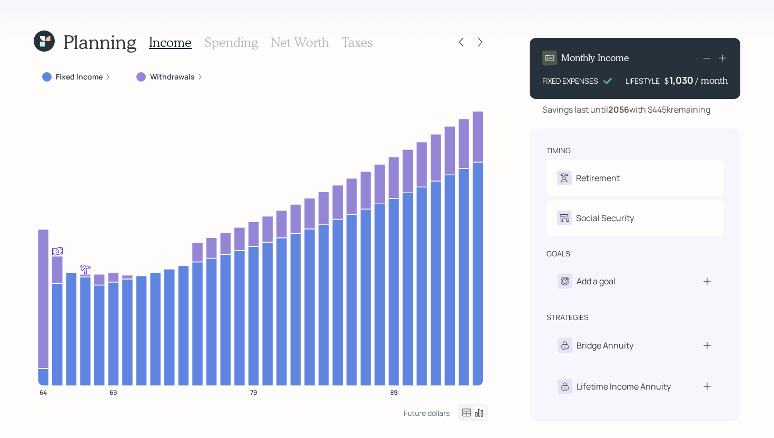
click at [537, 119] on div "Monthly Income FIXED EXPENSES LIFESTYLE $ 1,030 / month Savings last until 2056…" at bounding box center [635, 226] width 211 height 392
click at [478, 40] on icon at bounding box center [480, 42] width 11 height 11
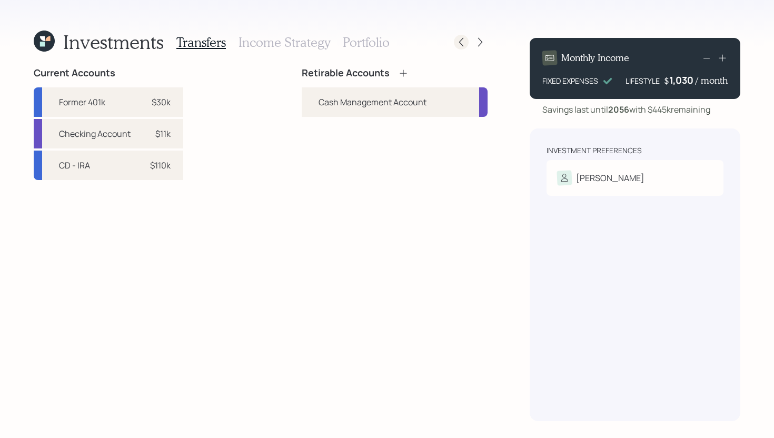
click at [461, 40] on icon at bounding box center [461, 42] width 11 height 11
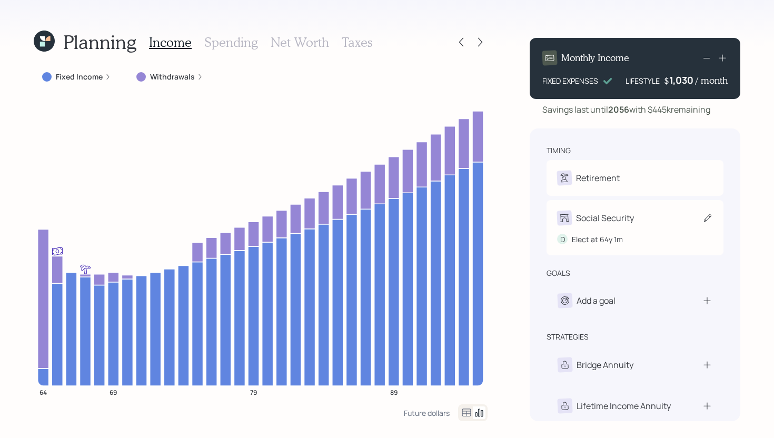
click at [638, 212] on div "Social Security" at bounding box center [635, 218] width 156 height 15
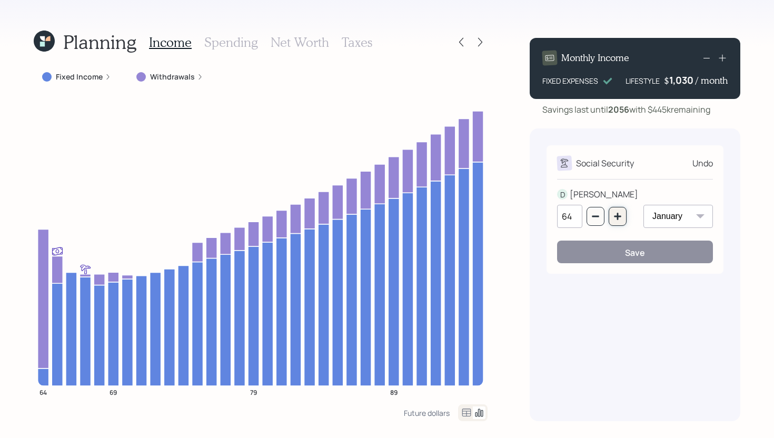
click at [621, 213] on icon "button" at bounding box center [618, 216] width 8 height 8
type input "65"
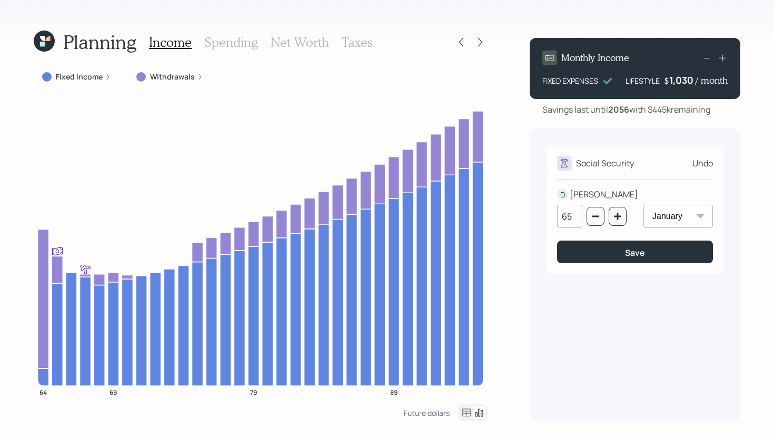
click at [669, 214] on select "January February March April May June July August September October November De…" at bounding box center [679, 216] width 70 height 23
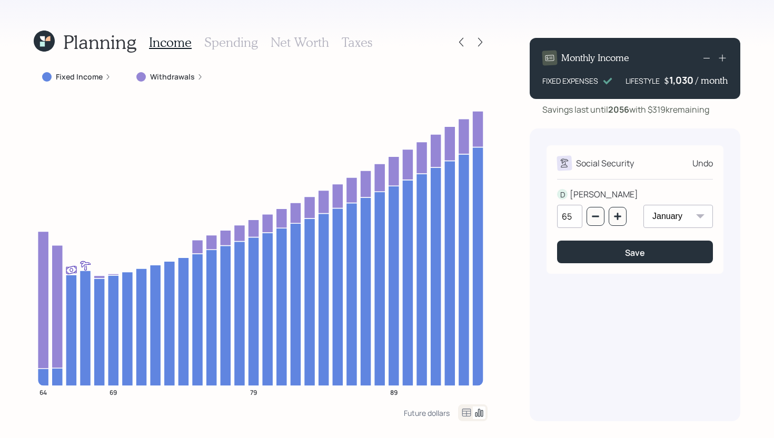
select select "8"
click at [644, 205] on select "January February March April May June July August September October November De…" at bounding box center [679, 216] width 70 height 23
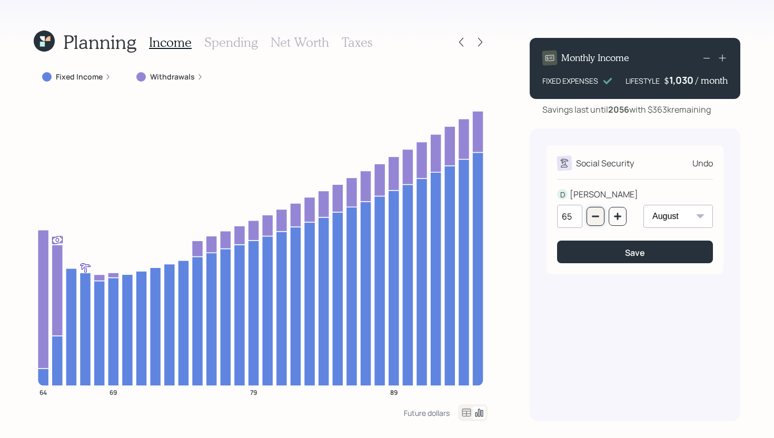
click at [599, 220] on icon "button" at bounding box center [596, 216] width 8 height 8
type input "64"
click at [669, 220] on select "January February March April May June July August September October November De…" at bounding box center [679, 216] width 70 height 23
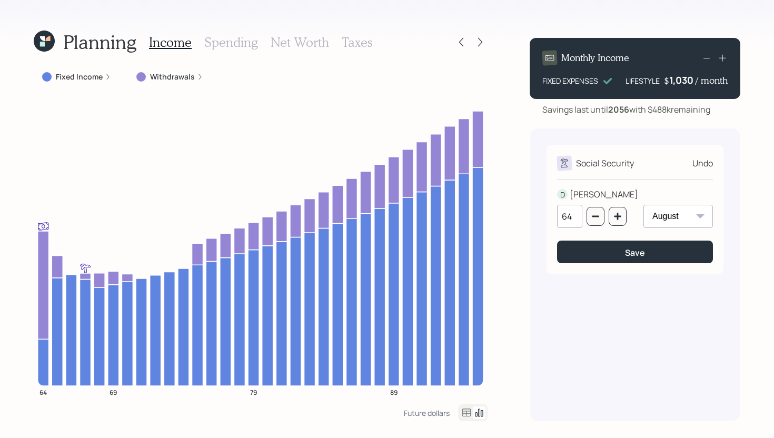
select select "1"
click at [644, 205] on select "January February March April May June July August September October November De…" at bounding box center [679, 216] width 70 height 23
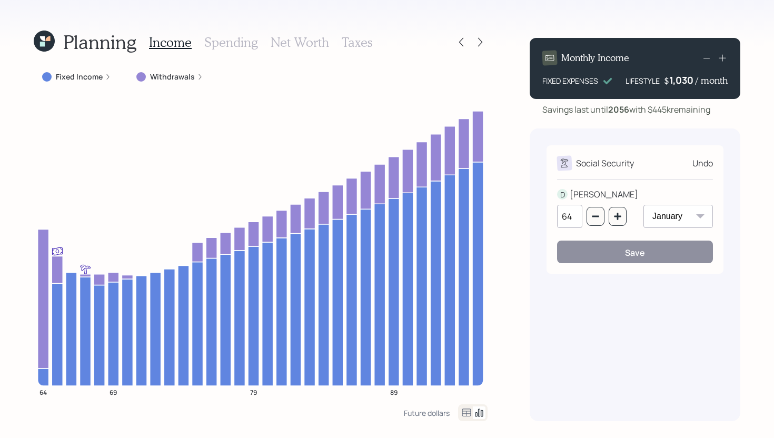
click at [504, 302] on div "Planning Income Spending Net Worth Taxes Fixed Income Withdrawals 64 69 79 89 F…" at bounding box center [387, 219] width 774 height 438
click at [702, 168] on div "Undo" at bounding box center [703, 163] width 21 height 13
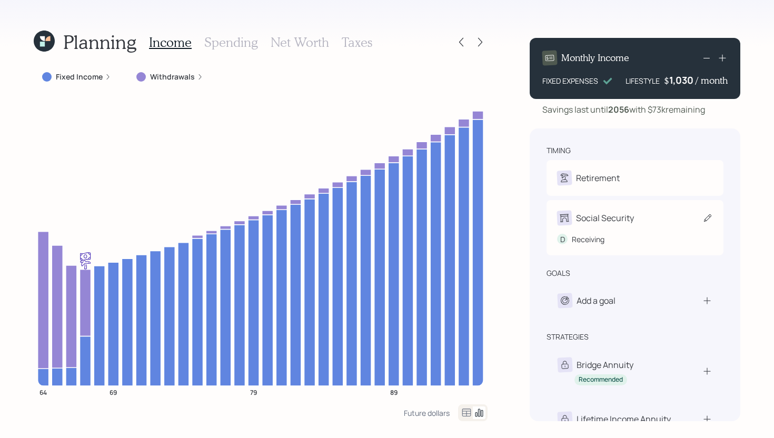
click at [586, 222] on div "Social Security" at bounding box center [605, 218] width 58 height 13
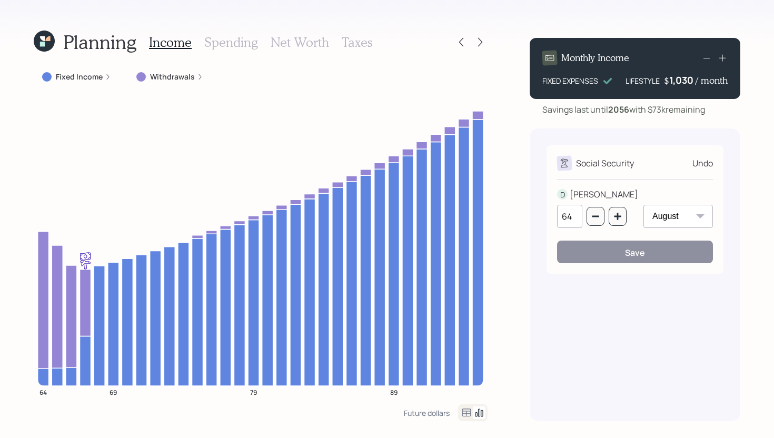
click at [677, 220] on select "January February March April May June July August September October November De…" at bounding box center [679, 216] width 70 height 23
select select "1"
click at [644, 205] on select "January February March April May June July August September October November De…" at bounding box center [679, 216] width 70 height 23
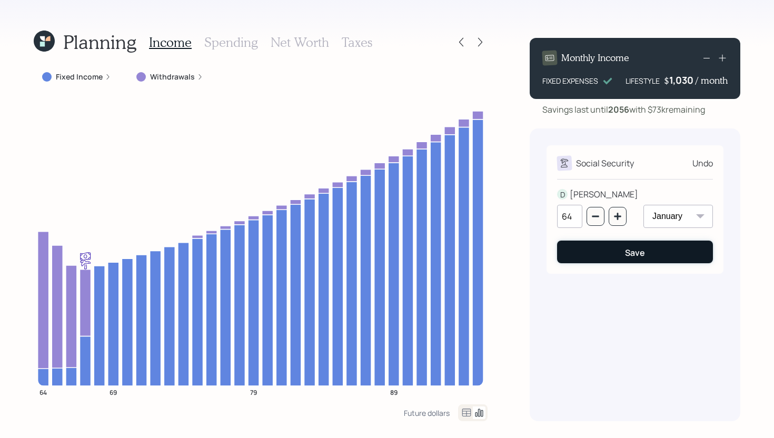
click at [620, 261] on button "Save" at bounding box center [635, 252] width 156 height 23
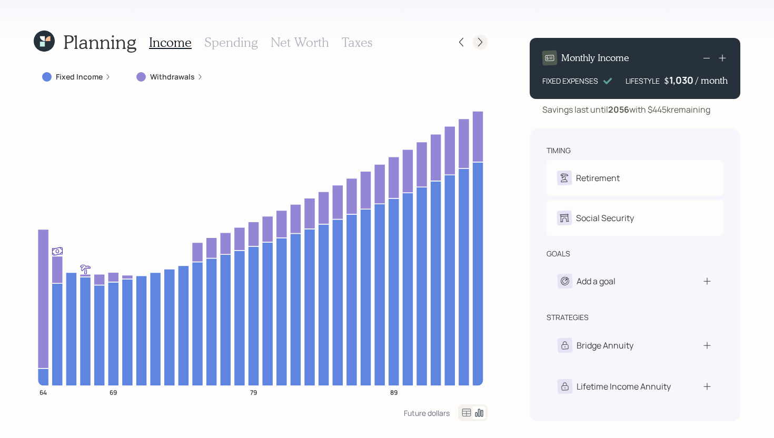
click at [483, 45] on icon at bounding box center [480, 42] width 11 height 11
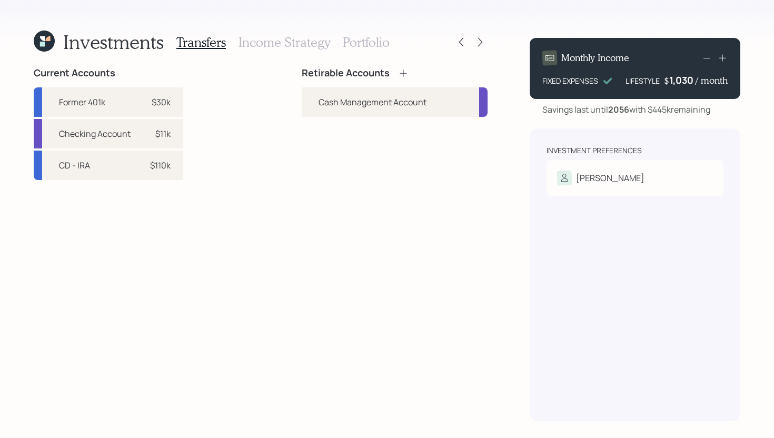
click at [405, 75] on icon at bounding box center [403, 73] width 11 height 11
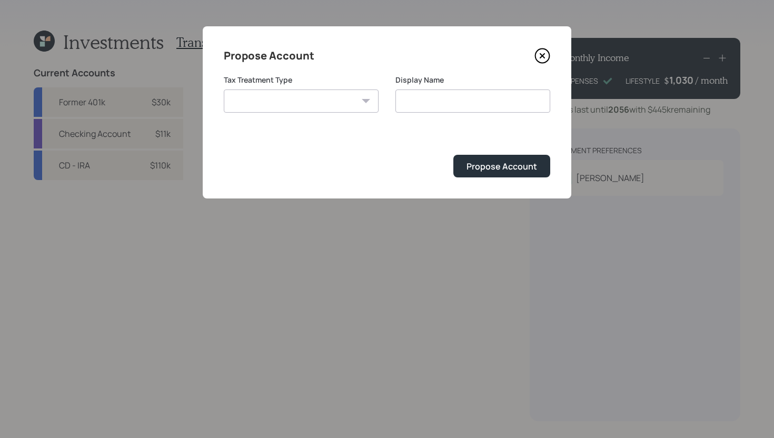
click at [317, 102] on select "Roth Taxable Traditional" at bounding box center [301, 101] width 155 height 23
select select "traditional"
click at [224, 90] on select "Roth Taxable Traditional" at bounding box center [301, 101] width 155 height 23
click at [479, 102] on input "Traditional" at bounding box center [473, 101] width 155 height 23
type input "Traditional IRA"
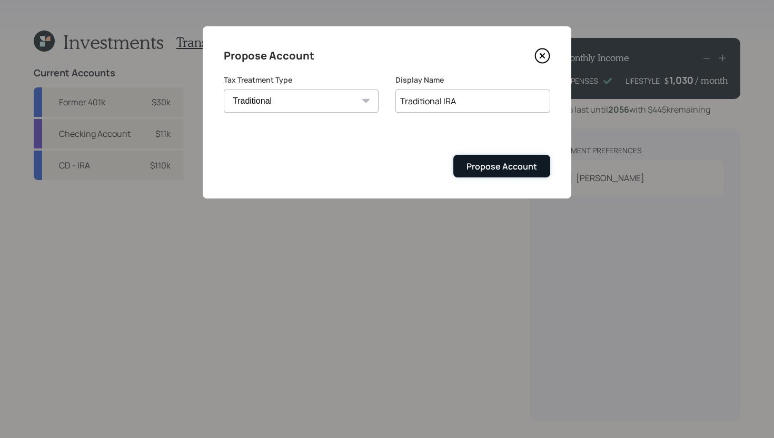
click at [503, 173] on button "Propose Account" at bounding box center [502, 166] width 97 height 23
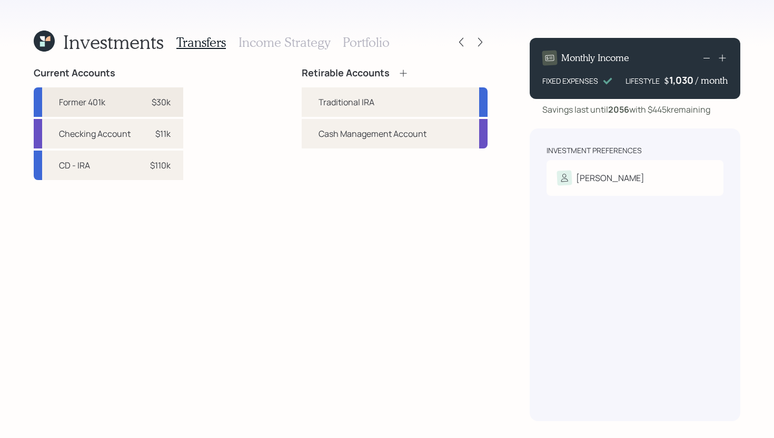
click at [173, 108] on div "Former 401k $30k" at bounding box center [109, 102] width 150 height 30
click at [332, 105] on div "Traditional IRA" at bounding box center [347, 102] width 56 height 13
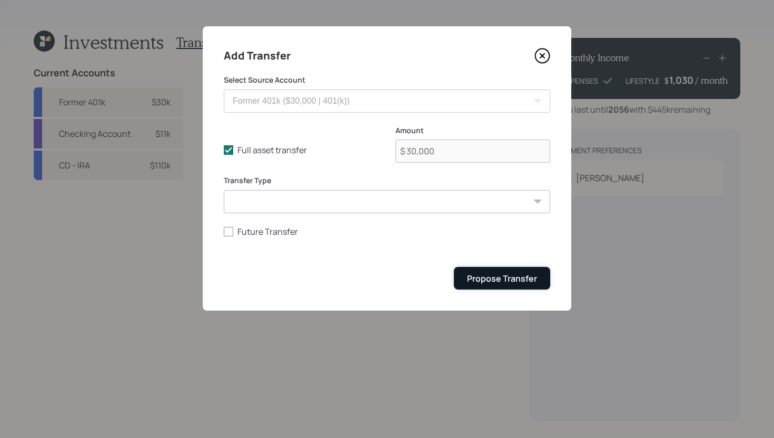
click at [517, 281] on div "Propose Transfer" at bounding box center [502, 279] width 70 height 12
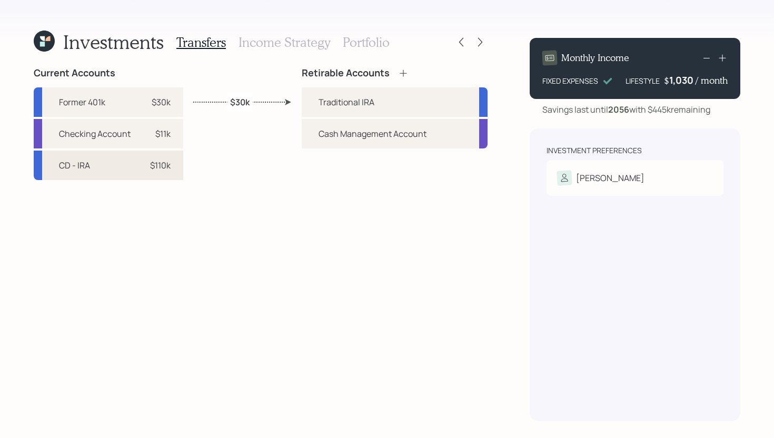
click at [176, 166] on div "CD - IRA $110k" at bounding box center [109, 166] width 150 height 30
click at [310, 103] on div "Traditional IRA" at bounding box center [395, 102] width 186 height 30
select select "d46d2702-b6bd-415c-aac9-79108348f9d3"
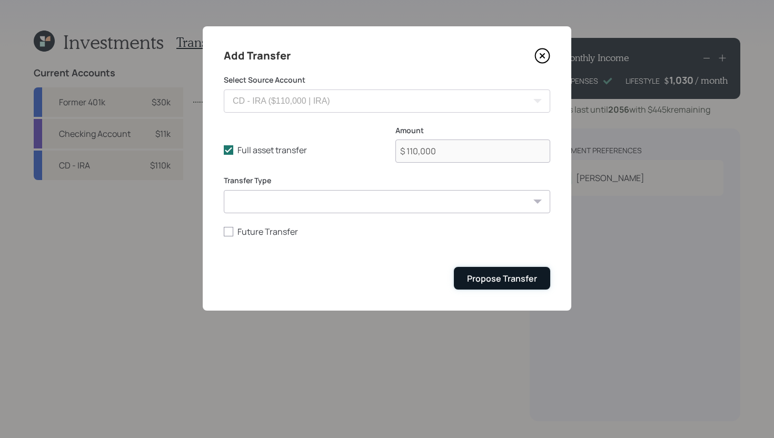
click at [491, 282] on div "Propose Transfer" at bounding box center [502, 279] width 70 height 12
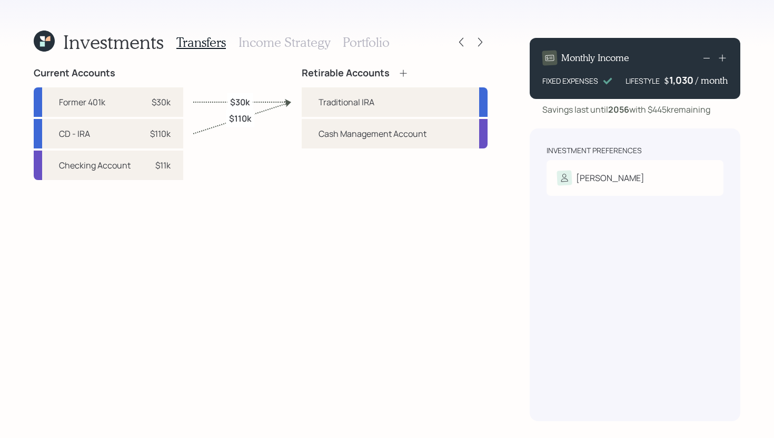
click at [306, 43] on h3 "Income Strategy" at bounding box center [285, 42] width 92 height 15
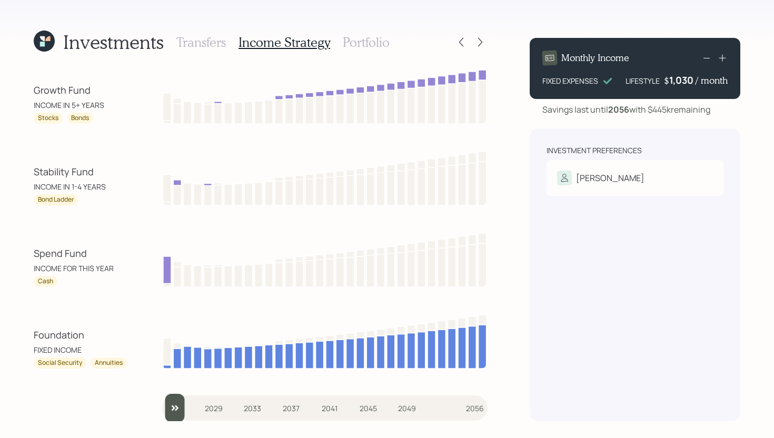
click at [201, 46] on h3 "Transfers" at bounding box center [201, 42] width 50 height 15
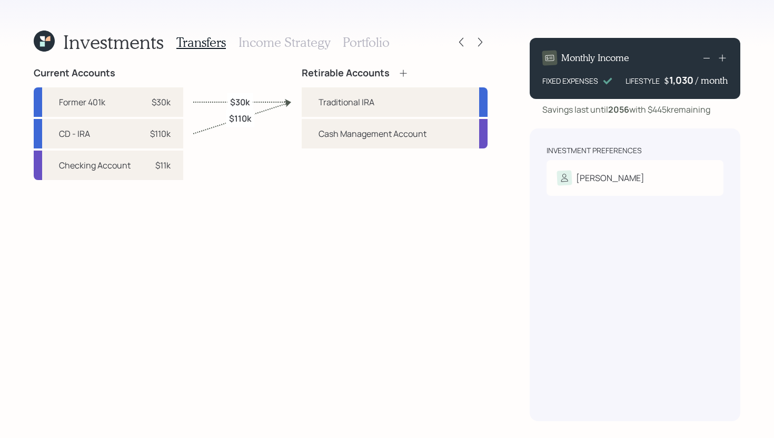
click at [288, 47] on h3 "Income Strategy" at bounding box center [285, 42] width 92 height 15
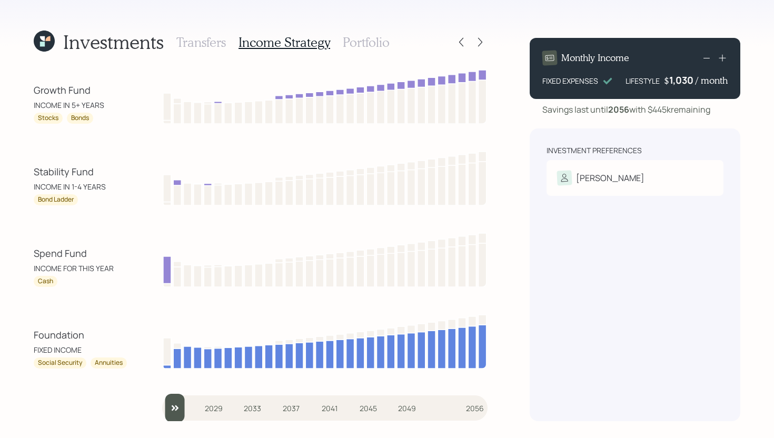
click at [182, 406] on input "slider" at bounding box center [325, 408] width 326 height 28
drag, startPoint x: 193, startPoint y: 405, endPoint x: 177, endPoint y: 405, distance: 16.3
click at [177, 405] on input "slider" at bounding box center [325, 408] width 326 height 28
drag, startPoint x: 185, startPoint y: 409, endPoint x: 206, endPoint y: 408, distance: 20.6
click at [206, 408] on input "slider" at bounding box center [325, 408] width 326 height 28
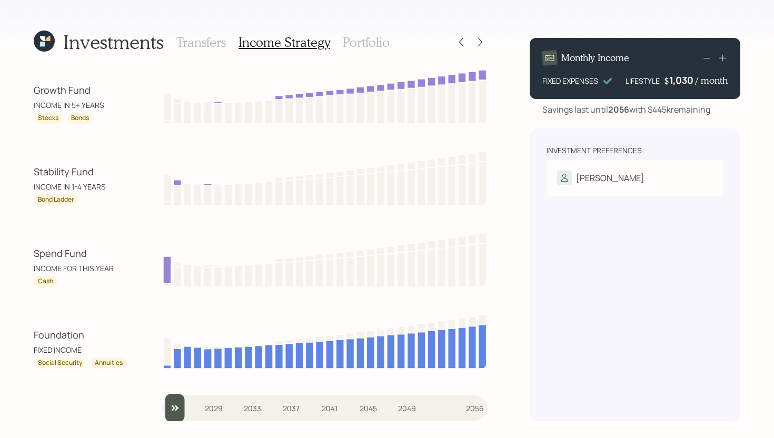
drag, startPoint x: 212, startPoint y: 407, endPoint x: 152, endPoint y: 407, distance: 59.5
click at [152, 407] on div "Growth Fund INCOME IN 5+ YEARS Stocks Bonds Stability Fund INCOME IN 1-4 YEARS …" at bounding box center [261, 244] width 454 height 354
type input "2026"
click at [177, 408] on input "slider" at bounding box center [325, 408] width 326 height 28
drag, startPoint x: 110, startPoint y: 103, endPoint x: 71, endPoint y: 107, distance: 39.2
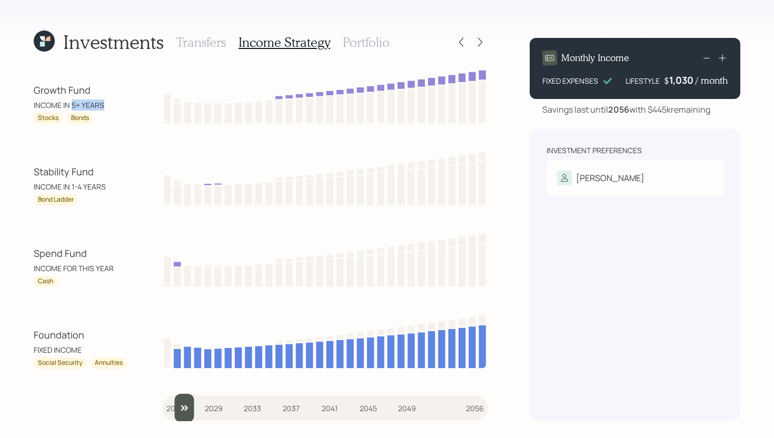
click at [71, 107] on div "INCOME IN 5+ YEARS" at bounding box center [81, 105] width 95 height 11
click at [121, 110] on div "INCOME IN 5+ YEARS" at bounding box center [81, 105] width 95 height 11
drag, startPoint x: 382, startPoint y: 37, endPoint x: 399, endPoint y: 18, distance: 25.0
click at [399, 18] on div "Investments Transfers Income Strategy Portfolio Growth Fund INCOME IN 5+ YEARS …" at bounding box center [387, 219] width 774 height 438
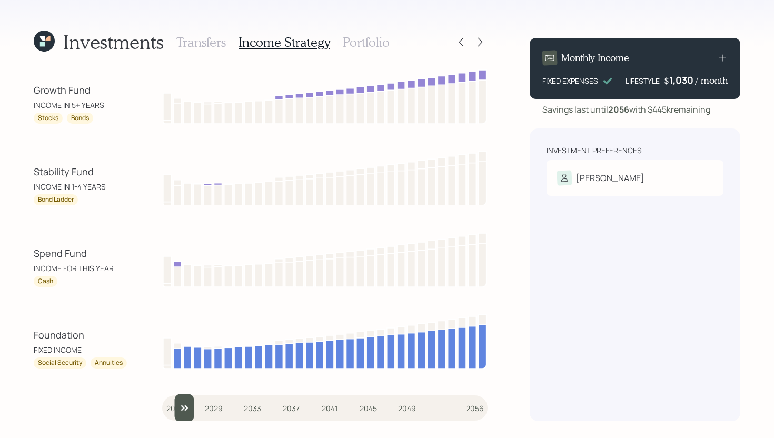
click at [385, 41] on h3 "Portfolio" at bounding box center [366, 42] width 47 height 15
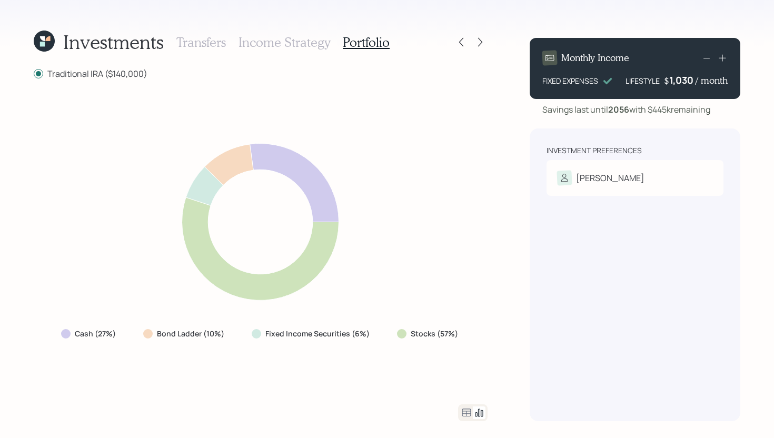
click at [464, 414] on icon at bounding box center [467, 413] width 9 height 8
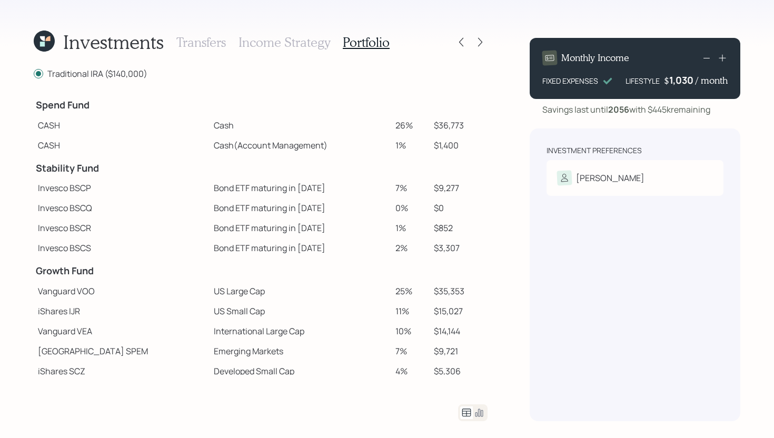
click at [296, 50] on div "Transfers Income Strategy Portfolio" at bounding box center [282, 42] width 213 height 25
click at [296, 47] on h3 "Income Strategy" at bounding box center [285, 42] width 92 height 15
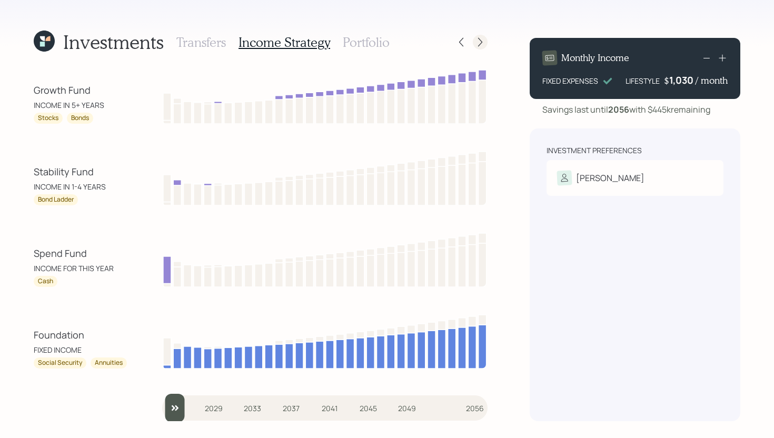
click at [484, 42] on icon at bounding box center [480, 42] width 11 height 11
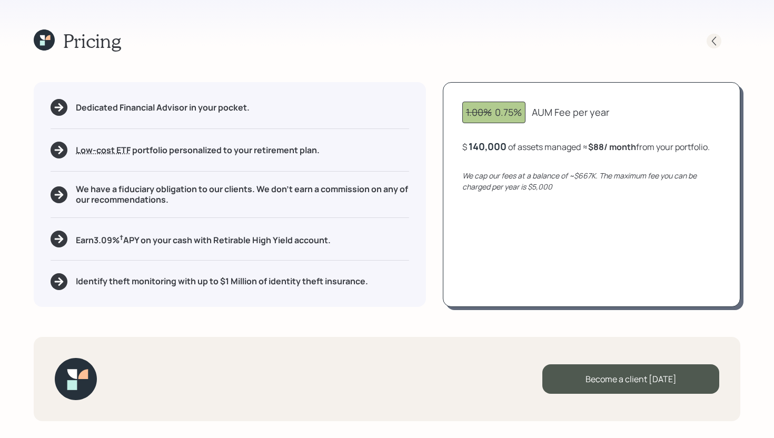
click at [711, 37] on icon at bounding box center [714, 41] width 11 height 11
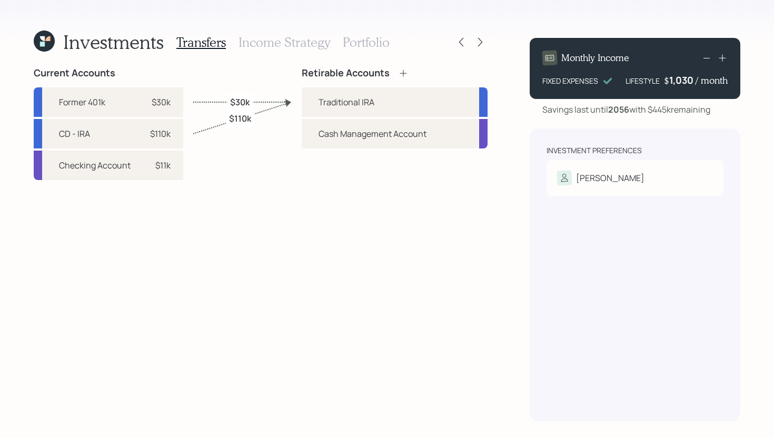
click at [372, 41] on h3 "Portfolio" at bounding box center [366, 42] width 47 height 15
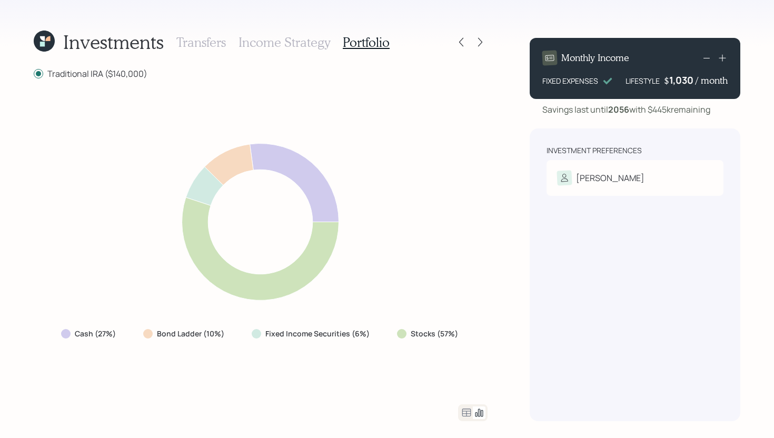
click at [467, 412] on icon at bounding box center [467, 413] width 9 height 8
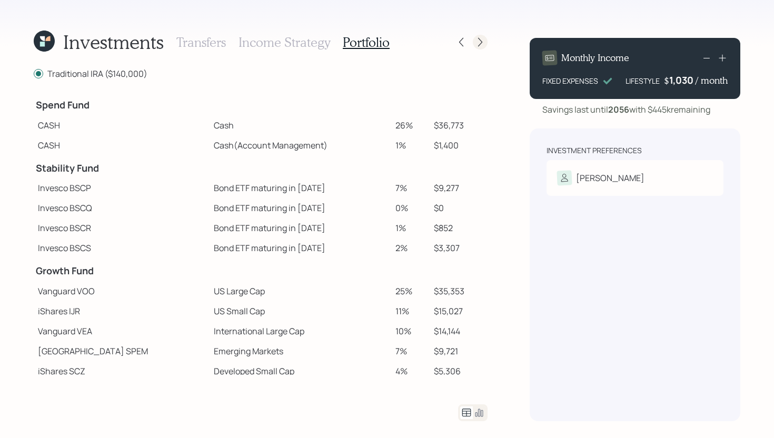
click at [478, 44] on icon at bounding box center [480, 42] width 11 height 11
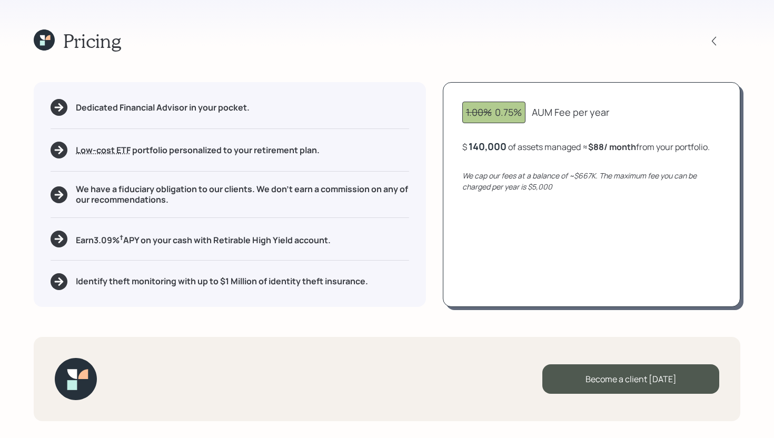
drag, startPoint x: 342, startPoint y: 241, endPoint x: 76, endPoint y: 239, distance: 265.5
click at [76, 239] on div "Earn 3.09 % † APY on your cash with Retirable High Yield account." at bounding box center [230, 239] width 359 height 17
click at [393, 233] on div "Earn 3.09 % † APY on your cash with Retirable High Yield account." at bounding box center [230, 239] width 359 height 17
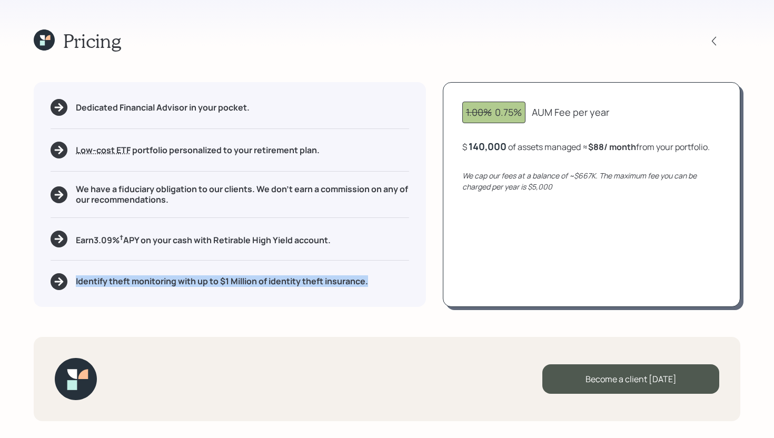
drag, startPoint x: 378, startPoint y: 283, endPoint x: 73, endPoint y: 275, distance: 305.1
click at [74, 275] on div "Identify theft monitoring with up to $1 Million of identity theft insurance." at bounding box center [230, 281] width 359 height 17
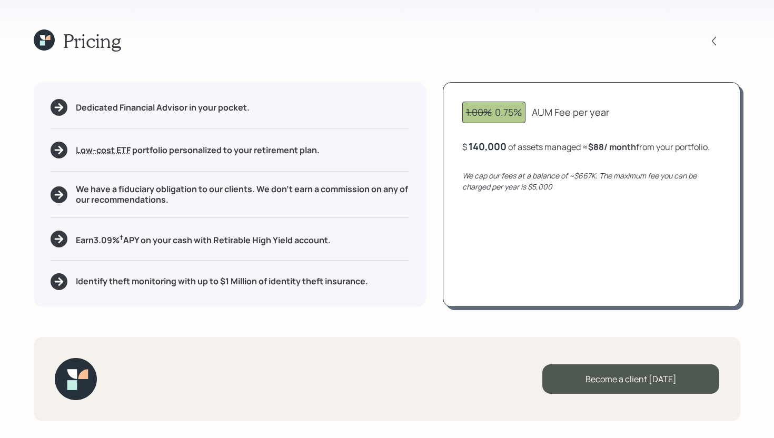
click at [412, 241] on div "Dedicated Financial Advisor in your pocket. Low-cost ETF Retirable uses diversi…" at bounding box center [230, 194] width 392 height 224
drag, startPoint x: 371, startPoint y: 281, endPoint x: 210, endPoint y: 287, distance: 161.8
click at [210, 287] on div "Identify theft monitoring with up to $1 Million of identity theft insurance." at bounding box center [230, 281] width 359 height 17
click at [386, 283] on div "Identify theft monitoring with up to $1 Million of identity theft insurance." at bounding box center [230, 281] width 359 height 17
